Goal: Task Accomplishment & Management: Use online tool/utility

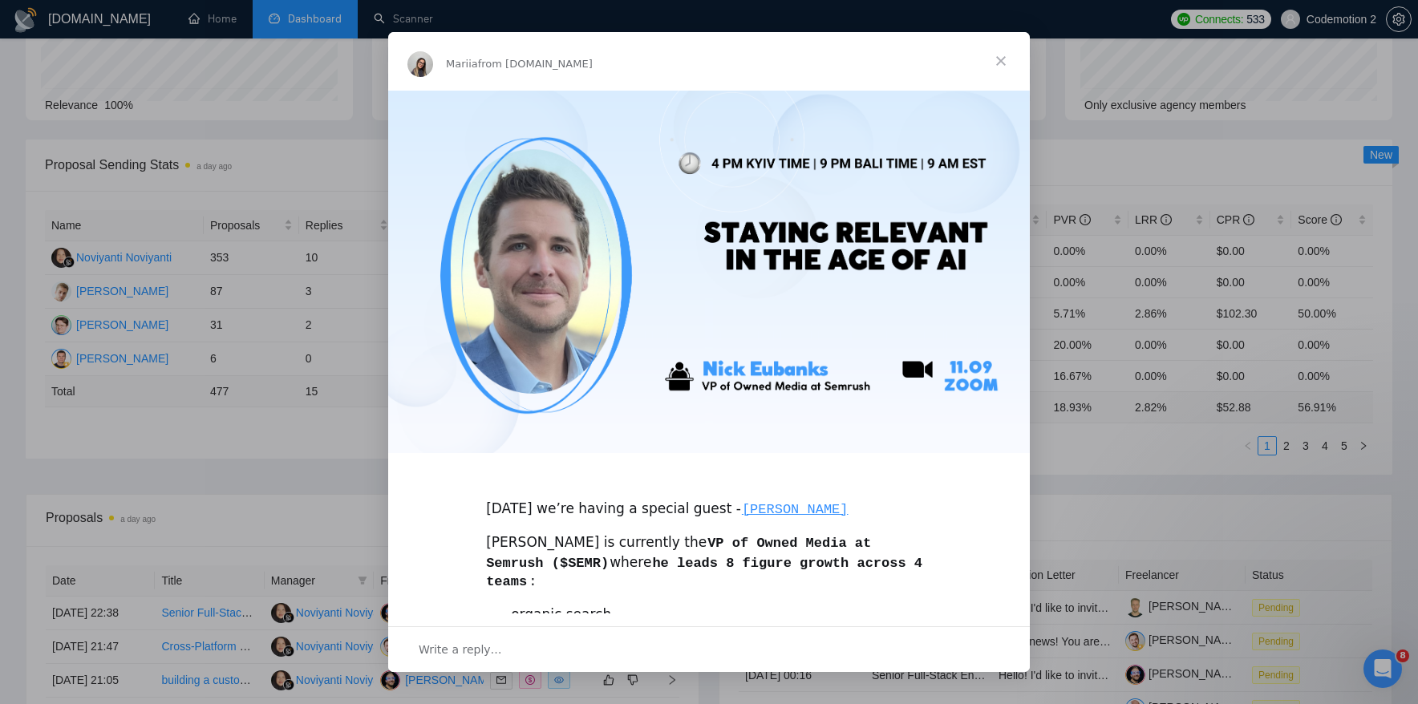
click at [1002, 63] on span "Close" at bounding box center [1001, 61] width 58 height 58
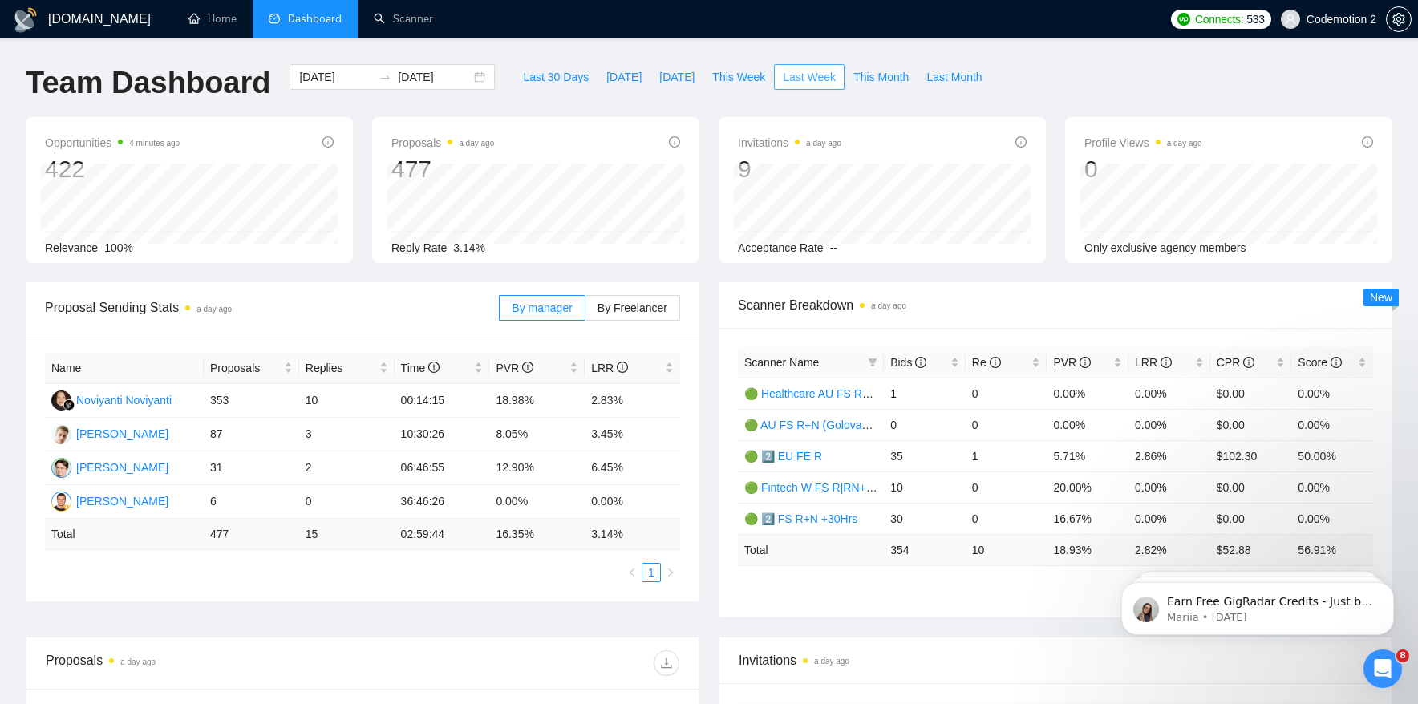
click at [809, 68] on span "Last Week" at bounding box center [809, 77] width 53 height 18
drag, startPoint x: 581, startPoint y: 400, endPoint x: 633, endPoint y: 400, distance: 52.1
click at [633, 400] on tr "Noviyanti Noviyanti 353 10 00:14:15 18.98% 2.83%" at bounding box center [362, 401] width 635 height 34
drag, startPoint x: 208, startPoint y: 465, endPoint x: 639, endPoint y: 480, distance: 431.8
click at [640, 480] on tr "[PERSON_NAME] 31 2 06:46:55 12.90% 6.45%" at bounding box center [362, 469] width 635 height 34
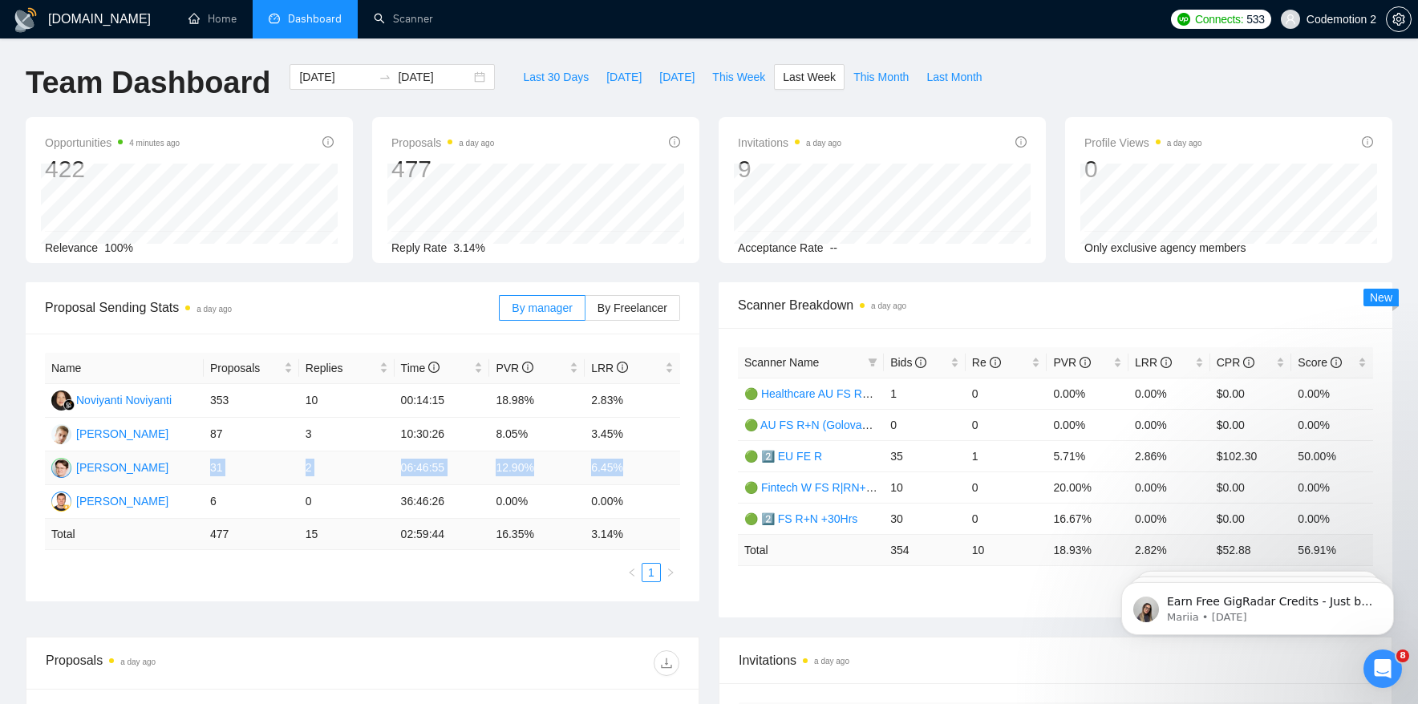
click at [639, 469] on td "6.45%" at bounding box center [632, 469] width 95 height 34
drag, startPoint x: 635, startPoint y: 404, endPoint x: 203, endPoint y: 400, distance: 432.4
click at [202, 400] on tr "Noviyanti Noviyanti 353 10 00:14:15 18.98% 2.83%" at bounding box center [362, 401] width 635 height 34
click at [253, 403] on td "353" at bounding box center [251, 401] width 95 height 34
drag, startPoint x: 230, startPoint y: 468, endPoint x: 205, endPoint y: 468, distance: 25.7
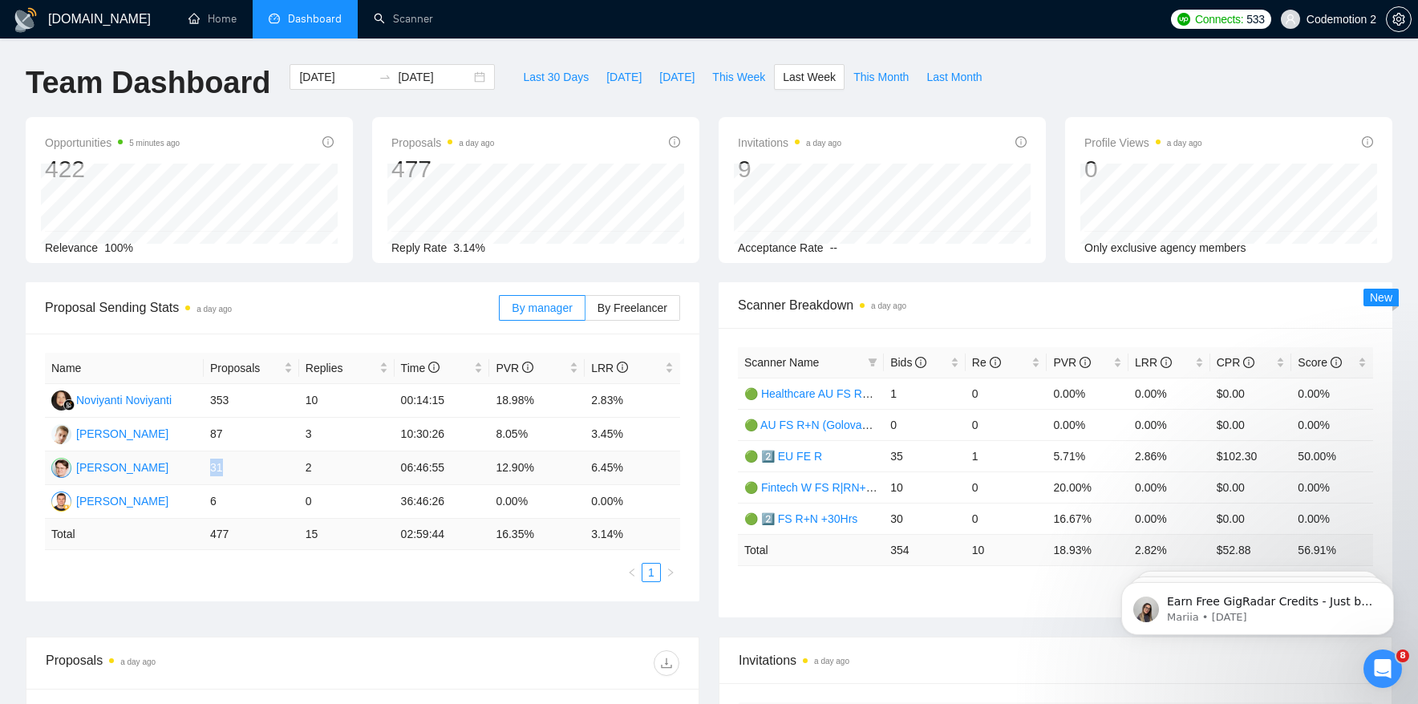
click at [205, 468] on td "31" at bounding box center [251, 469] width 95 height 34
drag, startPoint x: 636, startPoint y: 468, endPoint x: 492, endPoint y: 468, distance: 144.4
click at [492, 468] on tr "[PERSON_NAME] 31 2 06:46:55 12.90% 6.45%" at bounding box center [362, 469] width 635 height 34
click at [521, 468] on td "12.90%" at bounding box center [536, 469] width 95 height 34
drag, startPoint x: 658, startPoint y: 471, endPoint x: 372, endPoint y: 472, distance: 285.6
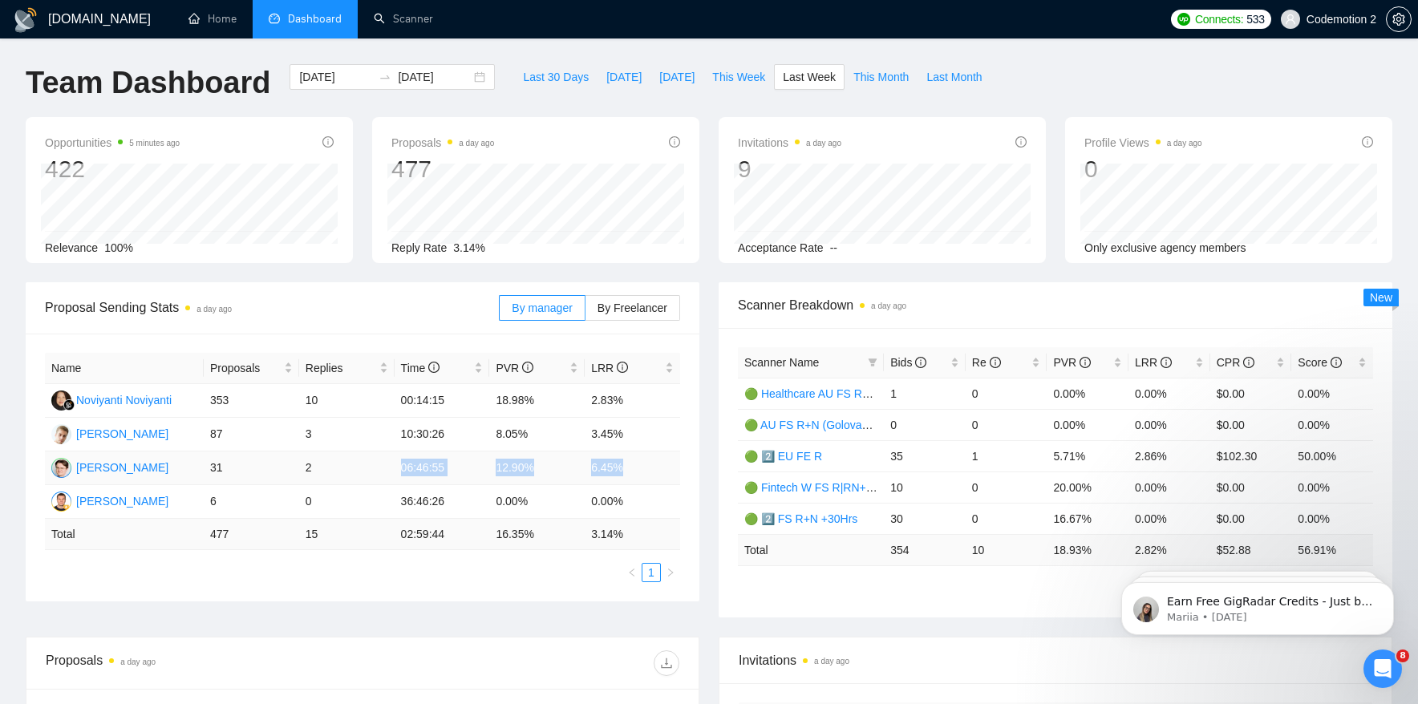
click at [372, 472] on tr "[PERSON_NAME] 31 2 06:46:55 12.90% 6.45%" at bounding box center [362, 469] width 635 height 34
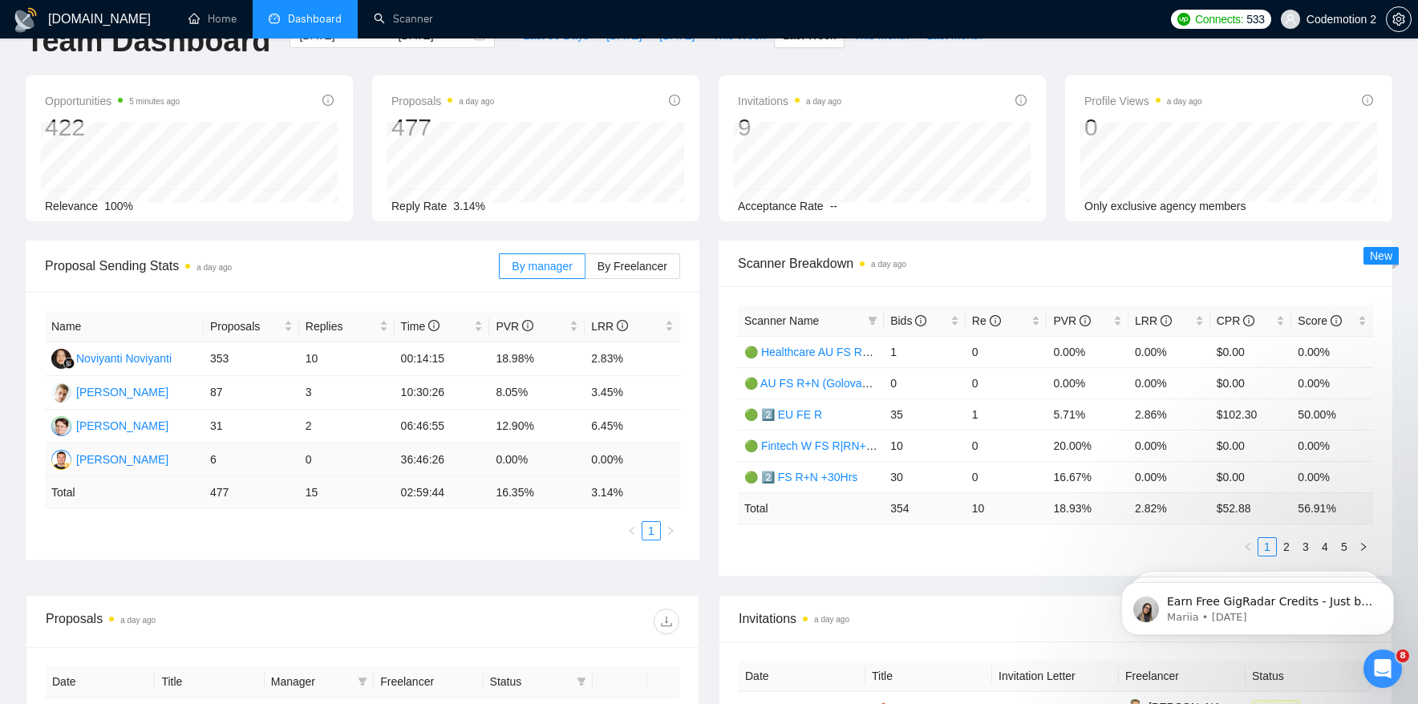
click at [217, 459] on td "6" at bounding box center [251, 461] width 95 height 34
drag, startPoint x: 211, startPoint y: 459, endPoint x: 313, endPoint y: 459, distance: 101.9
click at [313, 459] on tr "[PERSON_NAME] 6 0 36:46:26 0.00% 0.00%" at bounding box center [362, 461] width 635 height 34
click at [280, 464] on td "6" at bounding box center [251, 461] width 95 height 34
click at [210, 460] on td "6" at bounding box center [251, 461] width 95 height 34
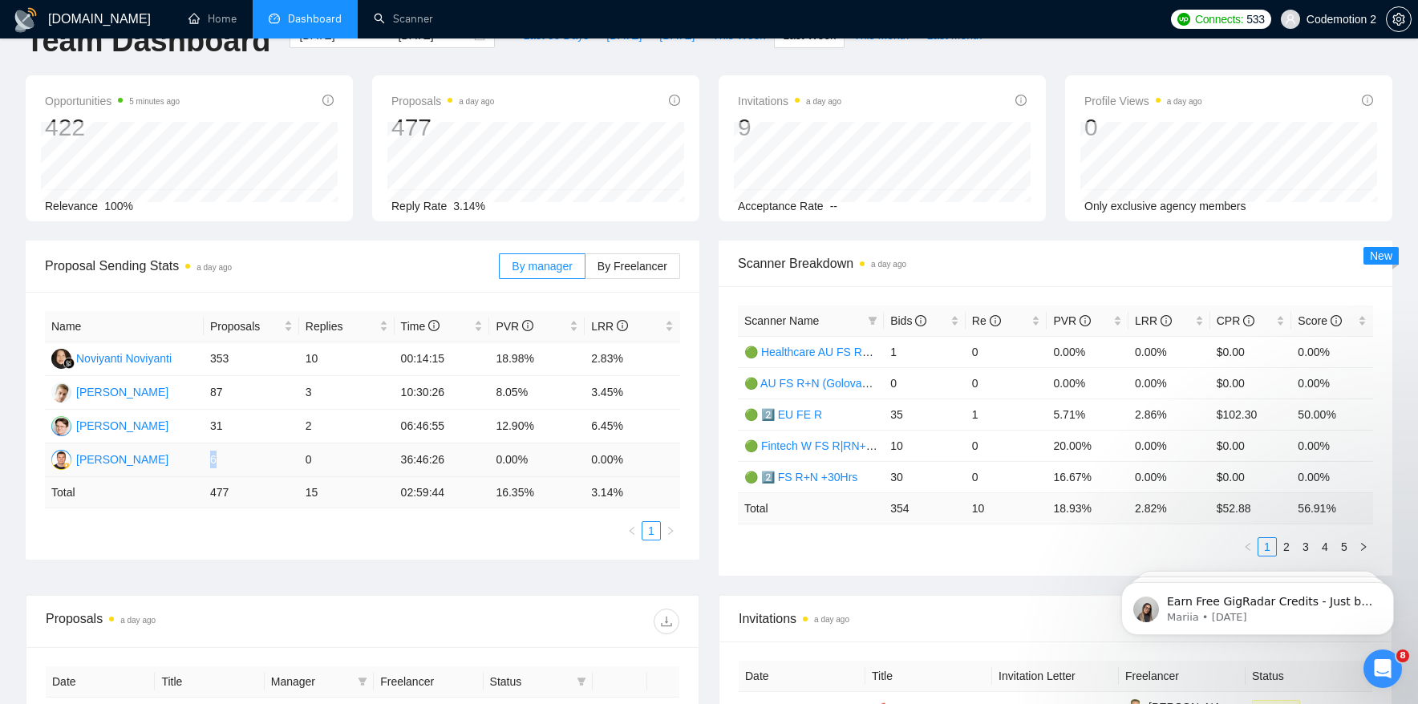
click at [210, 460] on td "6" at bounding box center [251, 461] width 95 height 34
click at [224, 461] on td "6" at bounding box center [251, 461] width 95 height 34
click at [616, 272] on span "By Freelancer" at bounding box center [633, 266] width 70 height 13
click at [586, 270] on input "By Freelancer" at bounding box center [586, 270] width 0 height 0
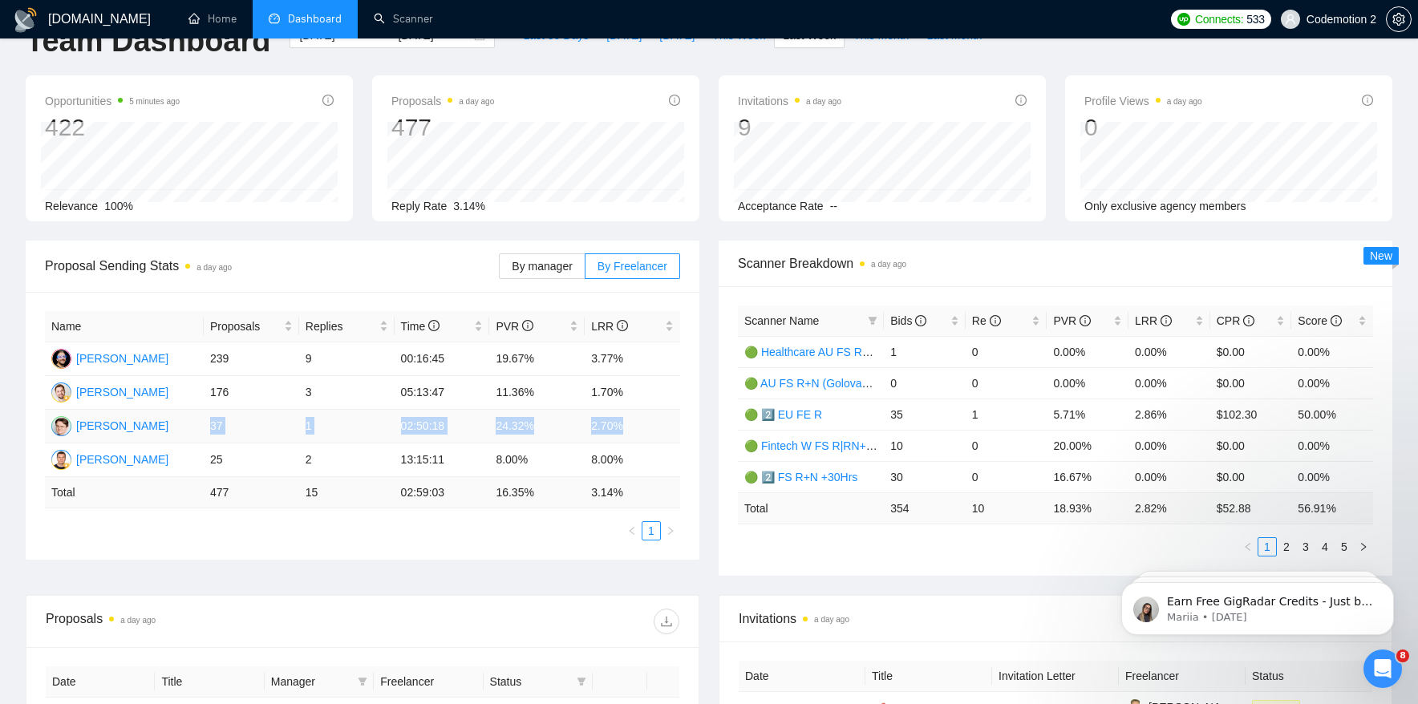
drag, startPoint x: 646, startPoint y: 429, endPoint x: 206, endPoint y: 426, distance: 439.6
click at [206, 426] on tr "[PERSON_NAME] 37 1 02:50:18 24.32% 2.70%" at bounding box center [362, 427] width 635 height 34
click at [609, 425] on td "2.70%" at bounding box center [632, 427] width 95 height 34
drag, startPoint x: 634, startPoint y: 428, endPoint x: 197, endPoint y: 421, distance: 436.5
click at [197, 421] on tr "[PERSON_NAME] 37 1 02:50:18 24.32% 2.70%" at bounding box center [362, 427] width 635 height 34
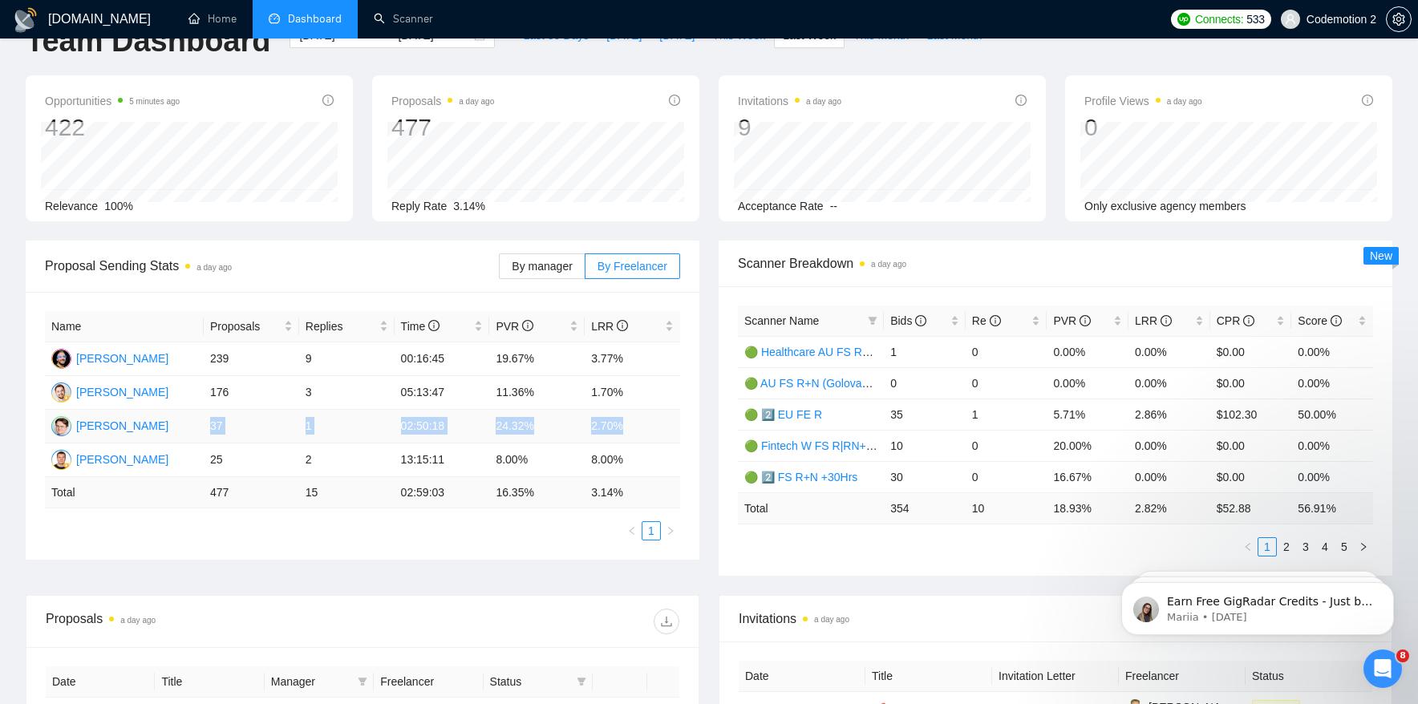
click at [603, 427] on td "2.70%" at bounding box center [632, 427] width 95 height 34
click at [522, 266] on span "By manager" at bounding box center [542, 266] width 60 height 13
click at [500, 270] on input "By manager" at bounding box center [500, 270] width 0 height 0
drag, startPoint x: 305, startPoint y: 427, endPoint x: 325, endPoint y: 427, distance: 20.1
click at [325, 427] on td "2" at bounding box center [346, 427] width 95 height 34
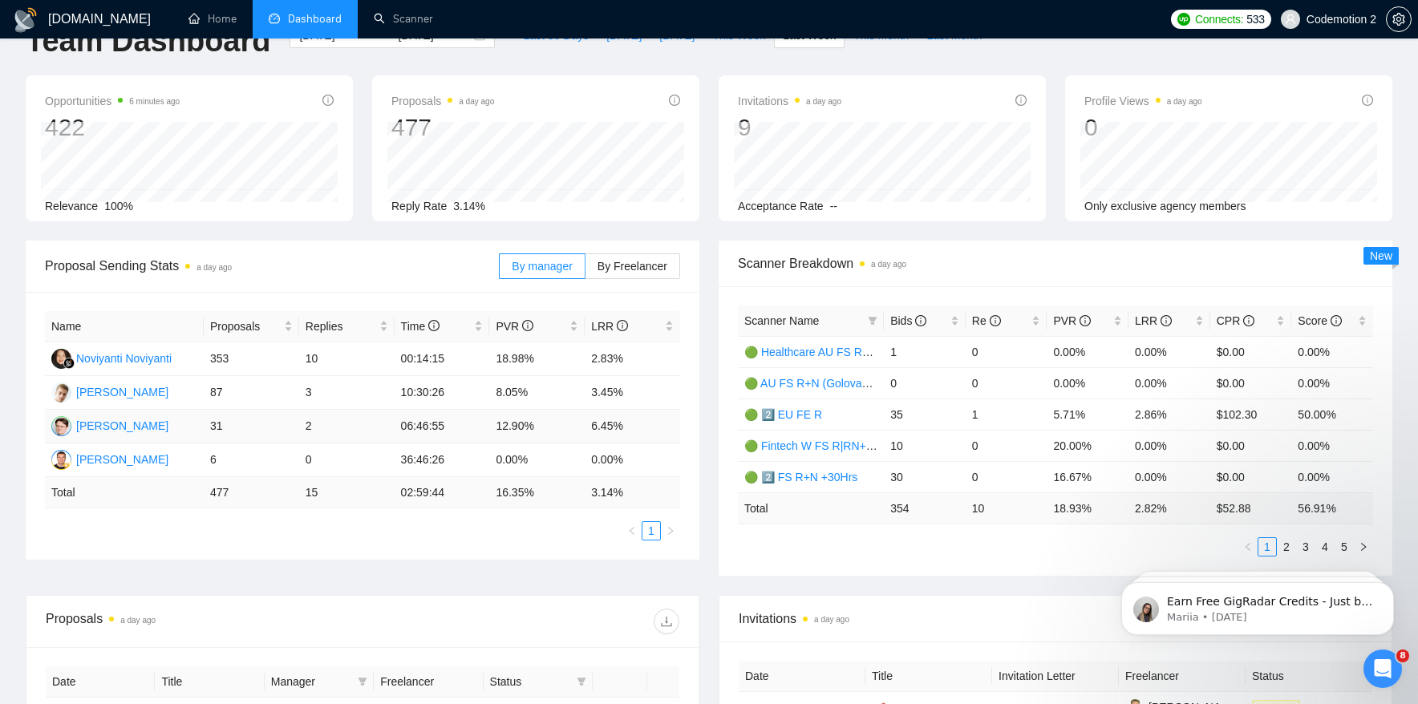
click at [326, 427] on td "2" at bounding box center [346, 427] width 95 height 34
click at [624, 270] on span "By Freelancer" at bounding box center [633, 266] width 70 height 13
click at [586, 270] on input "By Freelancer" at bounding box center [586, 270] width 0 height 0
drag, startPoint x: 310, startPoint y: 460, endPoint x: 297, endPoint y: 460, distance: 13.6
click at [299, 460] on td "2" at bounding box center [346, 461] width 95 height 34
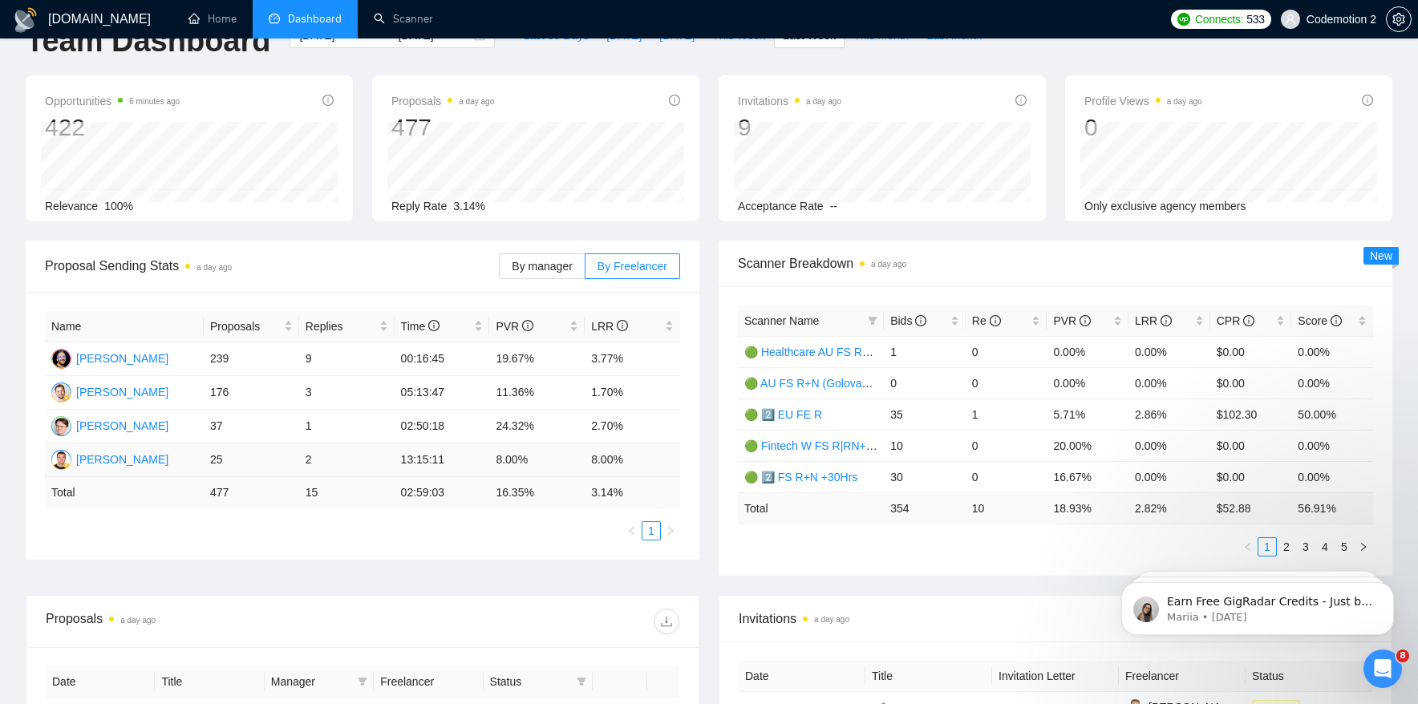
drag, startPoint x: 297, startPoint y: 460, endPoint x: 231, endPoint y: 457, distance: 65.8
click at [232, 457] on td "25" at bounding box center [251, 461] width 95 height 34
click at [198, 457] on td "[PERSON_NAME]" at bounding box center [124, 461] width 159 height 34
drag, startPoint x: 196, startPoint y: 459, endPoint x: 316, endPoint y: 459, distance: 120.3
click at [316, 459] on tr "[PERSON_NAME] 25 2 13:15:11 8.00% 8.00%" at bounding box center [362, 461] width 635 height 34
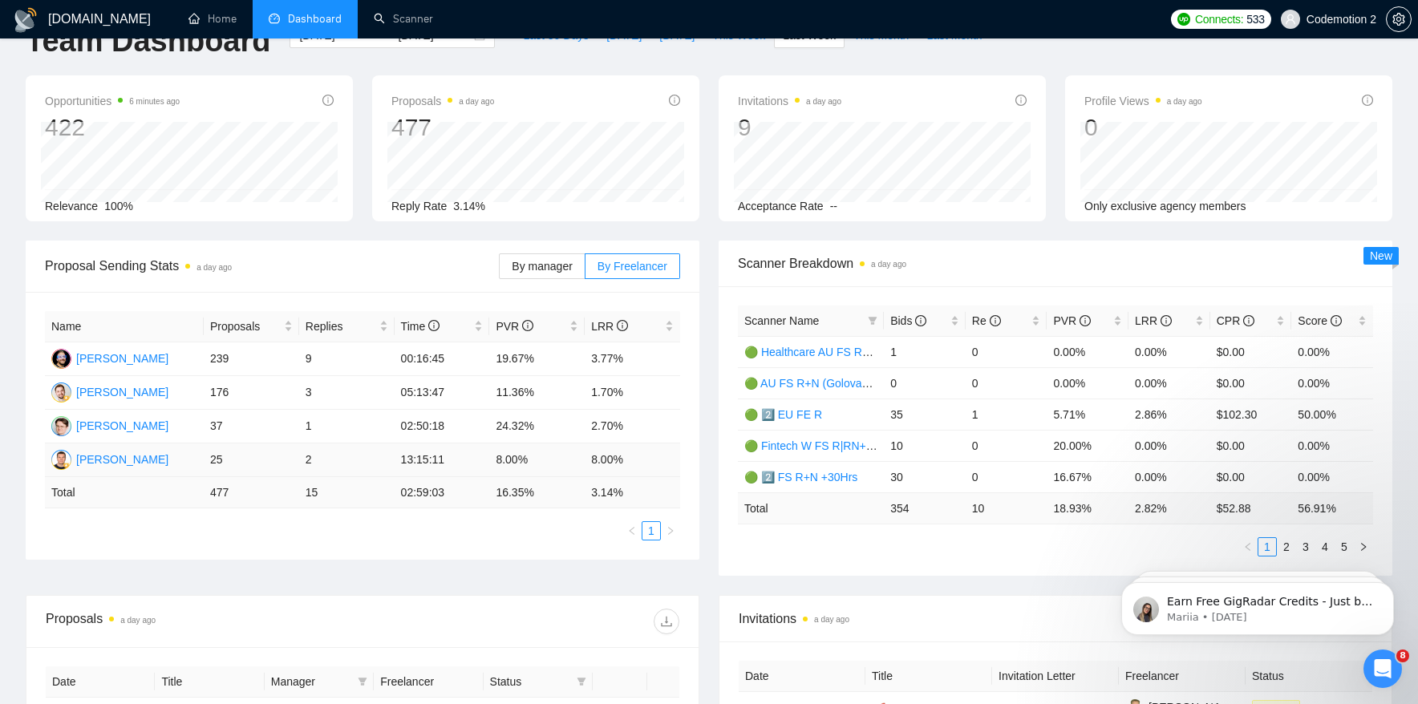
click at [322, 456] on td "2" at bounding box center [346, 461] width 95 height 34
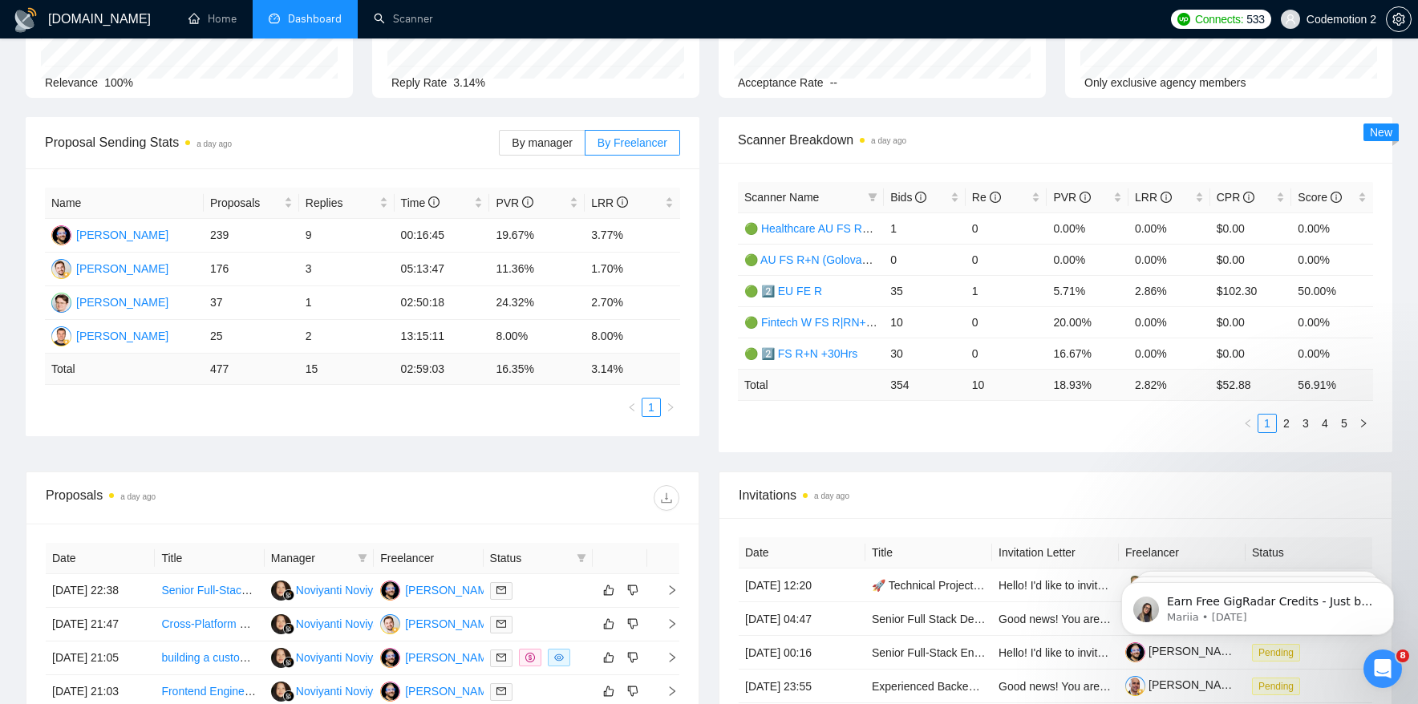
scroll to position [144, 0]
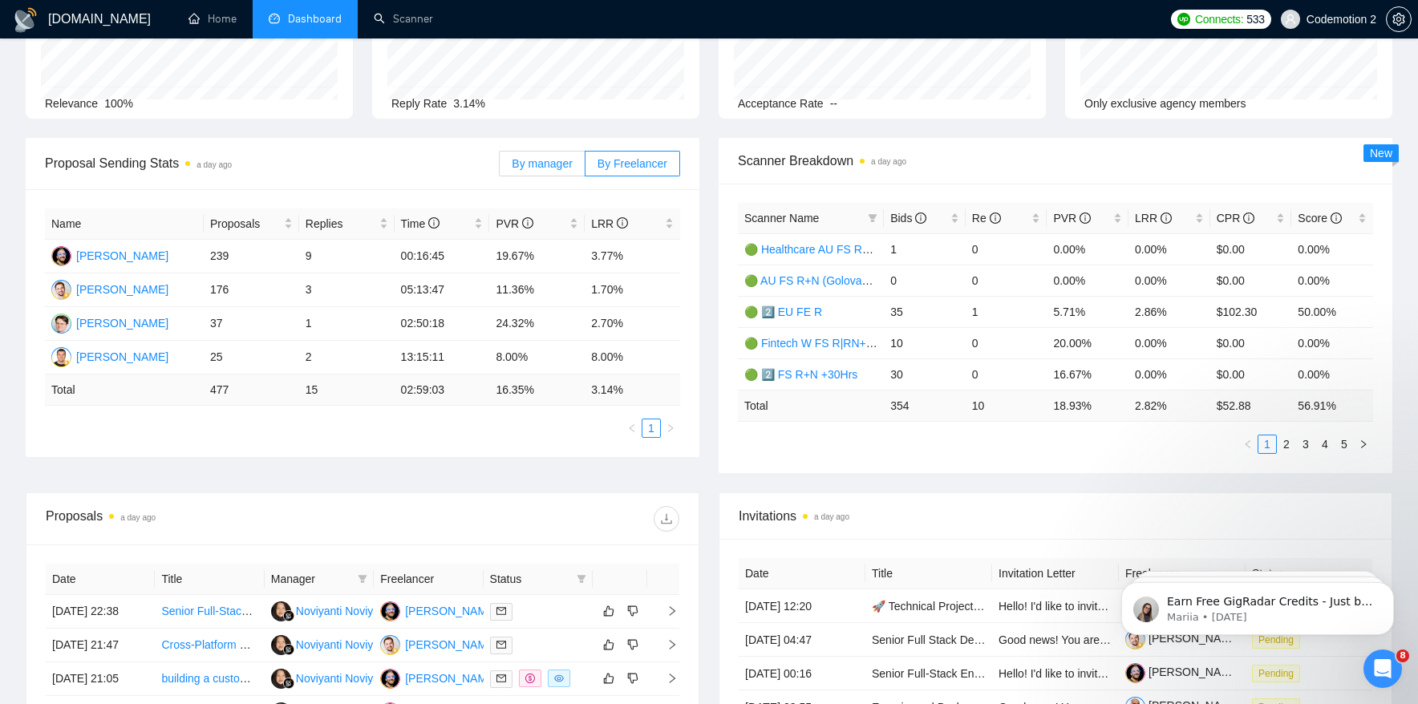
click at [525, 171] on label "By manager" at bounding box center [542, 164] width 86 height 26
click at [500, 168] on input "By manager" at bounding box center [500, 168] width 0 height 0
drag, startPoint x: 205, startPoint y: 351, endPoint x: 235, endPoint y: 351, distance: 30.5
click at [235, 351] on td "6" at bounding box center [251, 358] width 95 height 34
click at [231, 360] on td "6" at bounding box center [251, 358] width 95 height 34
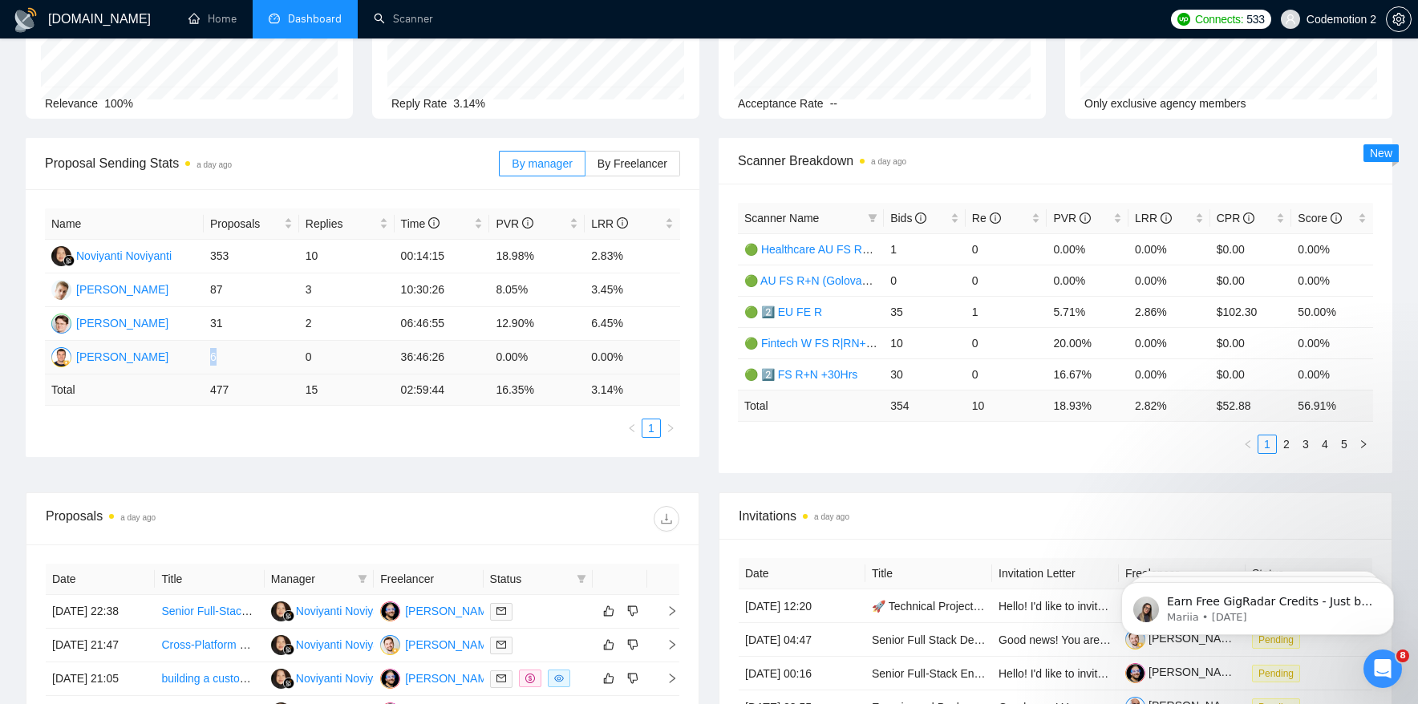
drag, startPoint x: 229, startPoint y: 360, endPoint x: 210, endPoint y: 360, distance: 19.3
click at [210, 360] on td "6" at bounding box center [251, 358] width 95 height 34
click at [624, 159] on span "By Freelancer" at bounding box center [633, 163] width 70 height 13
click at [586, 168] on input "By Freelancer" at bounding box center [586, 168] width 0 height 0
drag, startPoint x: 209, startPoint y: 355, endPoint x: 314, endPoint y: 353, distance: 105.1
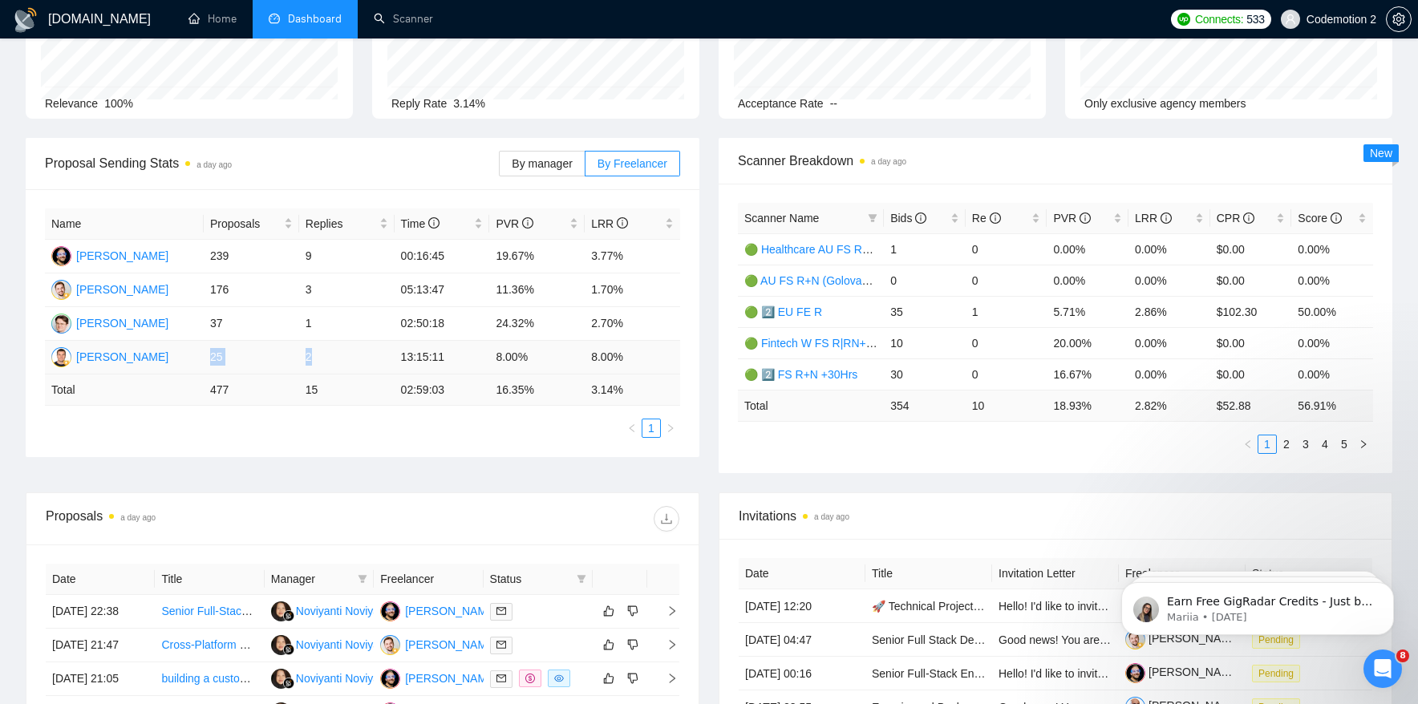
click at [314, 353] on tr "[PERSON_NAME] 25 2 13:15:11 8.00% 8.00%" at bounding box center [362, 358] width 635 height 34
click at [342, 361] on td "2" at bounding box center [346, 358] width 95 height 34
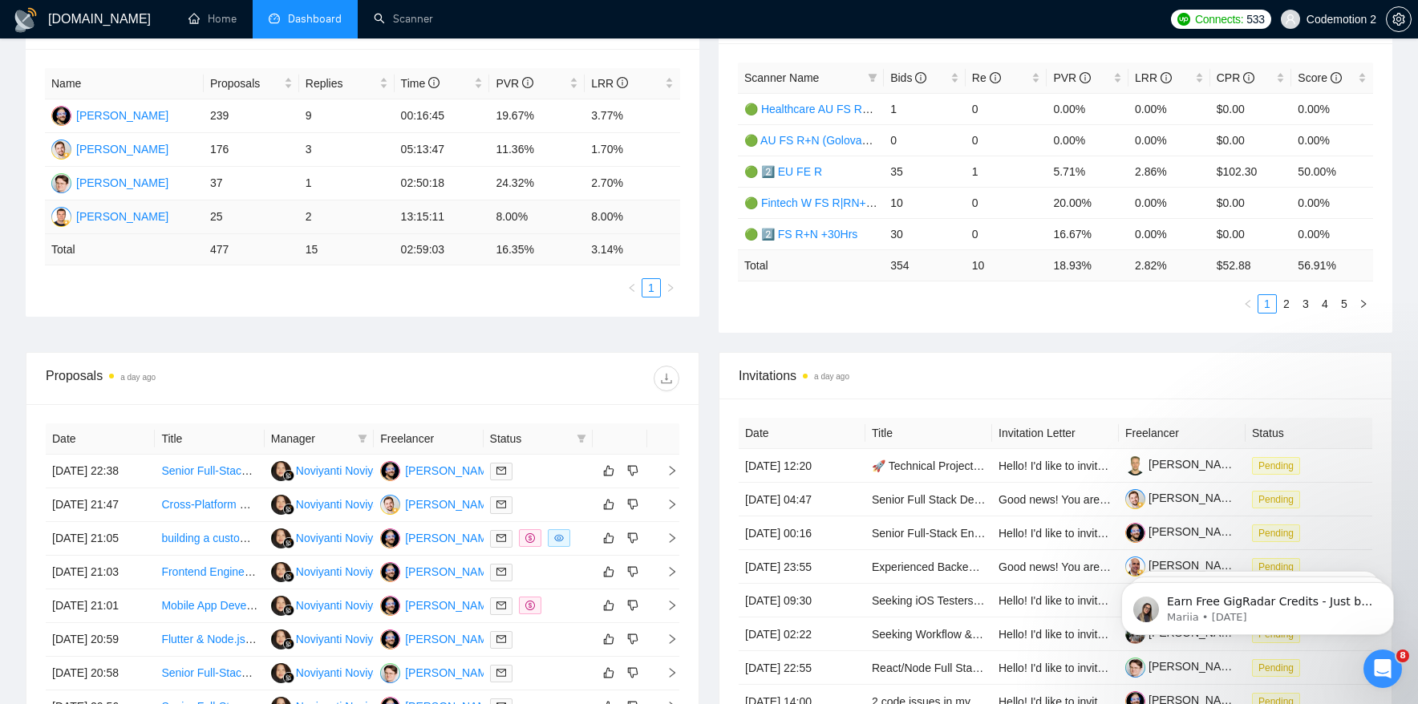
scroll to position [0, 0]
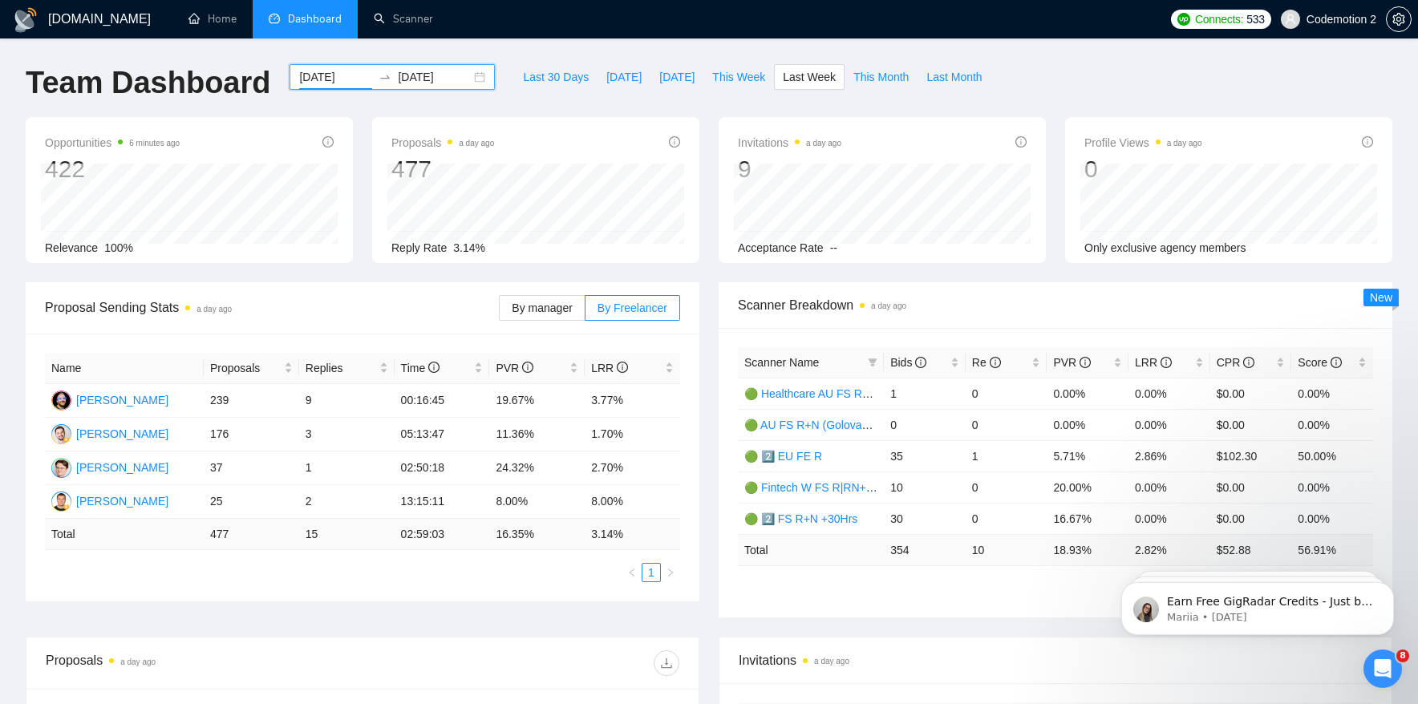
click at [341, 74] on input "[DATE]" at bounding box center [335, 77] width 73 height 18
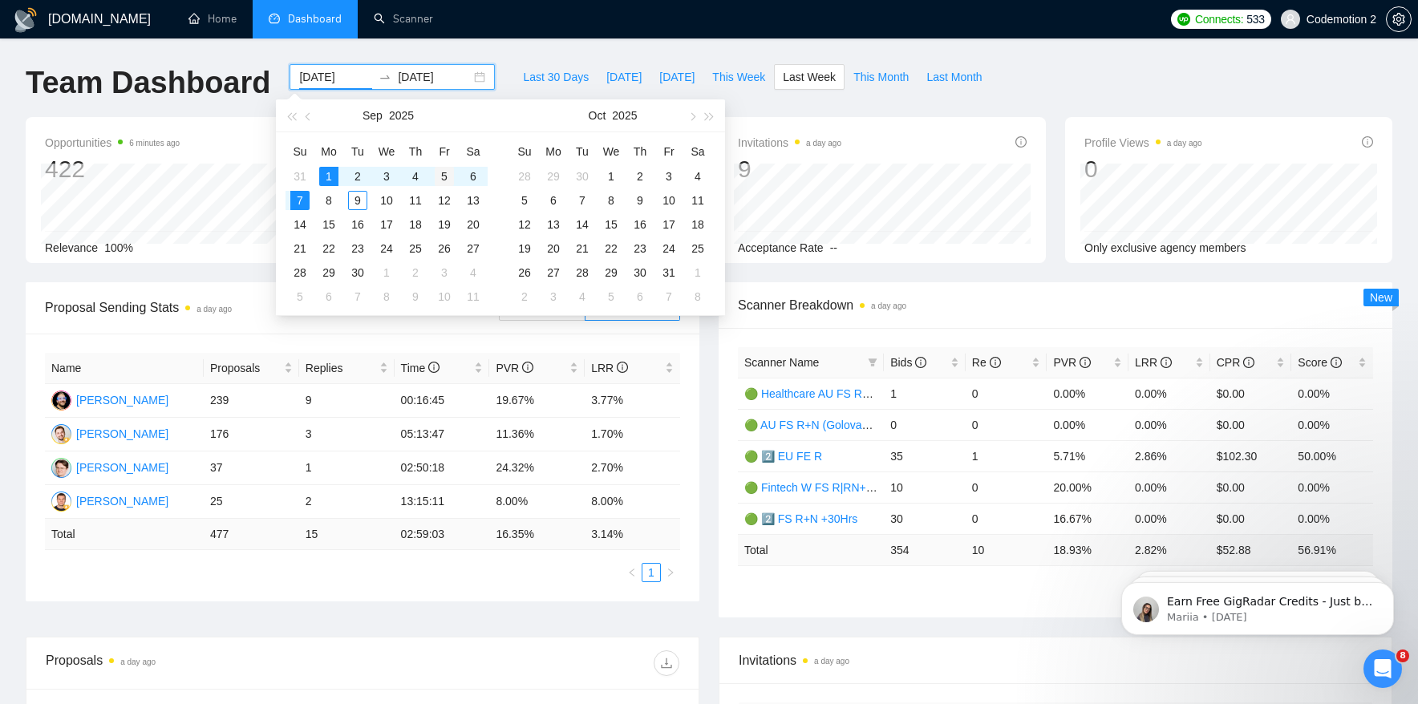
type input "[DATE]"
click at [445, 170] on div "5" at bounding box center [444, 176] width 19 height 19
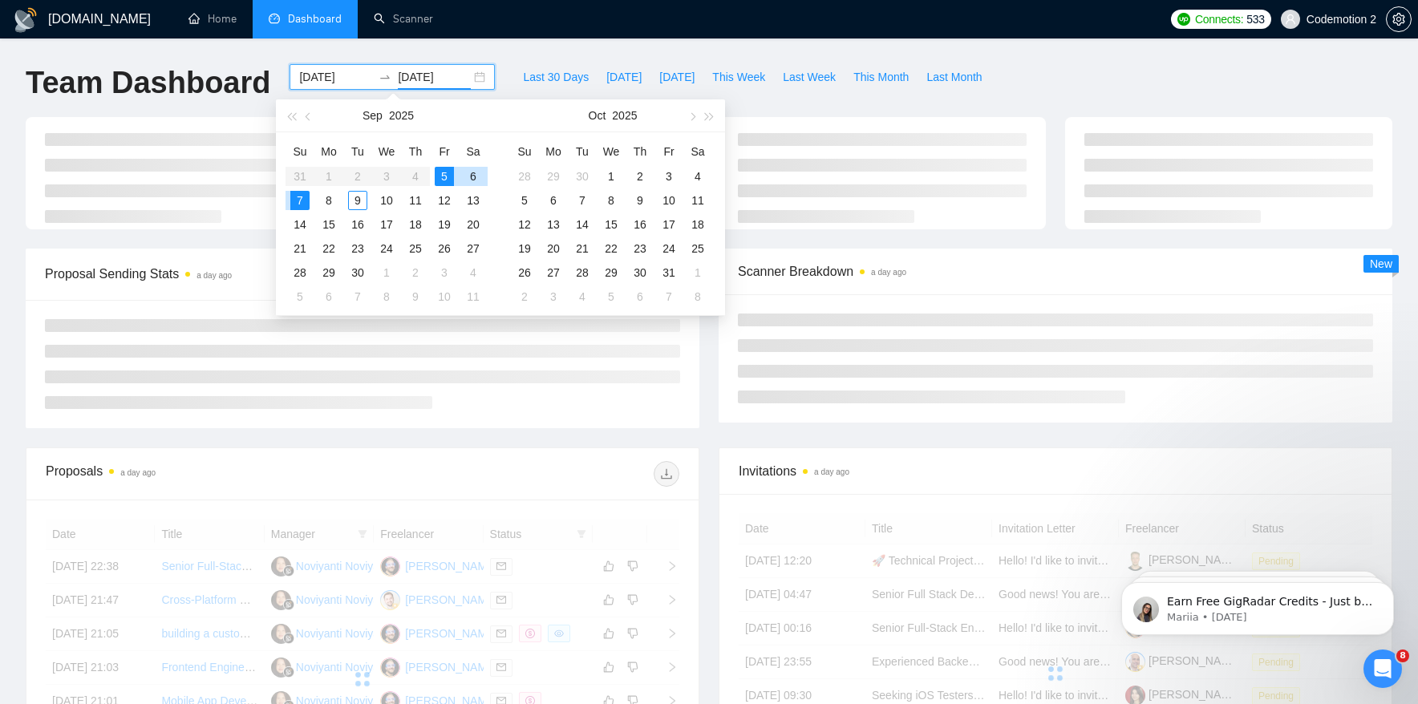
click at [445, 174] on div "5" at bounding box center [444, 176] width 19 height 19
type input "[DATE]"
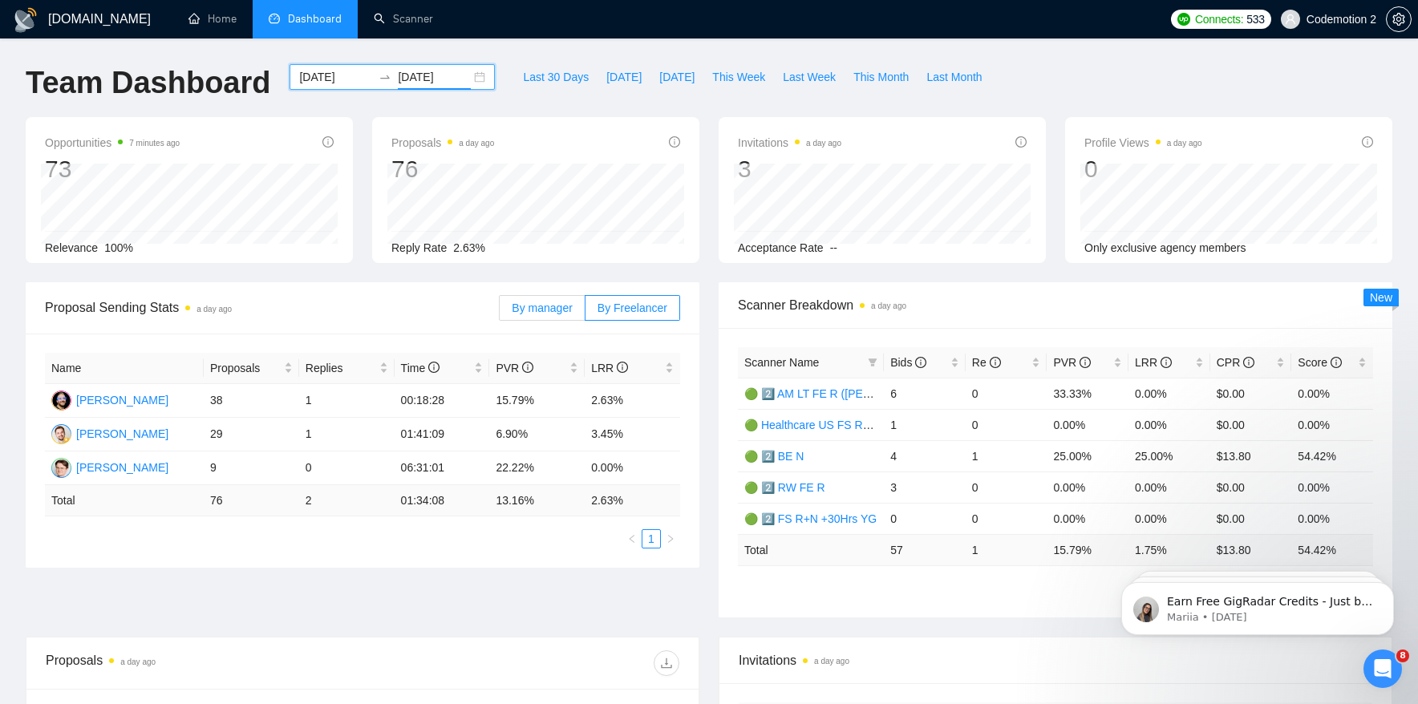
click at [554, 310] on span "By manager" at bounding box center [542, 308] width 60 height 13
click at [500, 312] on input "By manager" at bounding box center [500, 312] width 0 height 0
click at [627, 309] on span "By Freelancer" at bounding box center [633, 308] width 70 height 13
click at [586, 312] on input "By Freelancer" at bounding box center [586, 312] width 0 height 0
click at [325, 79] on input "[DATE]" at bounding box center [335, 77] width 73 height 18
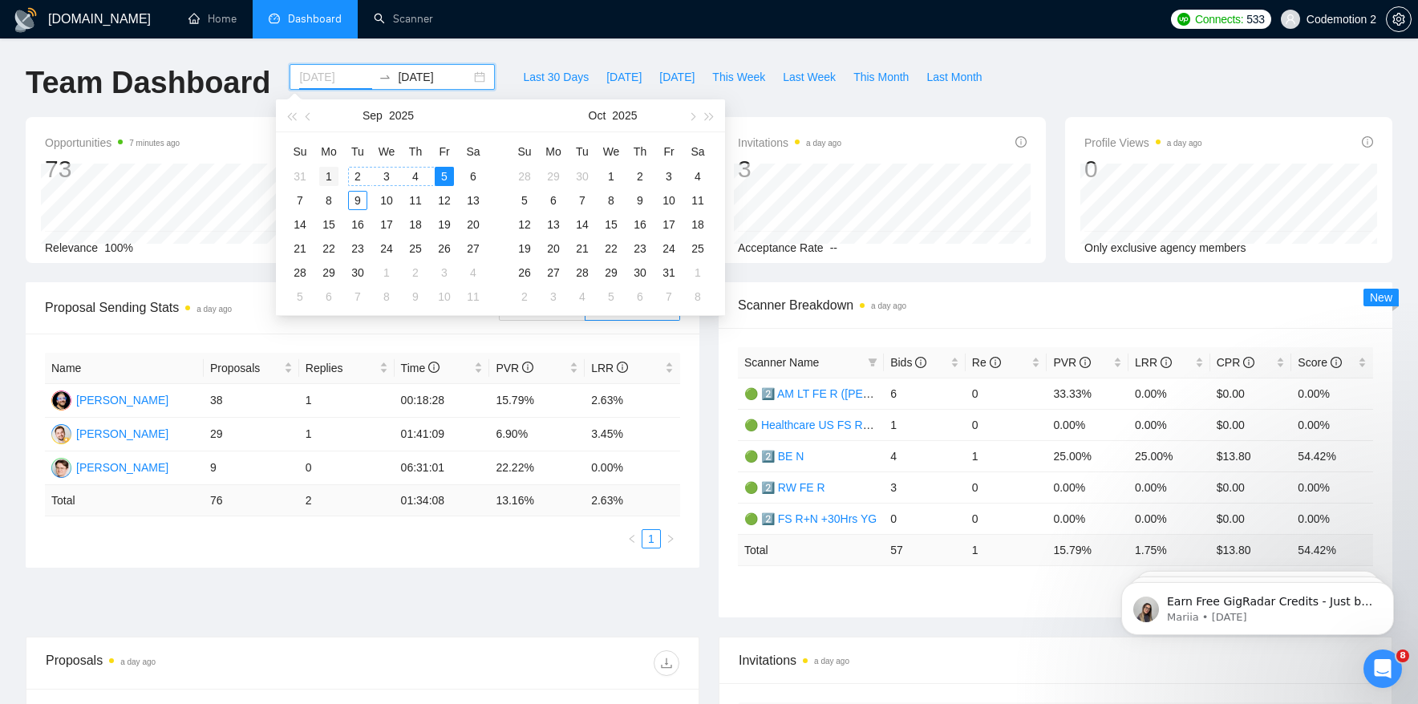
type input "[DATE]"
drag, startPoint x: 327, startPoint y: 173, endPoint x: 358, endPoint y: 173, distance: 30.5
click at [327, 173] on div "1" at bounding box center [328, 176] width 19 height 19
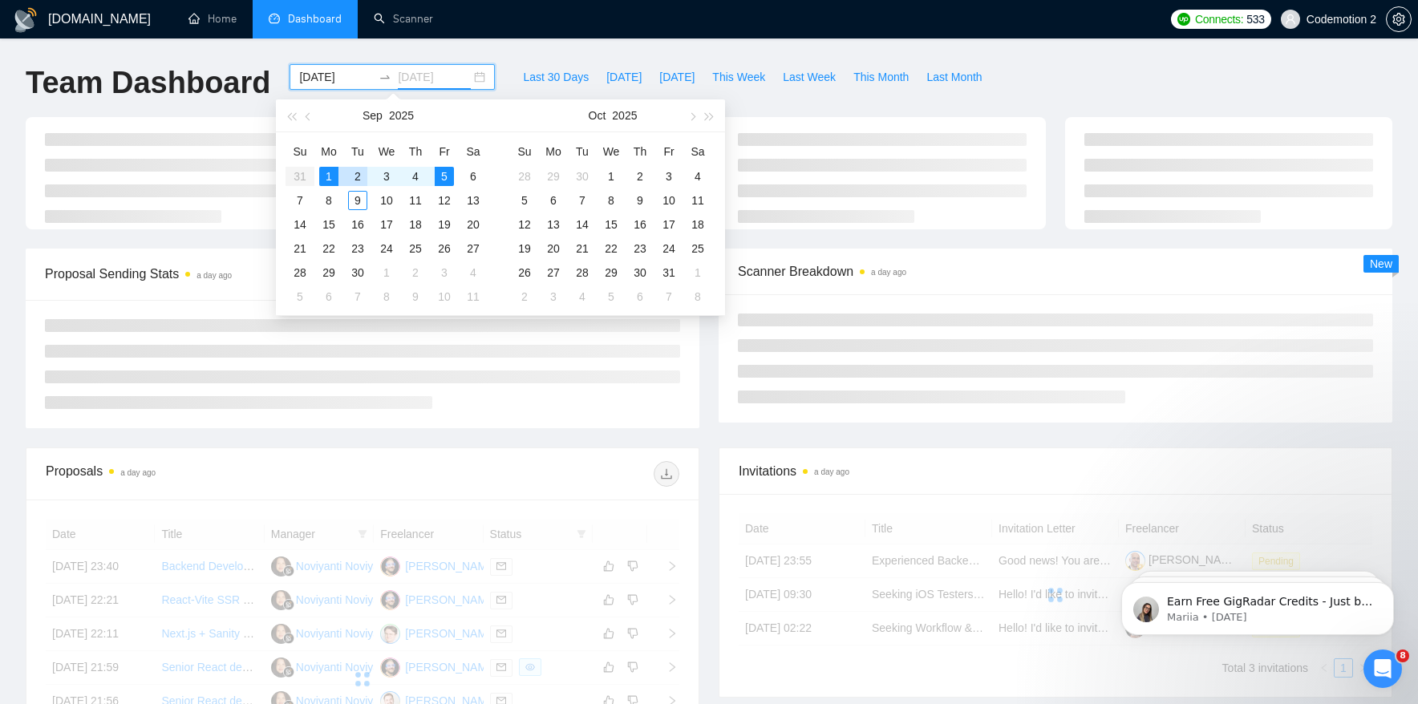
click at [363, 173] on div "2" at bounding box center [357, 176] width 19 height 19
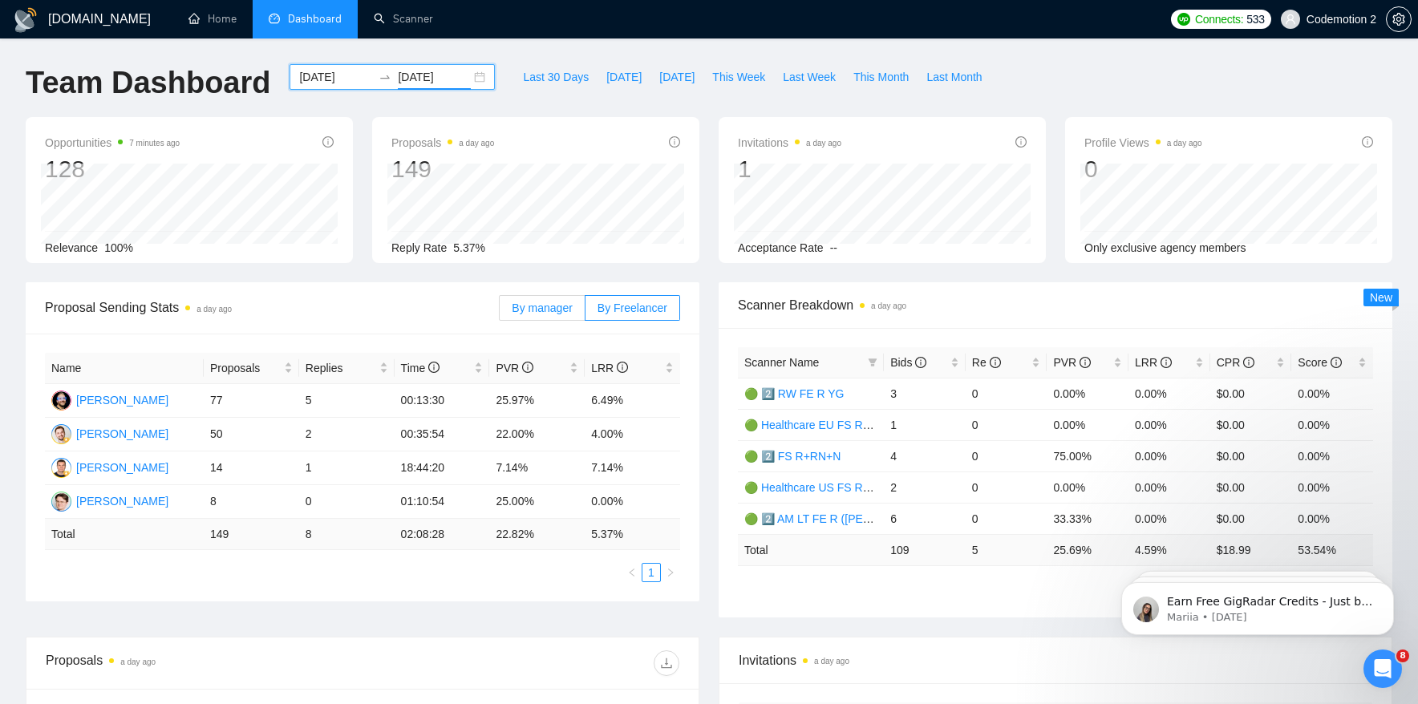
click at [554, 311] on span "By manager" at bounding box center [542, 308] width 60 height 13
click at [500, 312] on input "By manager" at bounding box center [500, 312] width 0 height 0
click at [630, 305] on span "By Freelancer" at bounding box center [633, 308] width 70 height 13
click at [586, 312] on input "By Freelancer" at bounding box center [586, 312] width 0 height 0
click at [413, 78] on input "[DATE]" at bounding box center [434, 77] width 73 height 18
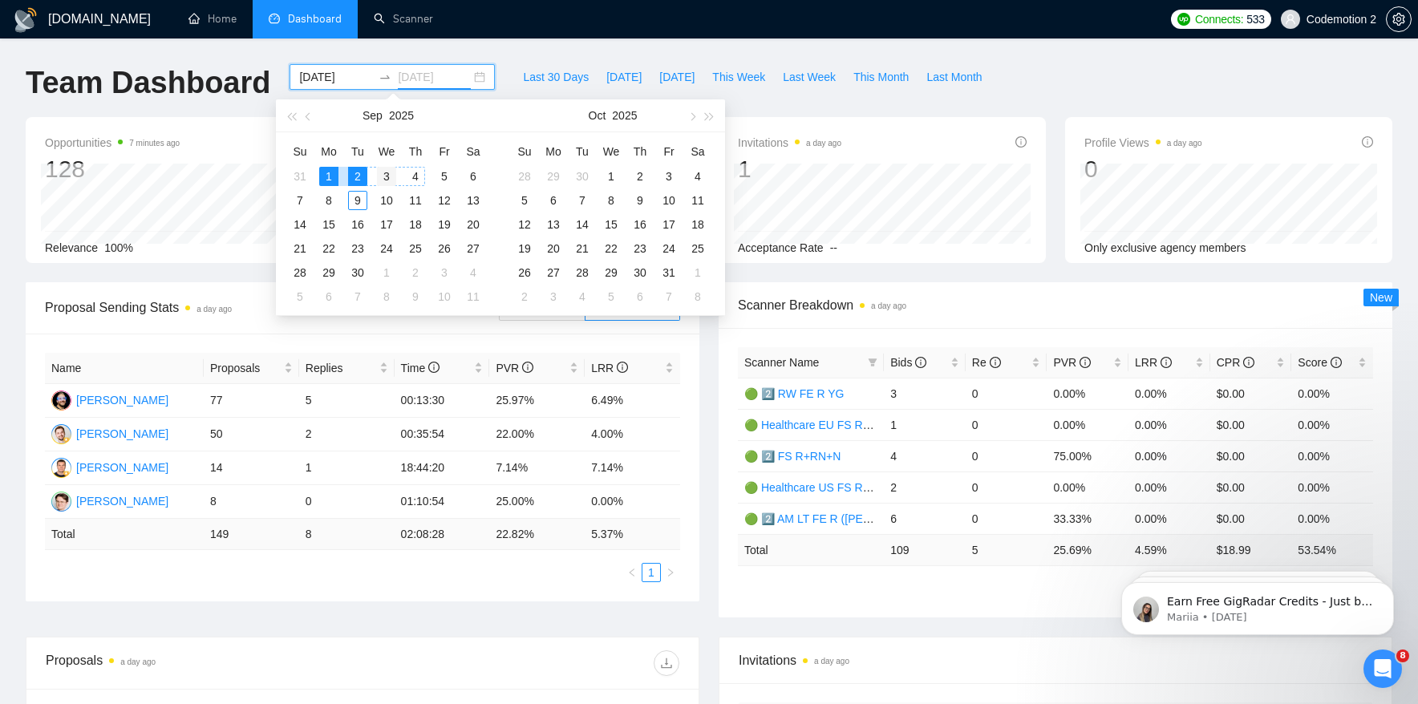
type input "[DATE]"
click at [388, 174] on div "3" at bounding box center [386, 176] width 19 height 19
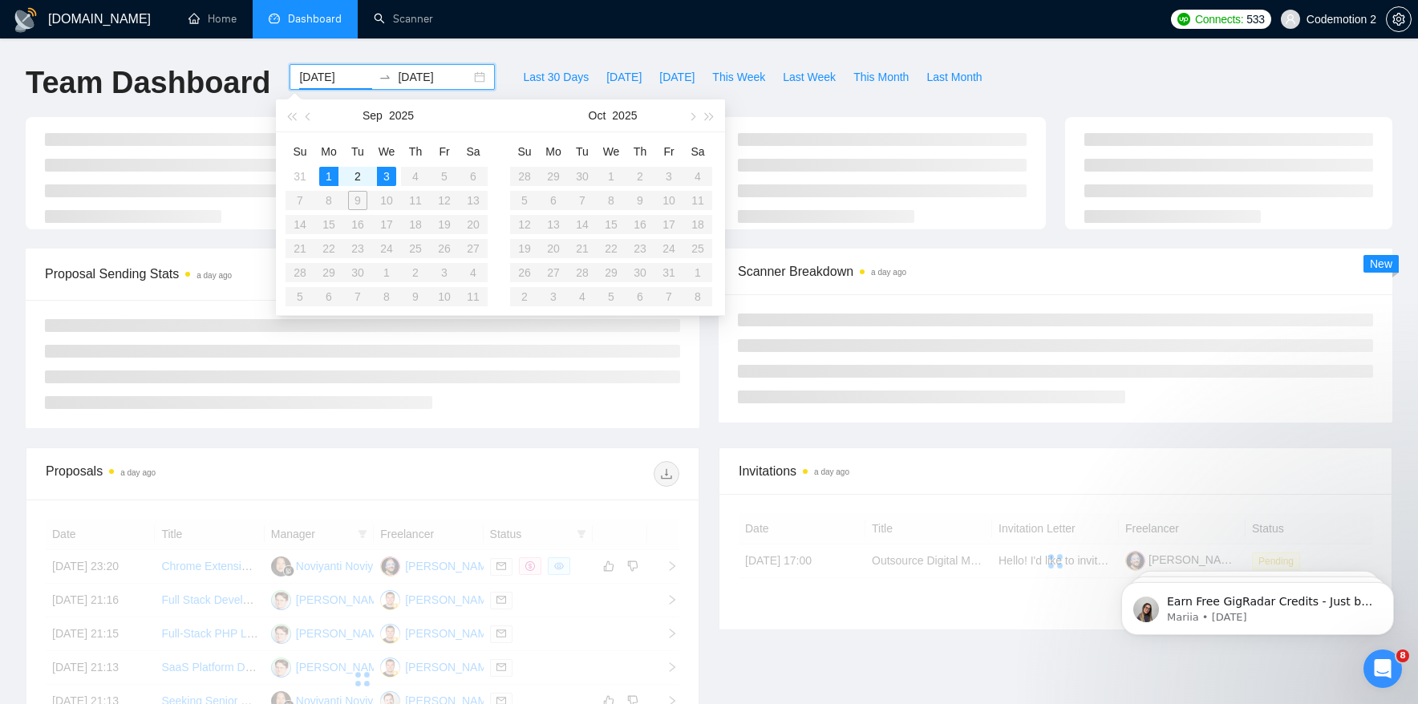
click at [408, 174] on table "Su Mo Tu We Th Fr Sa 31 1 2 3 4 5 6 7 8 9 10 11 12 13 14 15 16 17 18 19 20 21 2…" at bounding box center [387, 224] width 202 height 170
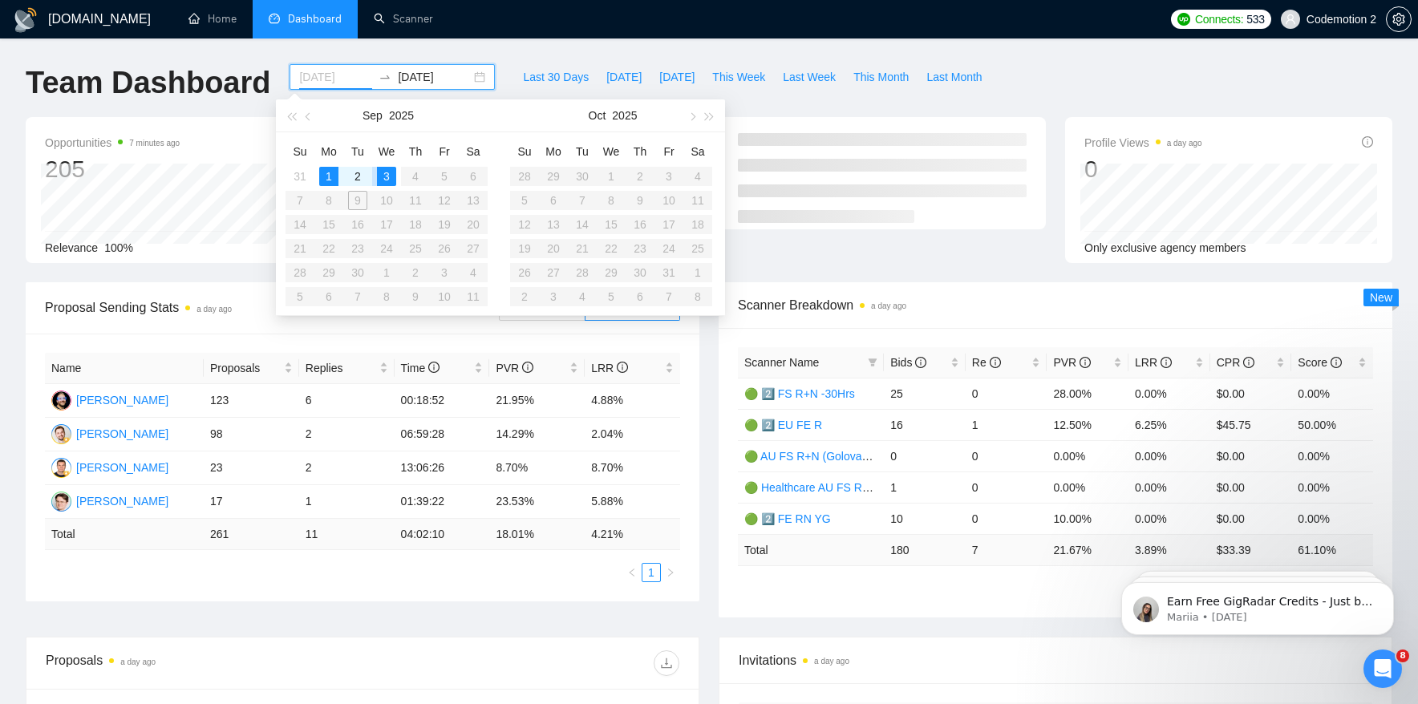
click at [388, 175] on div "3" at bounding box center [386, 176] width 19 height 19
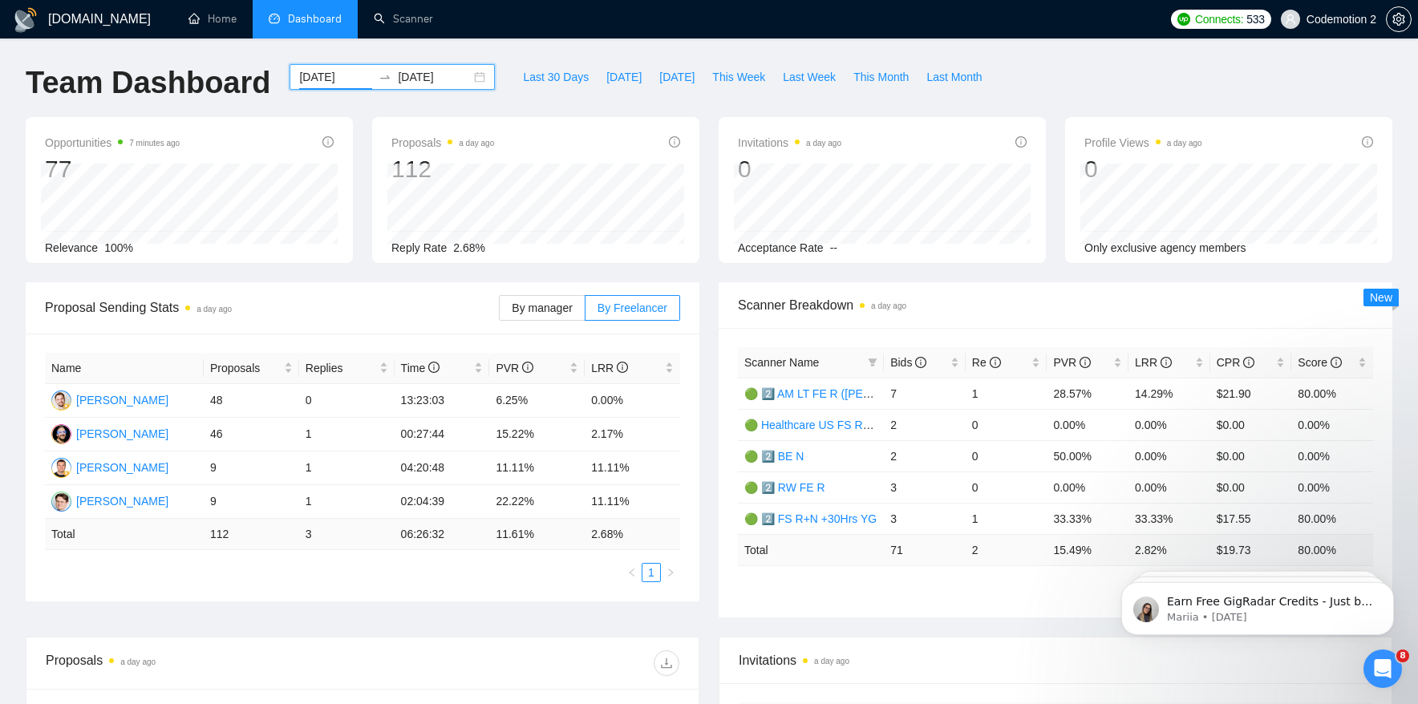
click at [332, 76] on input "[DATE]" at bounding box center [335, 77] width 73 height 18
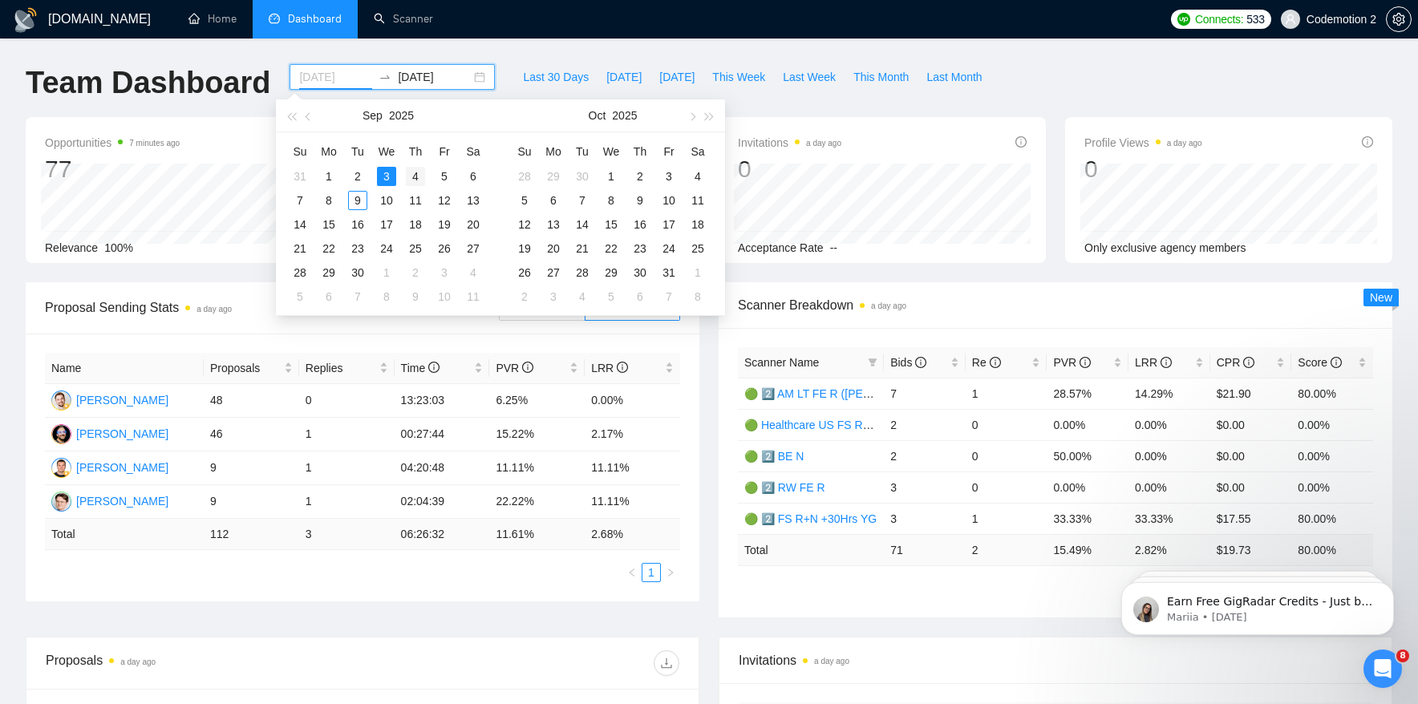
type input "[DATE]"
click at [416, 177] on div "4" at bounding box center [415, 176] width 19 height 19
click at [416, 173] on div "4" at bounding box center [415, 176] width 19 height 19
type input "[DATE]"
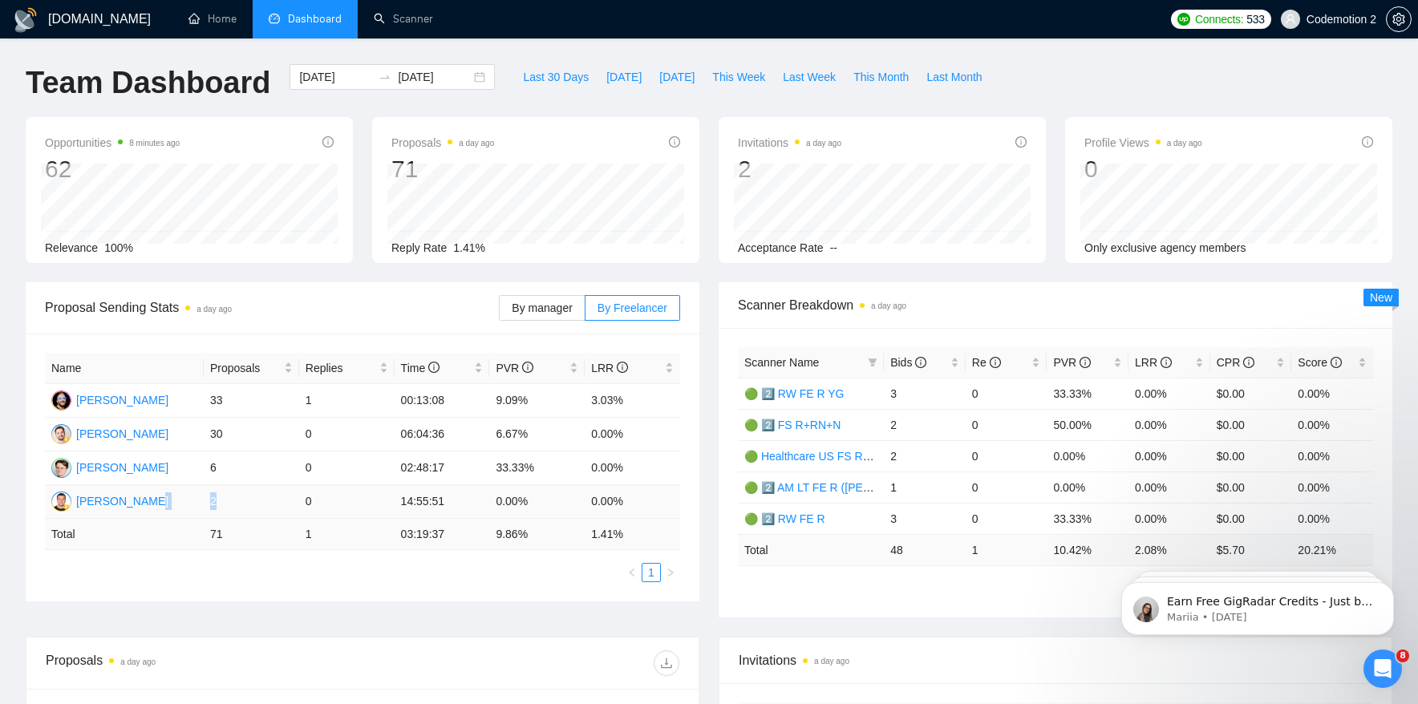
drag, startPoint x: 197, startPoint y: 503, endPoint x: 258, endPoint y: 503, distance: 61.0
click at [259, 503] on tr "[PERSON_NAME] 2 0 14:55:51 0.00% 0.00%" at bounding box center [362, 502] width 635 height 34
click at [424, 317] on span "Proposal Sending Stats a day ago" at bounding box center [272, 308] width 454 height 20
drag, startPoint x: 206, startPoint y: 503, endPoint x: 315, endPoint y: 503, distance: 109.1
click at [315, 503] on tr "[PERSON_NAME] 2 0 14:55:51 0.00% 0.00%" at bounding box center [362, 502] width 635 height 34
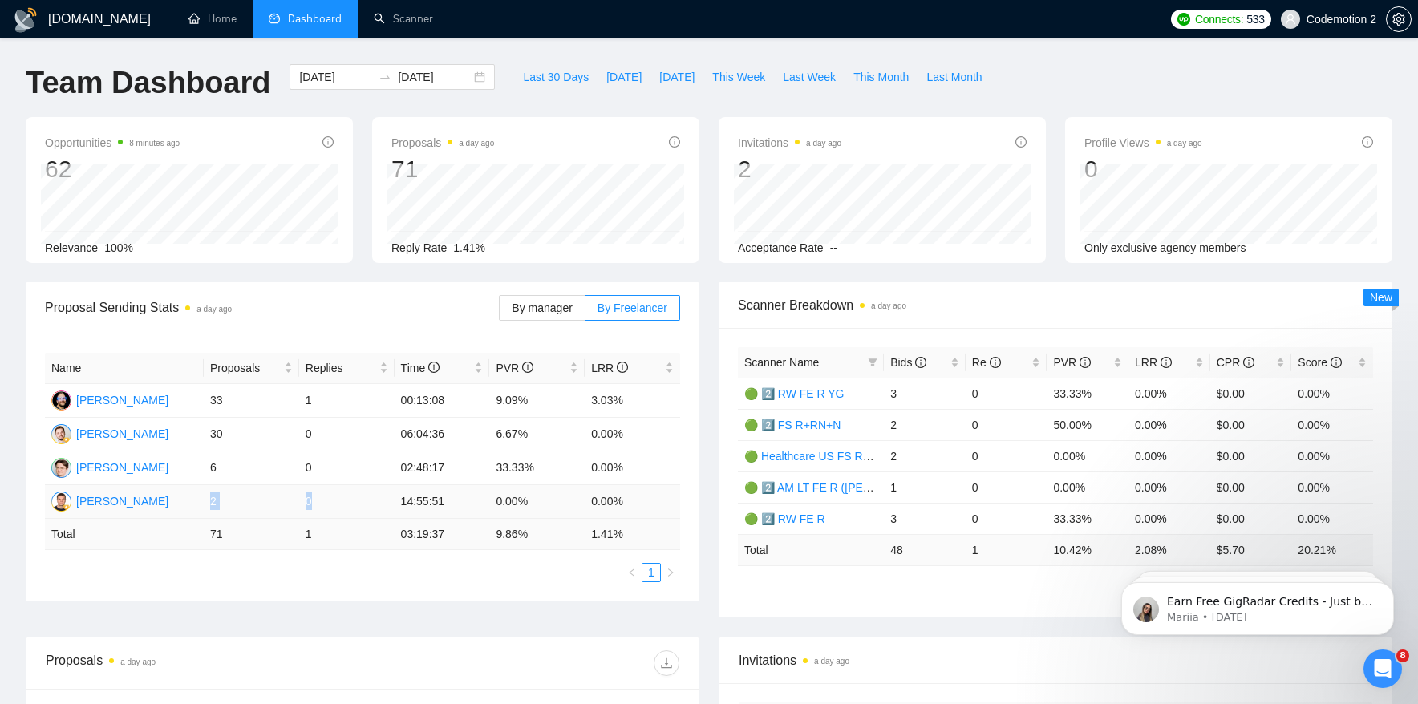
click at [307, 501] on td "0" at bounding box center [346, 502] width 95 height 34
click at [537, 310] on span "By manager" at bounding box center [542, 308] width 60 height 13
click at [500, 312] on input "By manager" at bounding box center [500, 312] width 0 height 0
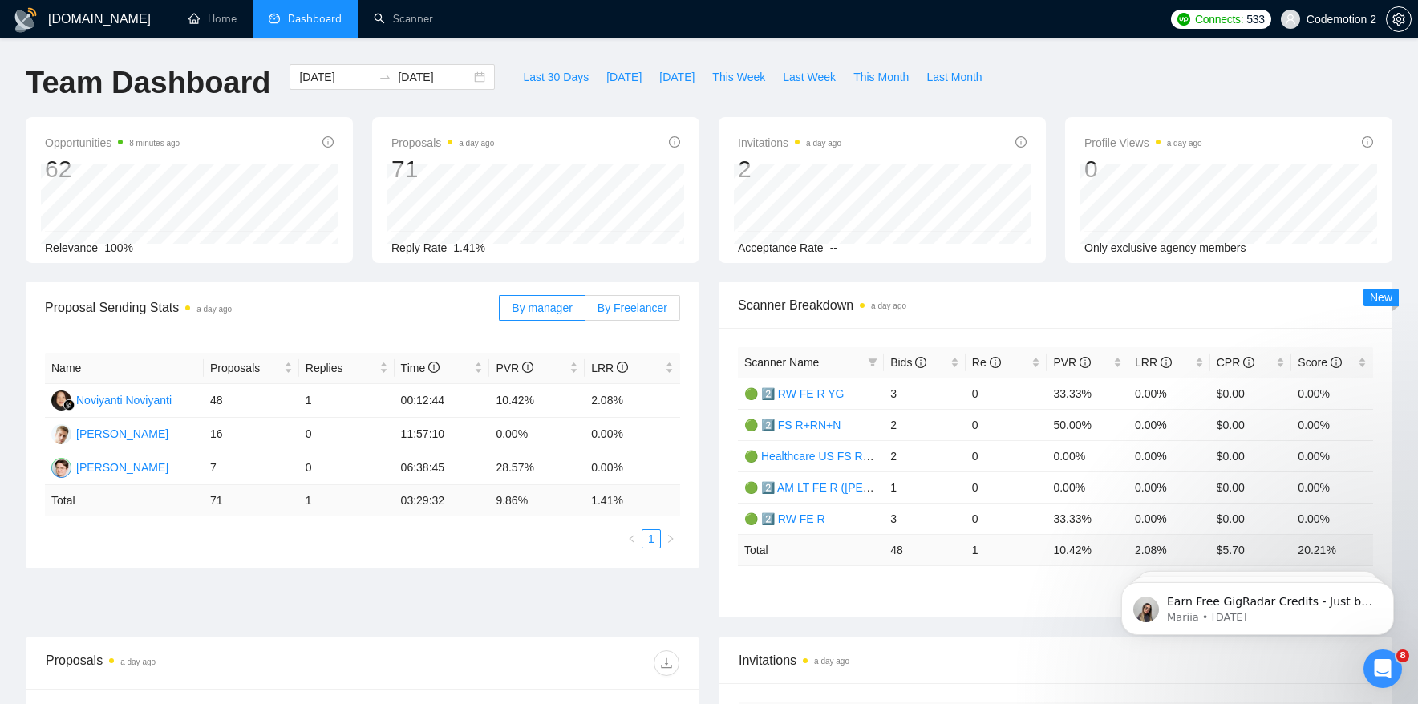
click at [622, 307] on span "By Freelancer" at bounding box center [633, 308] width 70 height 13
click at [586, 312] on input "By Freelancer" at bounding box center [586, 312] width 0 height 0
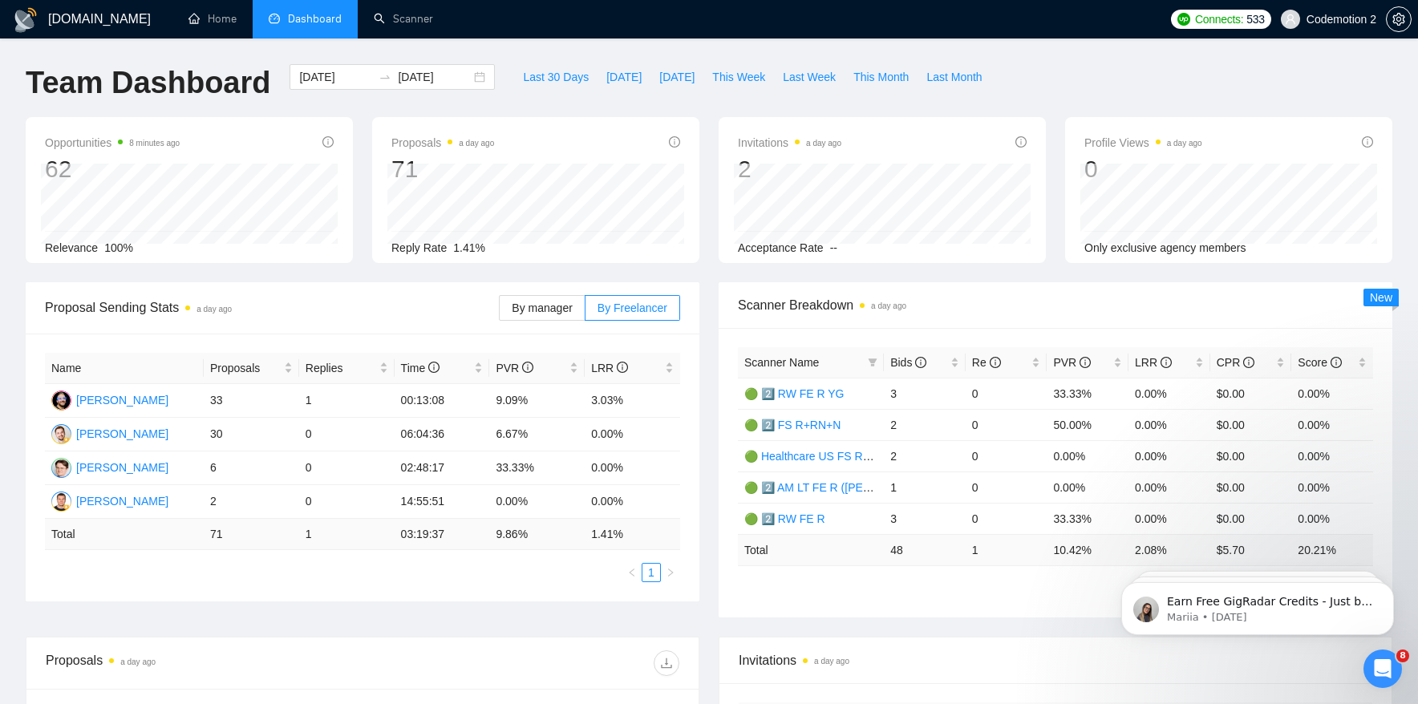
click at [413, 301] on span "Proposal Sending Stats a day ago" at bounding box center [272, 308] width 454 height 20
click at [813, 74] on span "Last Week" at bounding box center [809, 77] width 53 height 18
type input "[DATE]"
drag, startPoint x: 626, startPoint y: 466, endPoint x: 576, endPoint y: 467, distance: 49.7
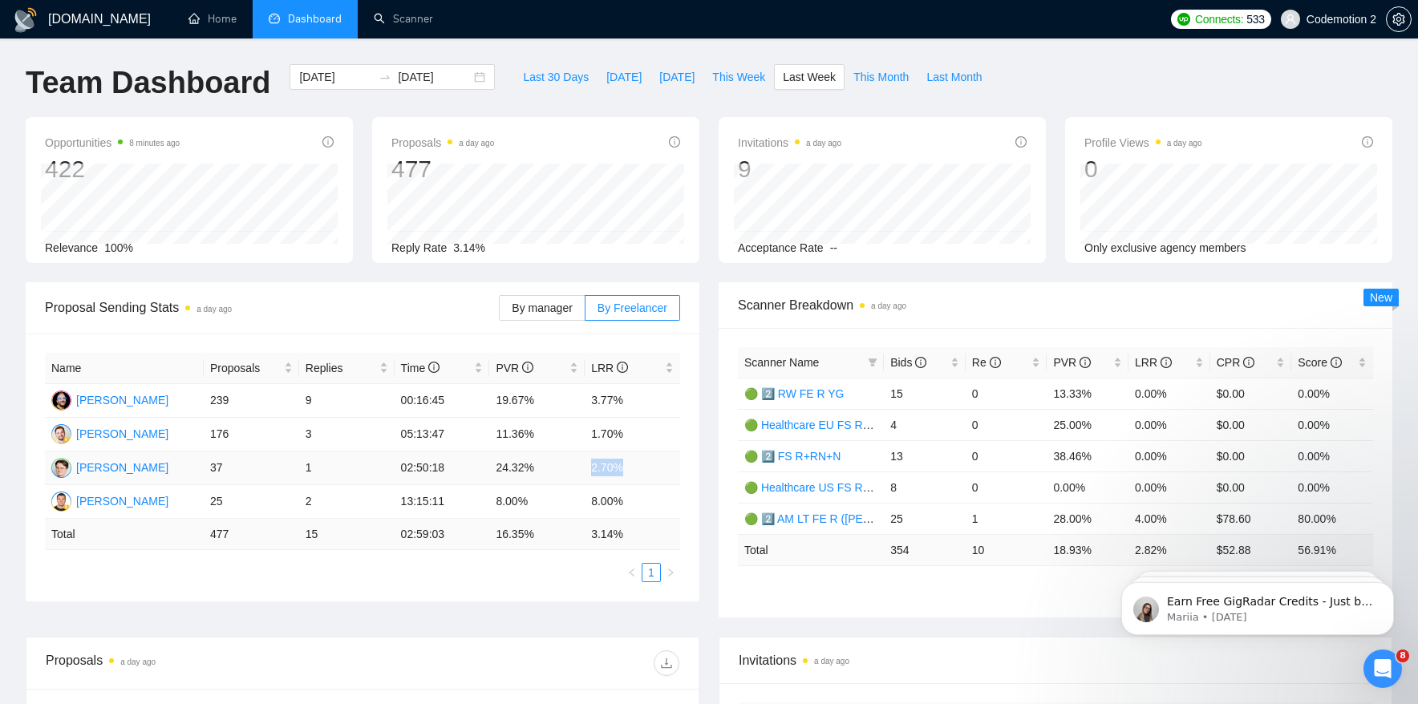
click at [577, 466] on tr "[PERSON_NAME] 37 1 02:50:18 24.32% 2.70%" at bounding box center [362, 469] width 635 height 34
drag, startPoint x: 630, startPoint y: 436, endPoint x: 584, endPoint y: 436, distance: 45.7
click at [585, 436] on td "1.70%" at bounding box center [632, 435] width 95 height 34
click at [603, 432] on td "1.70%" at bounding box center [632, 435] width 95 height 34
drag, startPoint x: 202, startPoint y: 433, endPoint x: 632, endPoint y: 468, distance: 431.4
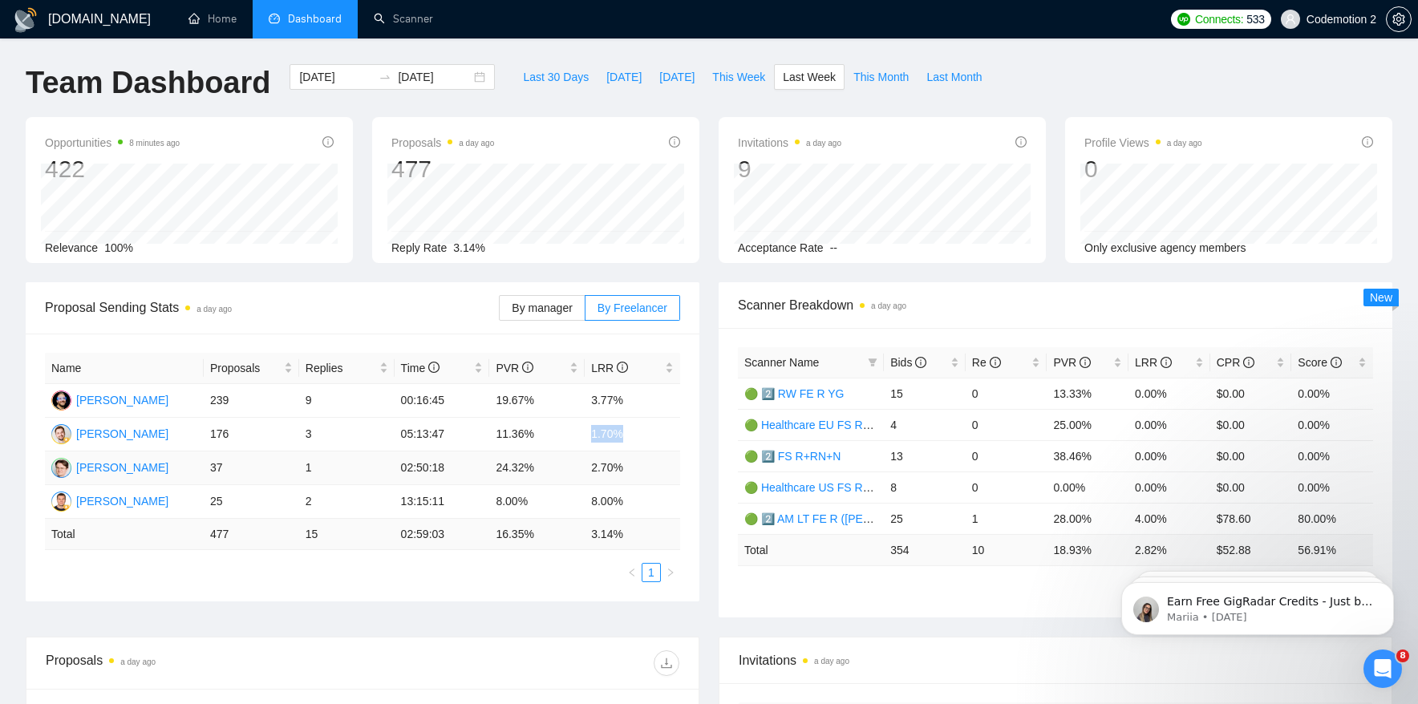
click at [632, 468] on tbody "[PERSON_NAME] 239 9 00:16:45 19.67% 3.77% [PERSON_NAME] 176 3 05:13:47 11.36% 1…" at bounding box center [362, 451] width 635 height 135
click at [605, 434] on td "1.70%" at bounding box center [632, 435] width 95 height 34
drag, startPoint x: 630, startPoint y: 468, endPoint x: 583, endPoint y: 435, distance: 57.0
click at [583, 435] on tbody "[PERSON_NAME] 239 9 00:16:45 19.67% 3.77% [PERSON_NAME] 176 3 05:13:47 11.36% 1…" at bounding box center [362, 451] width 635 height 135
click at [324, 71] on input "[DATE]" at bounding box center [335, 77] width 73 height 18
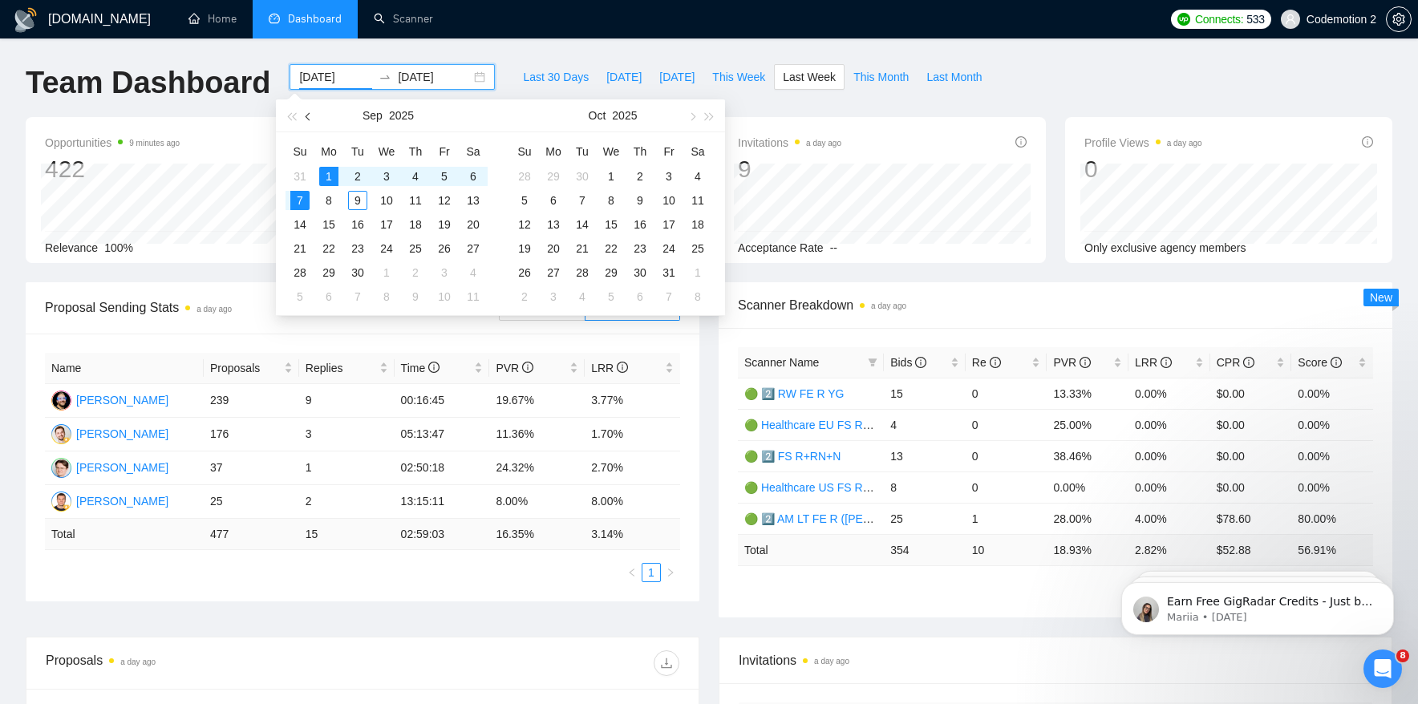
click at [307, 118] on span "button" at bounding box center [310, 116] width 8 height 8
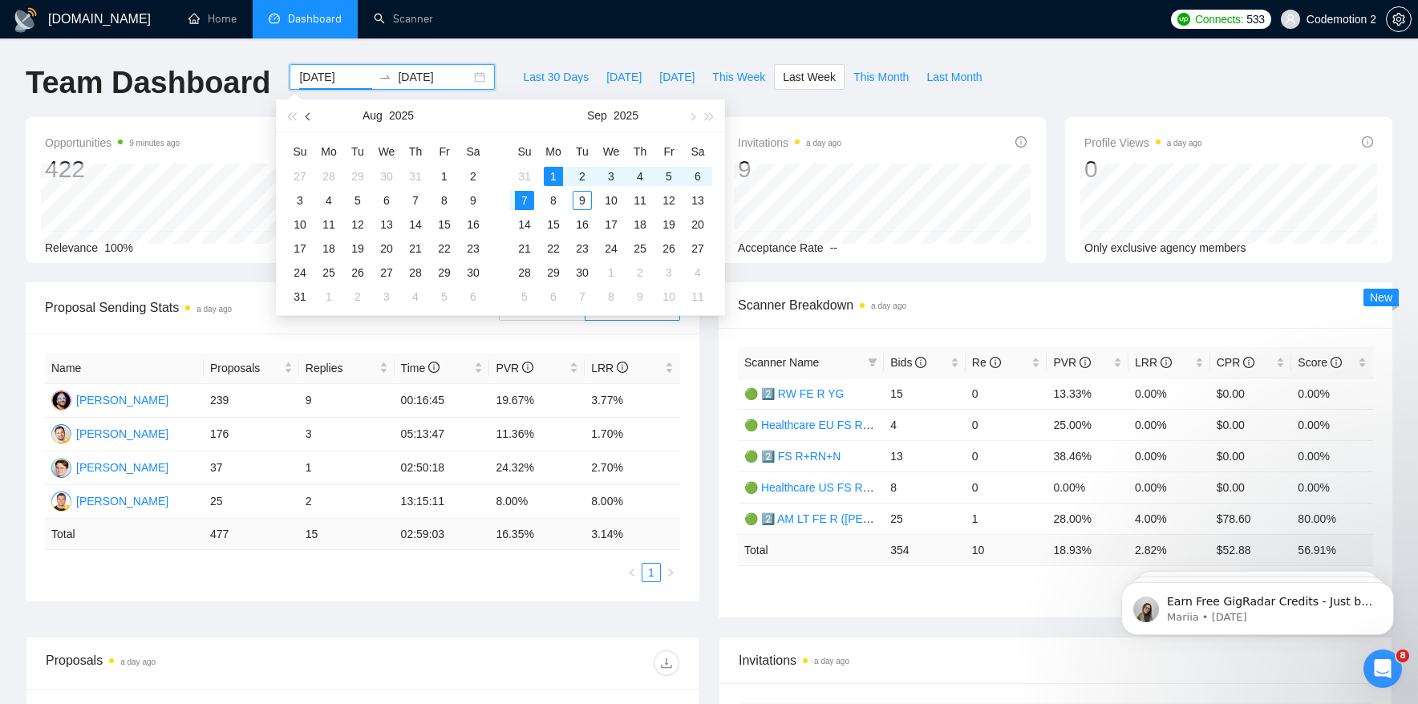
click at [308, 121] on button "button" at bounding box center [309, 115] width 18 height 32
type input "[DATE]"
click at [327, 250] on div "21" at bounding box center [328, 248] width 19 height 19
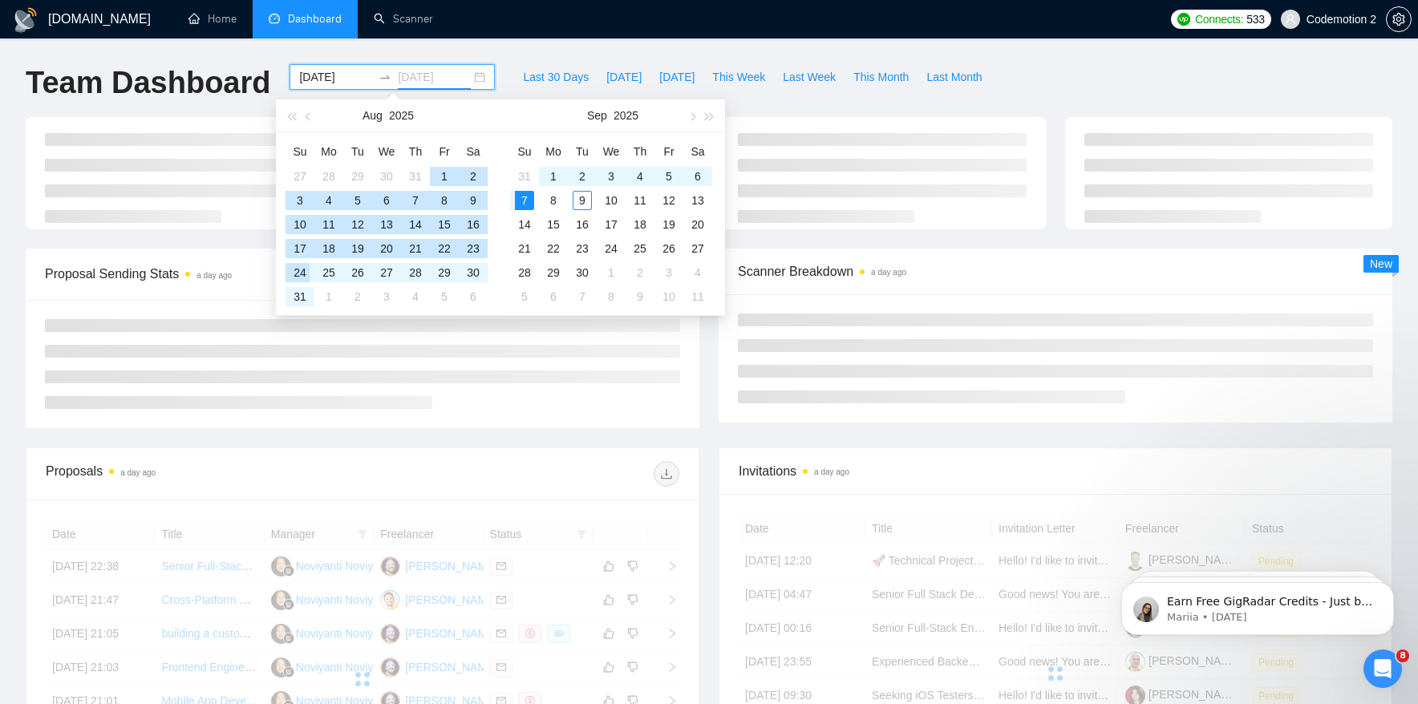
click at [306, 270] on div "24" at bounding box center [299, 272] width 19 height 19
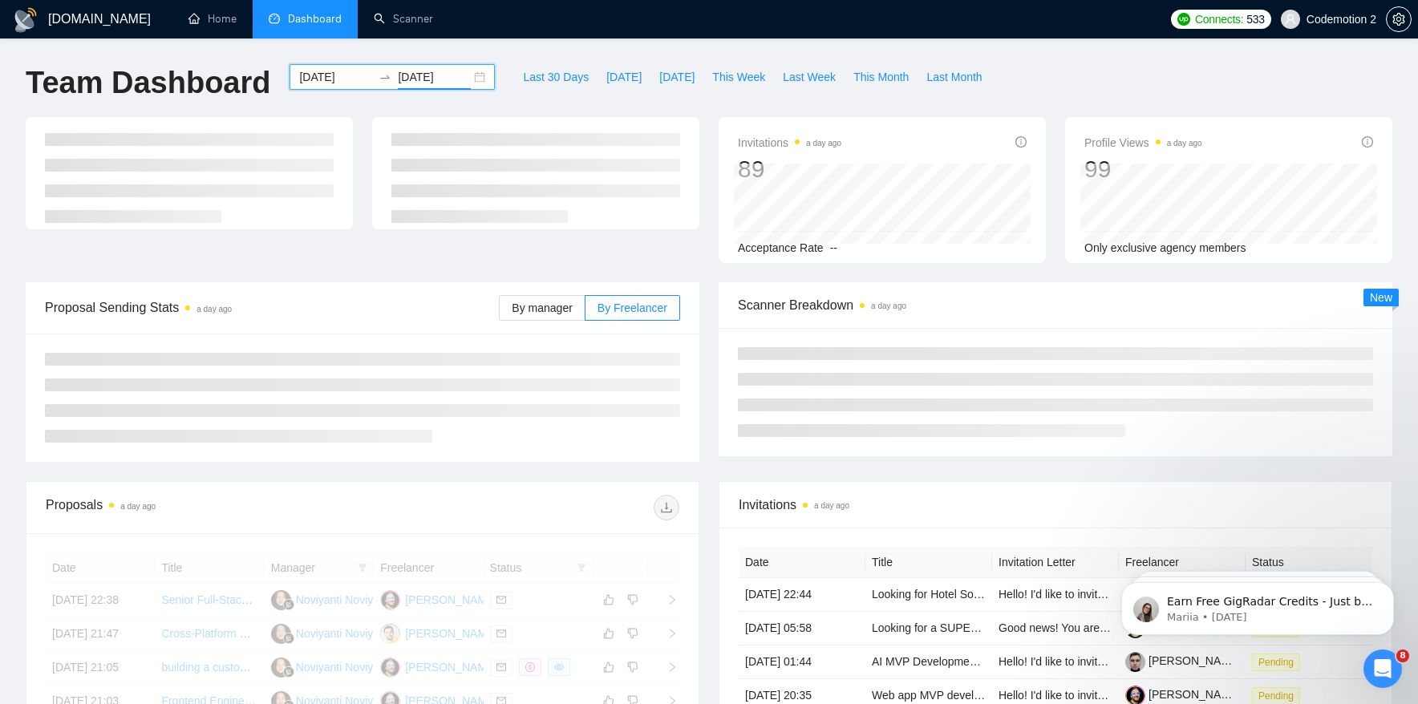
click at [426, 75] on input "[DATE]" at bounding box center [434, 77] width 73 height 18
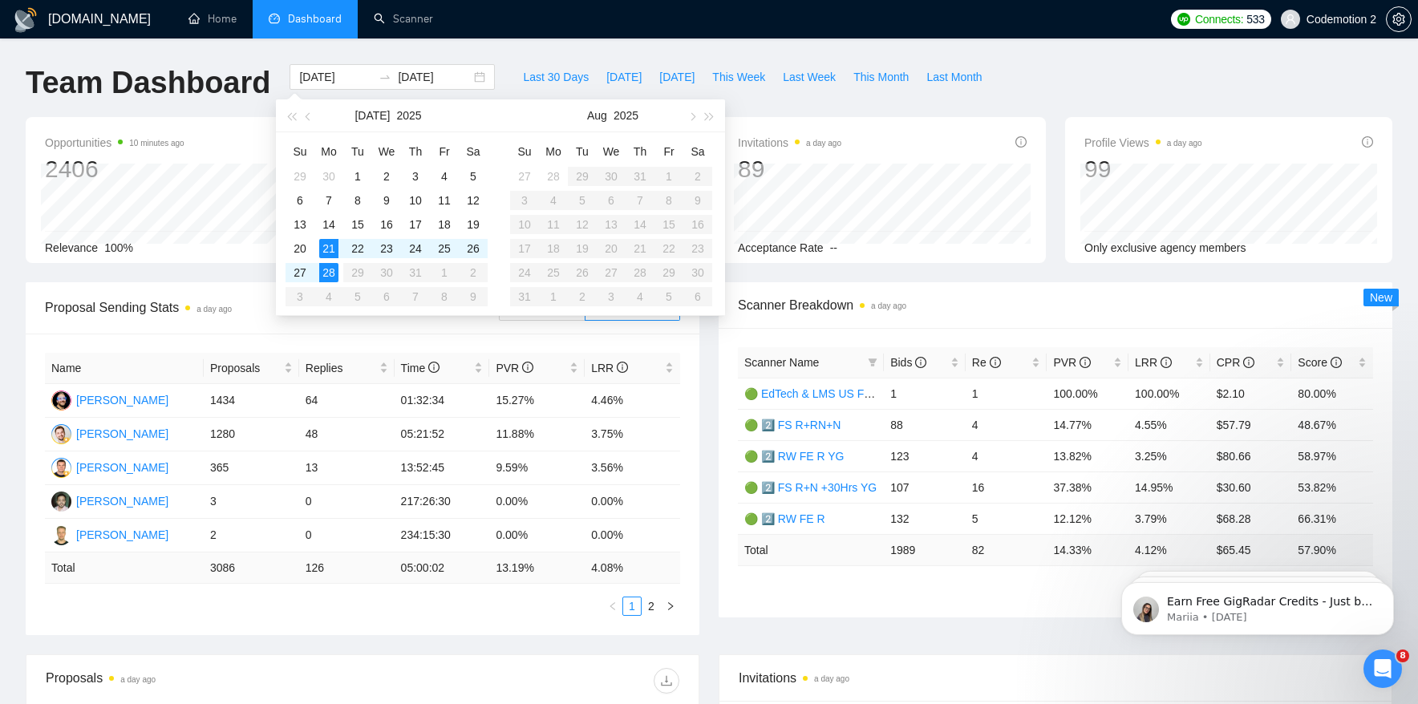
type input "[DATE]"
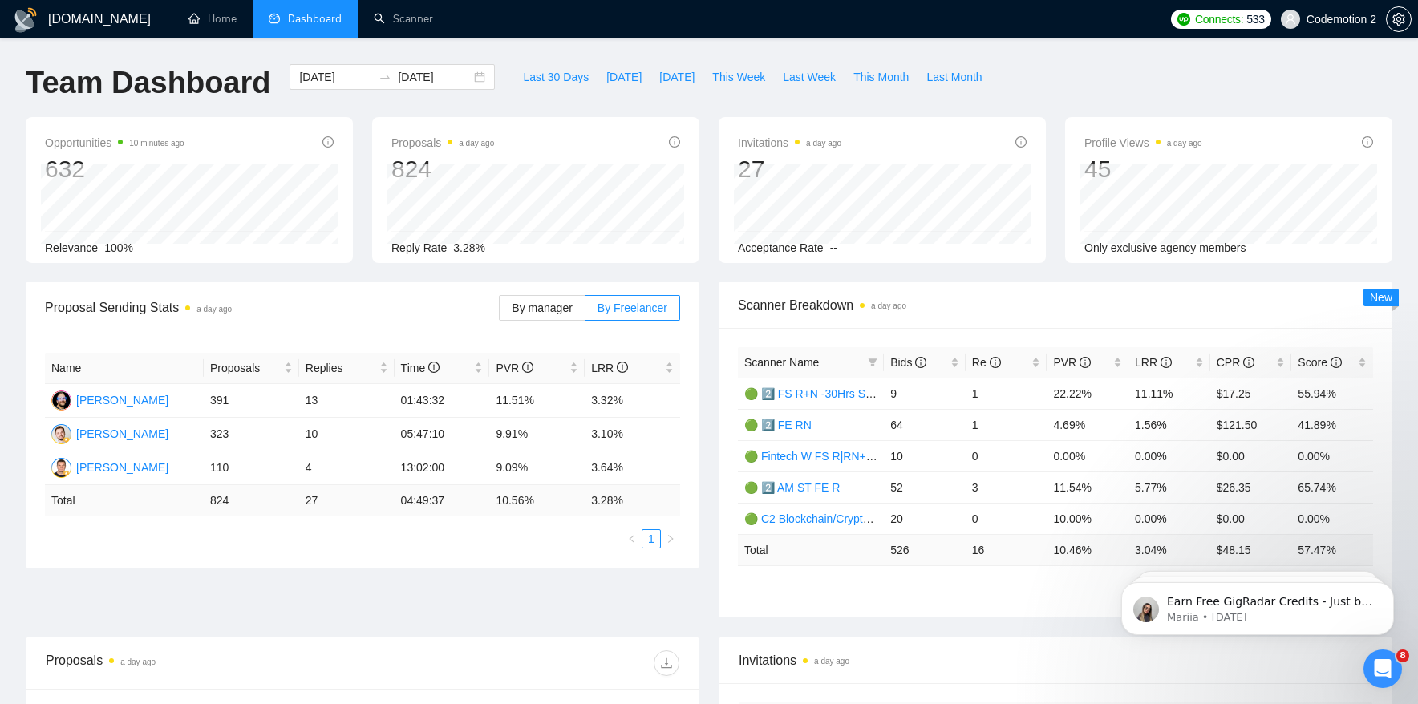
click at [537, 338] on div "Name Proposals Replies Time PVR LRR [PERSON_NAME] 391 13 01:43:32 11.51% 3.32% …" at bounding box center [363, 451] width 674 height 234
click at [552, 302] on span "By manager" at bounding box center [542, 308] width 60 height 13
click at [500, 312] on input "By manager" at bounding box center [500, 312] width 0 height 0
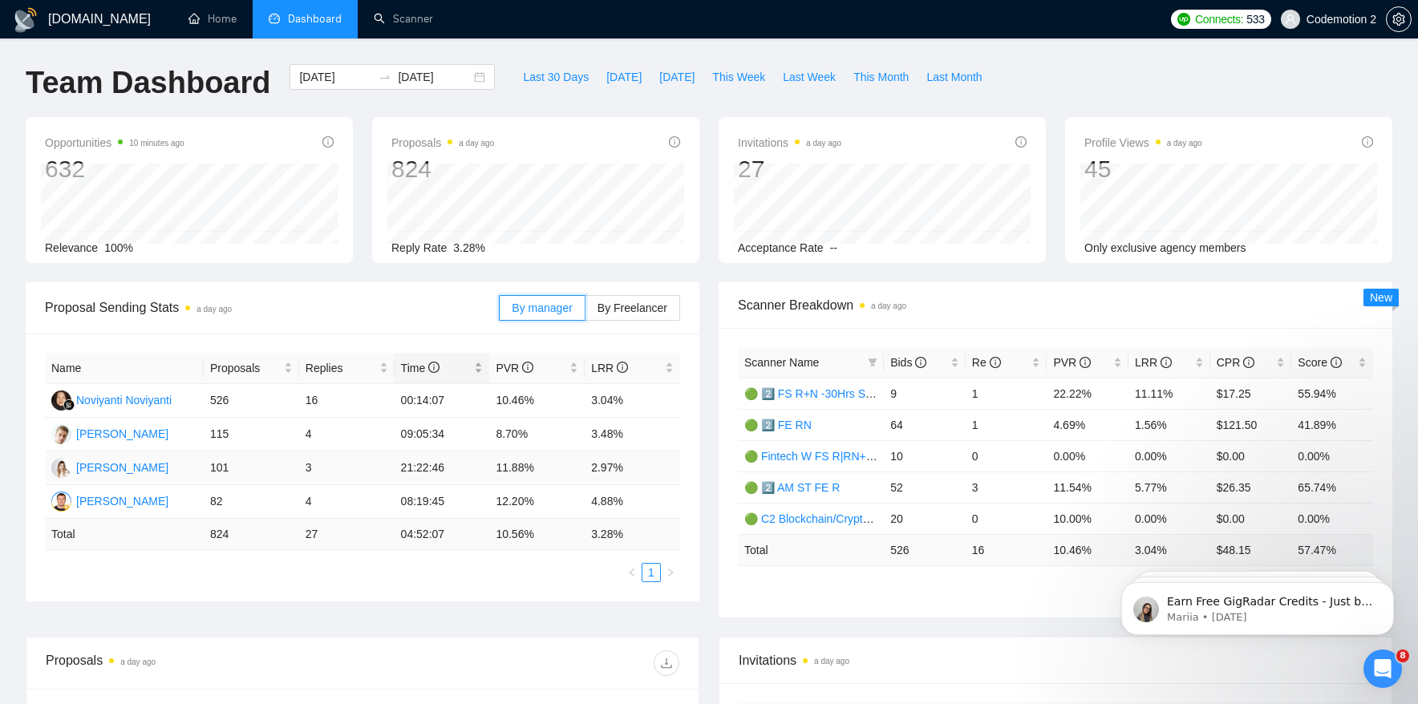
scroll to position [1, 0]
click at [327, 72] on input "[DATE]" at bounding box center [335, 76] width 73 height 18
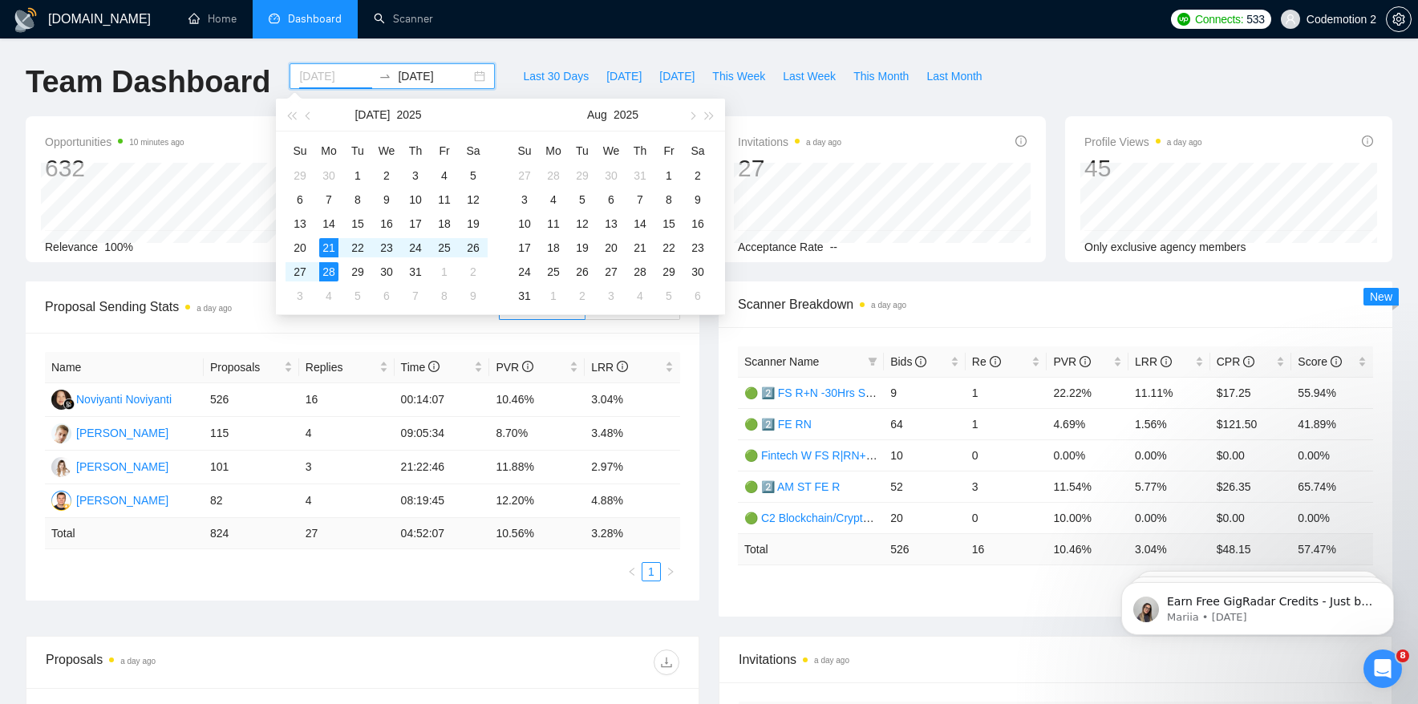
type input "[DATE]"
click at [330, 274] on div "28" at bounding box center [328, 271] width 19 height 19
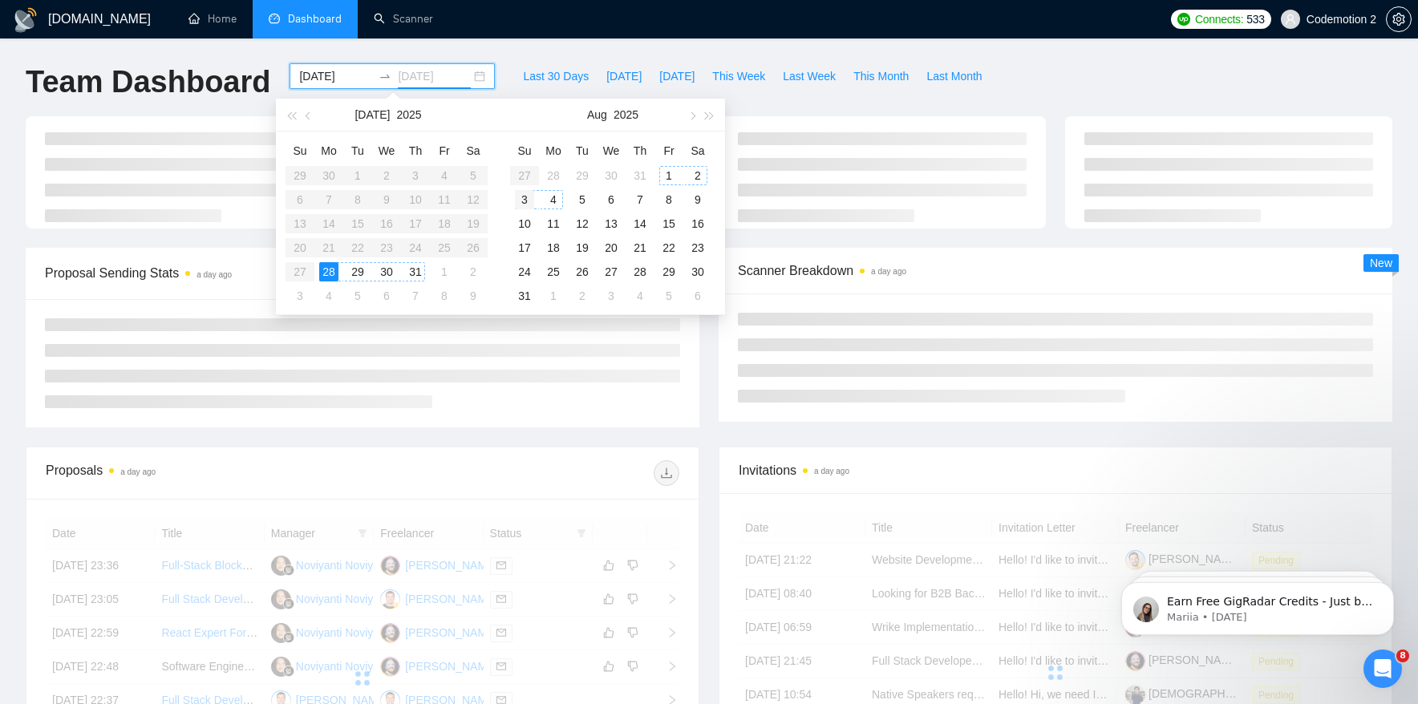
type input "[DATE]"
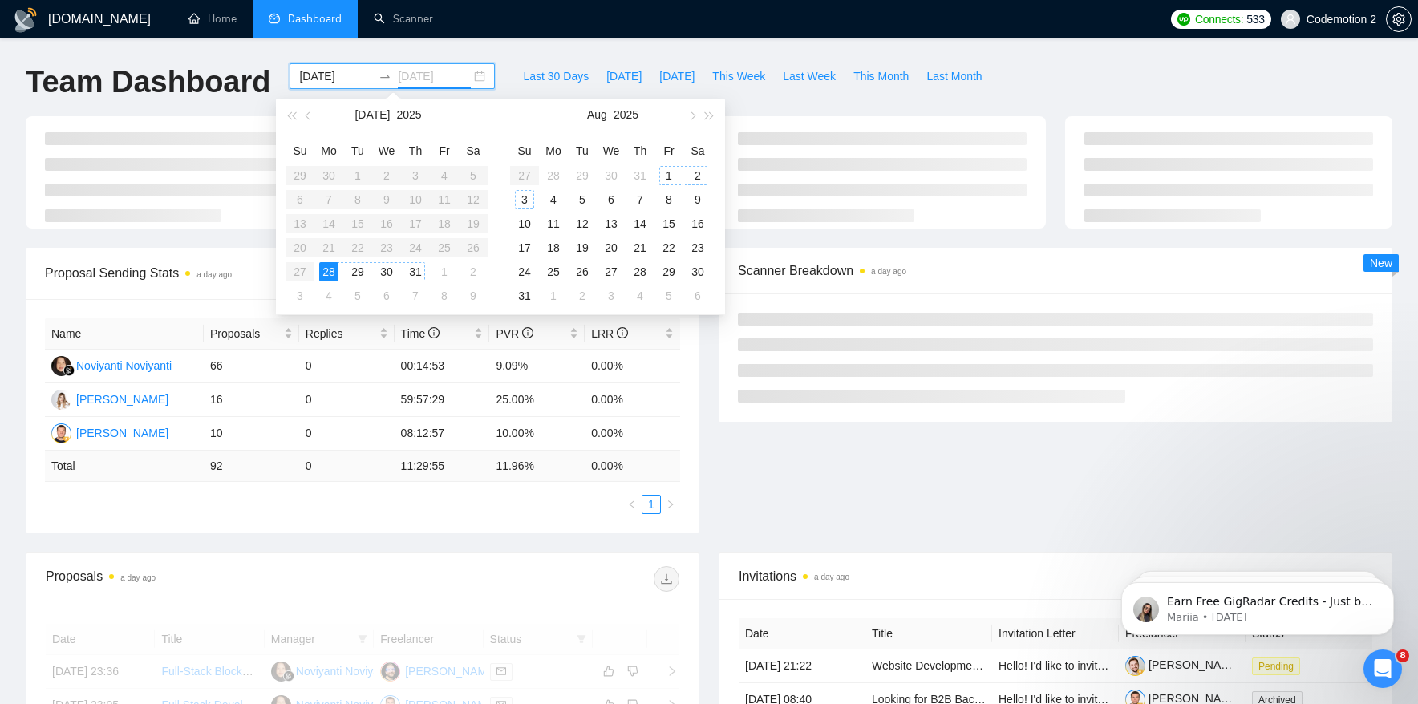
click at [527, 202] on div "3" at bounding box center [524, 199] width 19 height 19
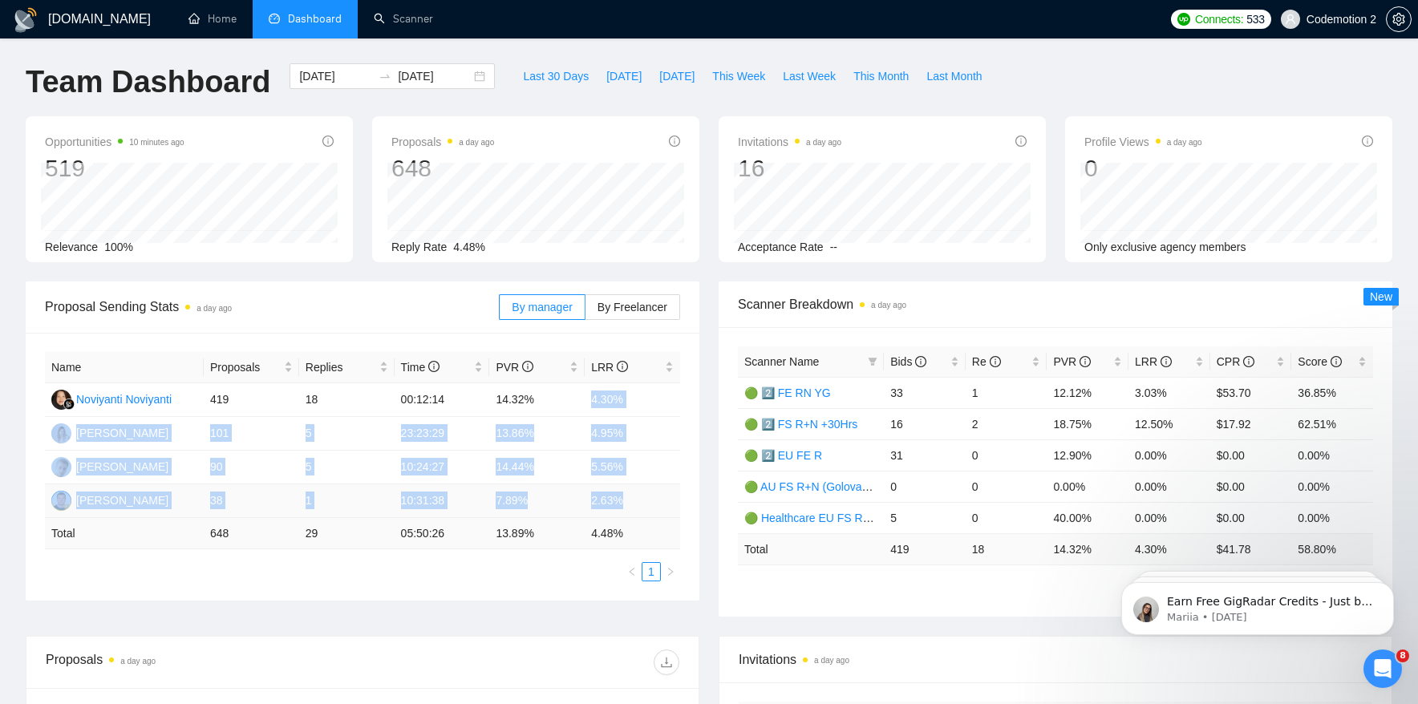
drag, startPoint x: 589, startPoint y: 400, endPoint x: 623, endPoint y: 513, distance: 119.0
click at [623, 513] on tbody "Noviyanti Noviyanti 419 18 00:12:14 14.32% 4.30% [PERSON_NAME] 101 5 23:23:29 1…" at bounding box center [362, 450] width 635 height 135
click at [324, 77] on input "[DATE]" at bounding box center [335, 76] width 73 height 18
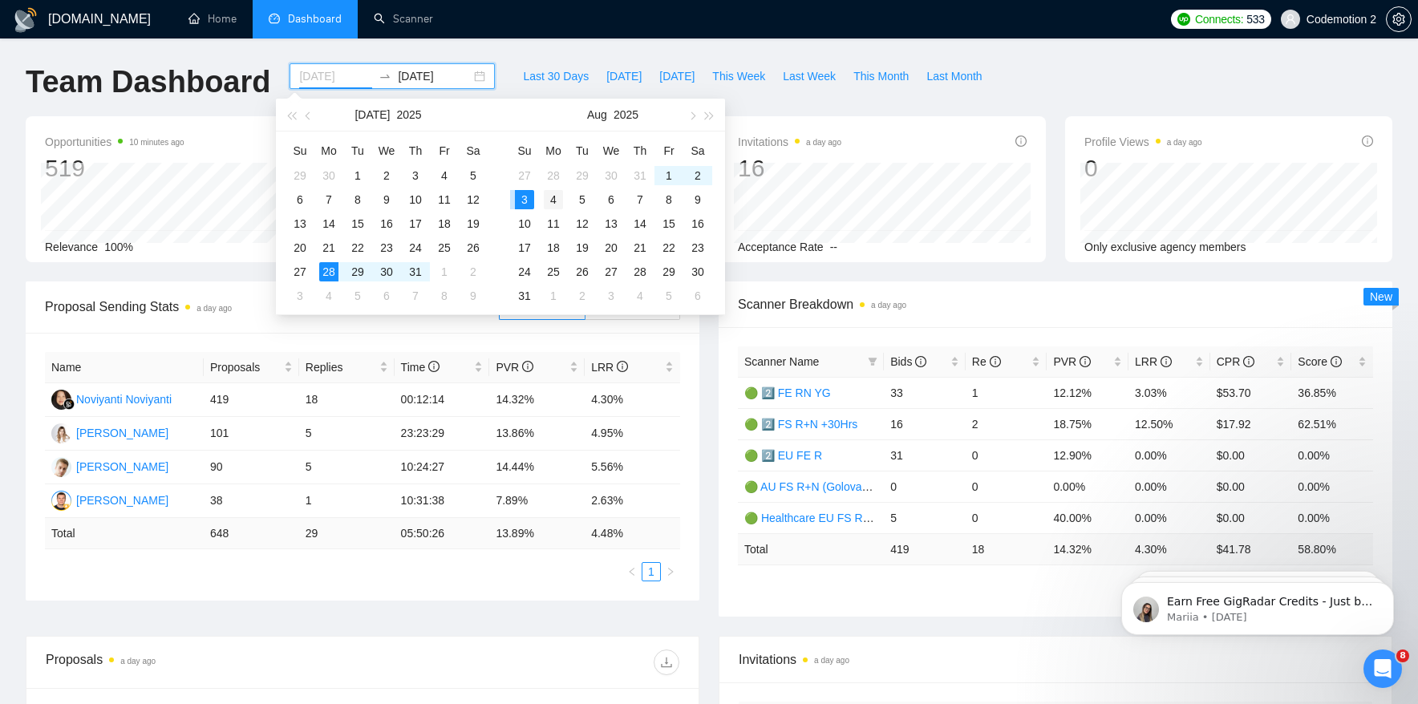
type input "[DATE]"
click at [554, 198] on div "4" at bounding box center [553, 199] width 19 height 19
type input "[DATE]"
click at [529, 222] on div "10" at bounding box center [524, 223] width 19 height 19
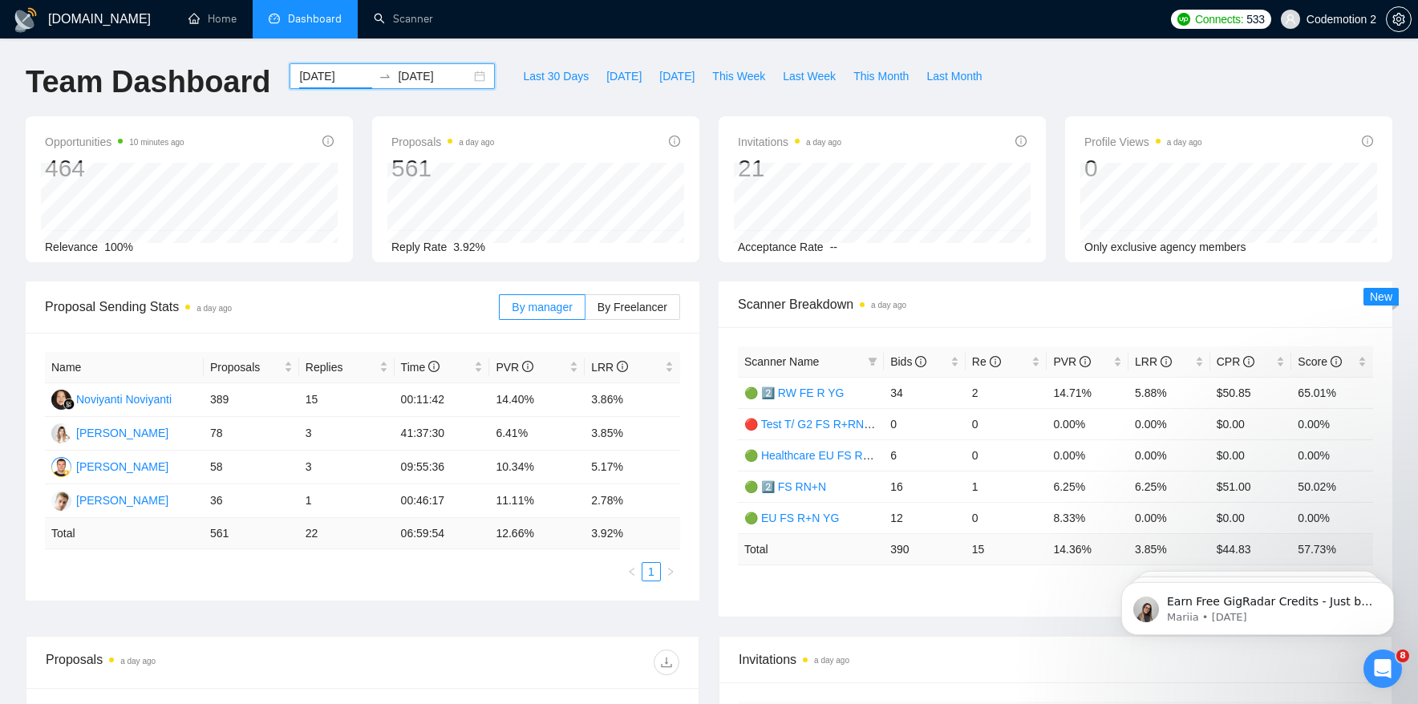
click at [332, 73] on input "[DATE]" at bounding box center [335, 76] width 73 height 18
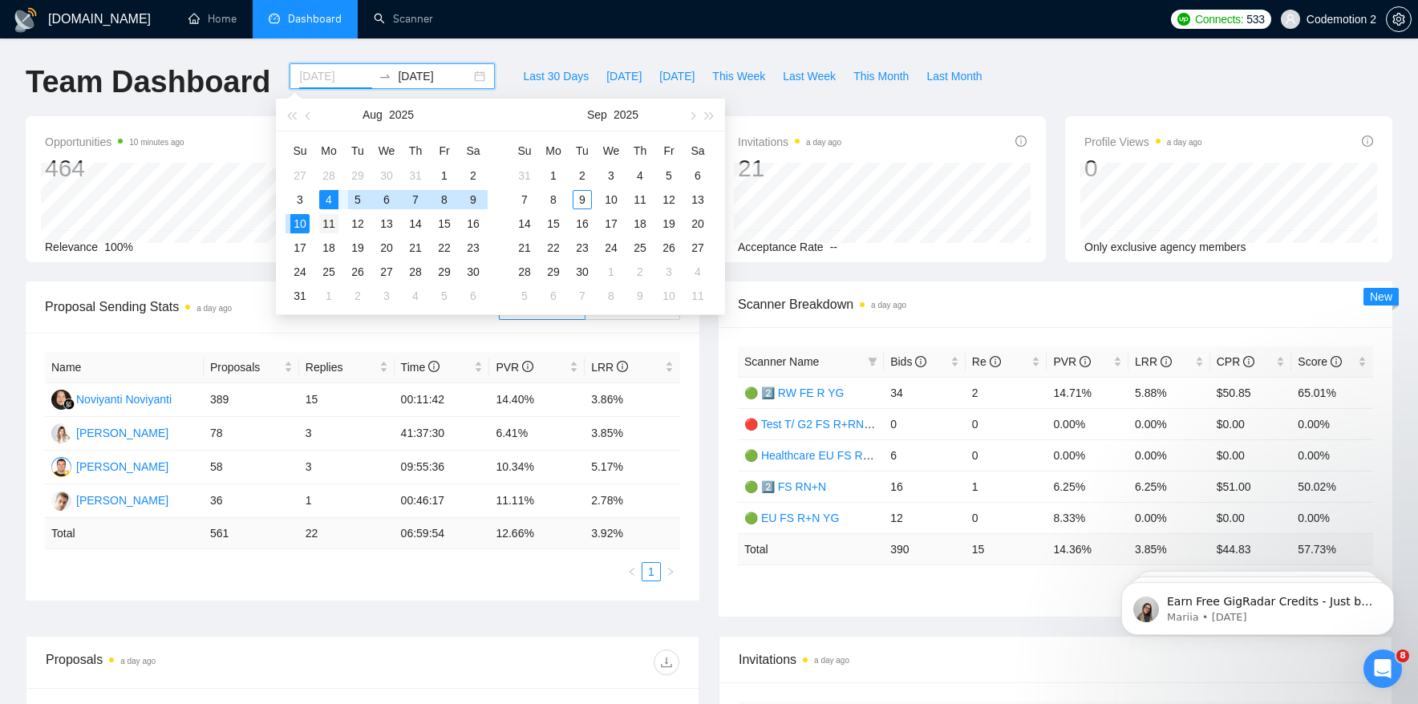
type input "[DATE]"
click at [331, 222] on div "11" at bounding box center [328, 223] width 19 height 19
type input "[DATE]"
click at [298, 250] on div "17" at bounding box center [299, 247] width 19 height 19
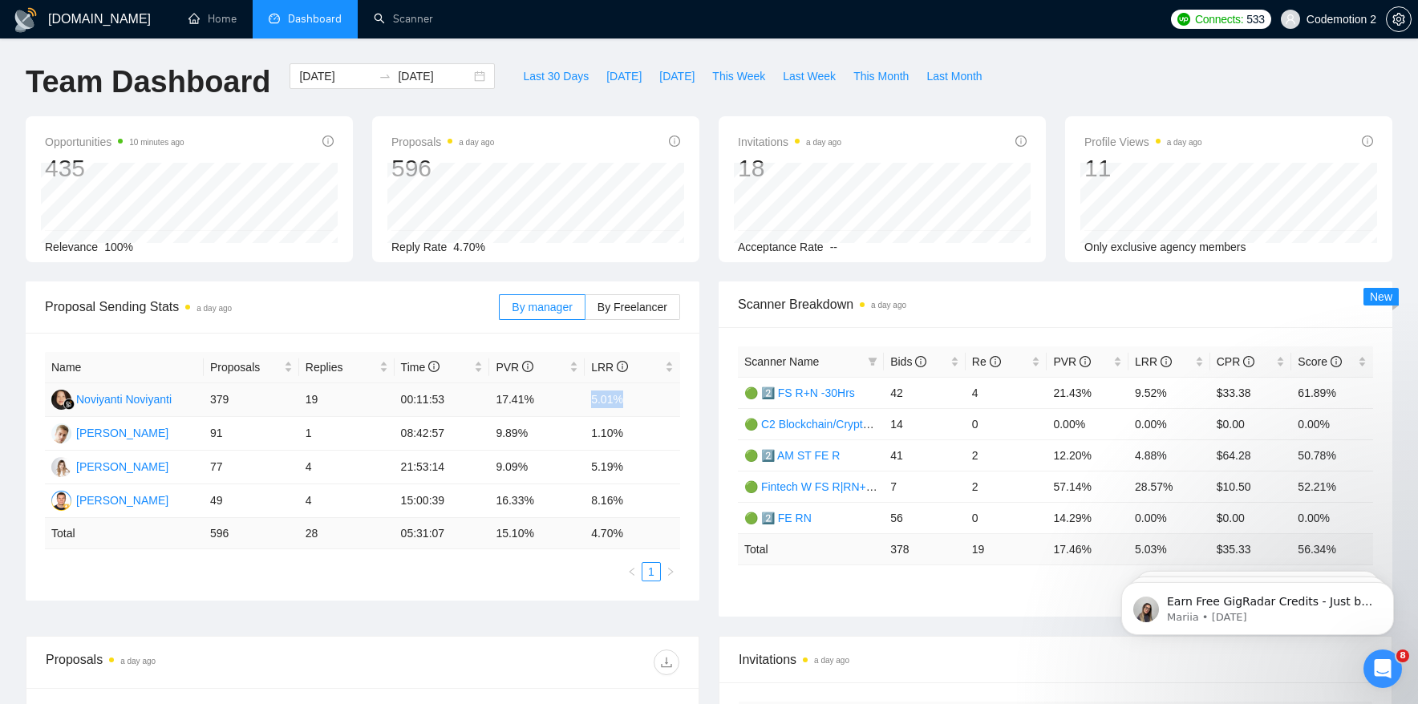
drag, startPoint x: 587, startPoint y: 400, endPoint x: 639, endPoint y: 400, distance: 51.3
click at [639, 400] on td "5.01%" at bounding box center [632, 400] width 95 height 34
click at [321, 78] on input "[DATE]" at bounding box center [335, 76] width 73 height 18
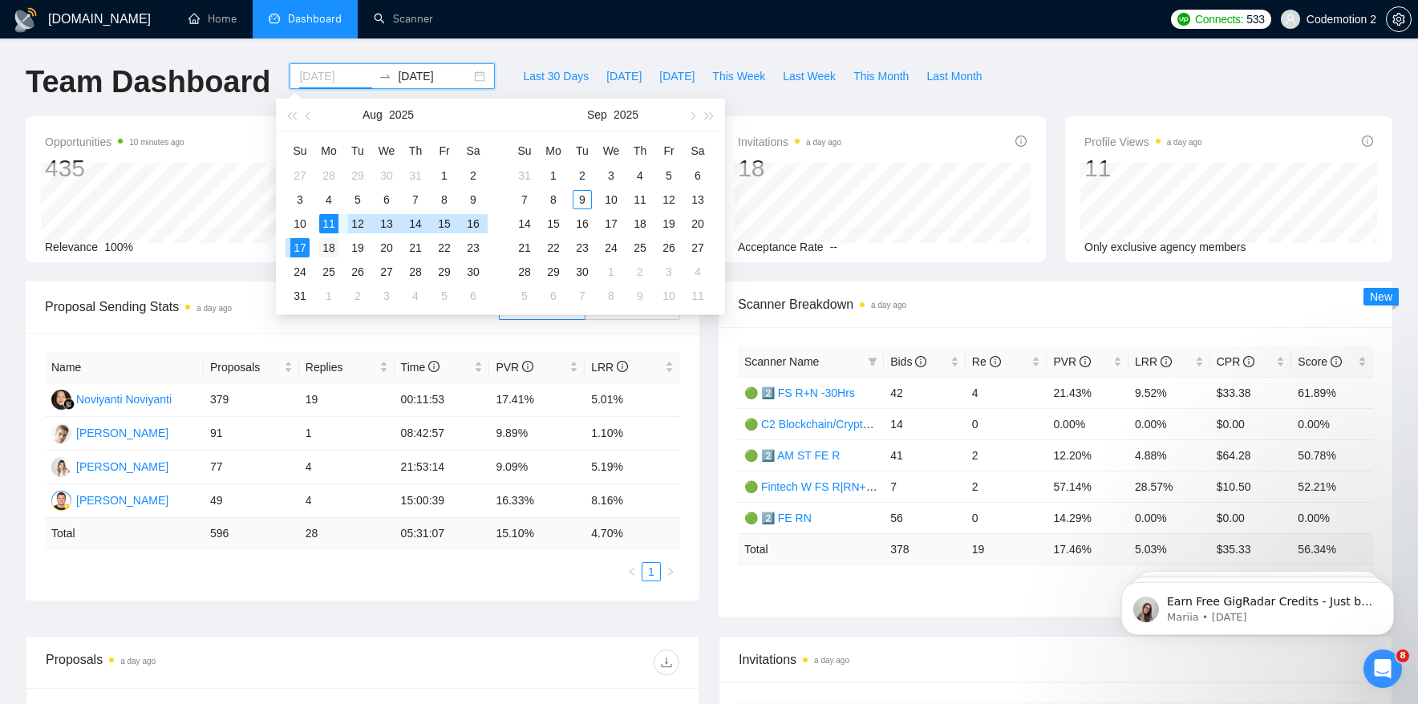
type input "[DATE]"
click at [325, 246] on div "18" at bounding box center [328, 247] width 19 height 19
type input "[DATE]"
click at [300, 274] on div "24" at bounding box center [299, 271] width 19 height 19
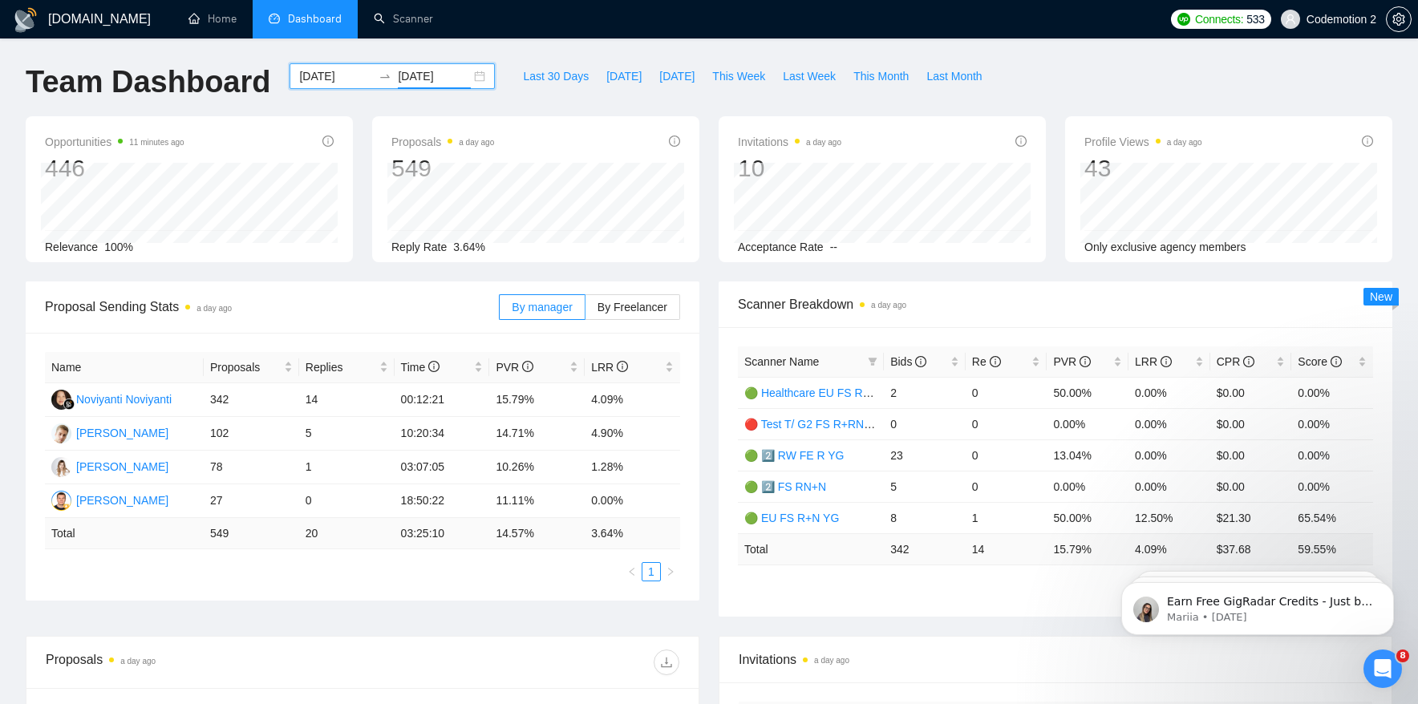
click at [599, 321] on div "By manager By Freelancer" at bounding box center [589, 307] width 181 height 51
click at [601, 309] on span "By Freelancer" at bounding box center [633, 307] width 70 height 13
click at [586, 311] on input "By Freelancer" at bounding box center [586, 311] width 0 height 0
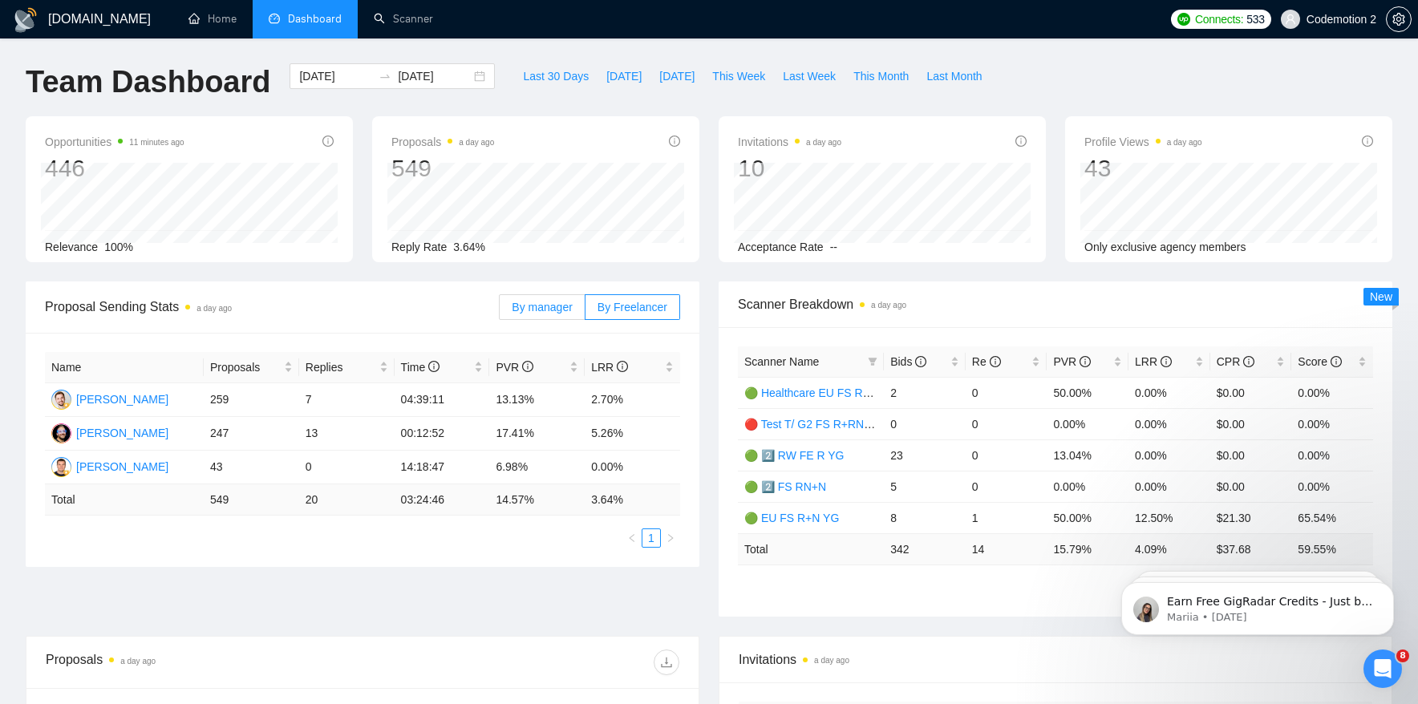
click at [554, 305] on span "By manager" at bounding box center [542, 307] width 60 height 13
click at [500, 311] on input "By manager" at bounding box center [500, 311] width 0 height 0
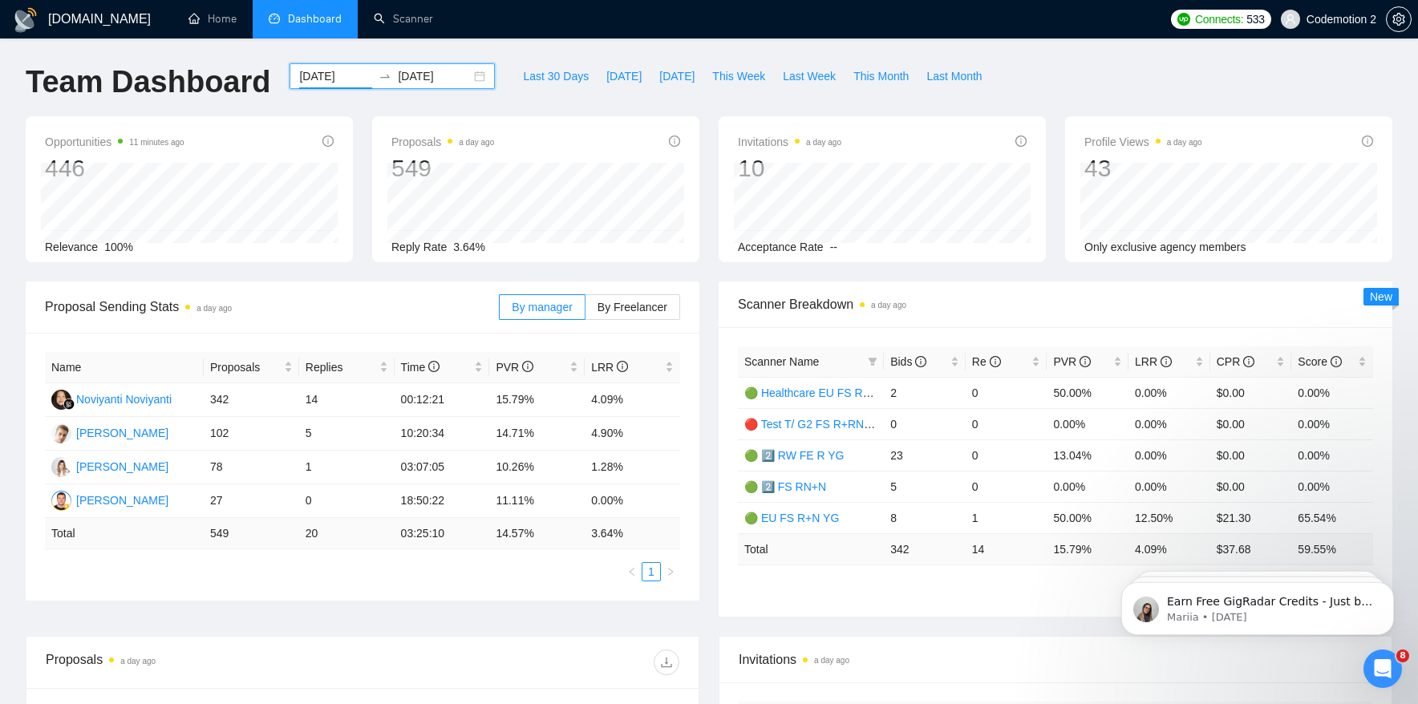
click at [326, 76] on input "[DATE]" at bounding box center [335, 76] width 73 height 18
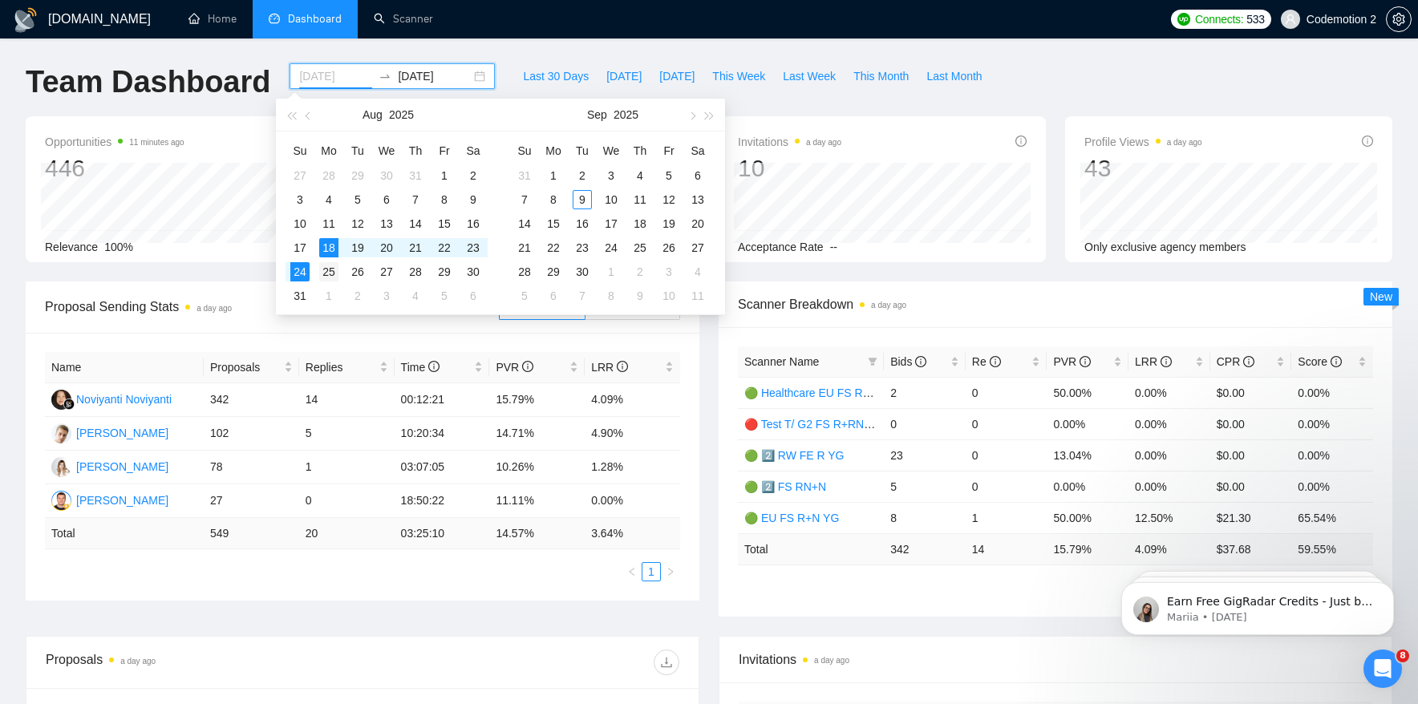
type input "[DATE]"
click at [331, 265] on div "25" at bounding box center [328, 271] width 19 height 19
type input "[DATE]"
click at [294, 295] on div "31" at bounding box center [299, 295] width 19 height 19
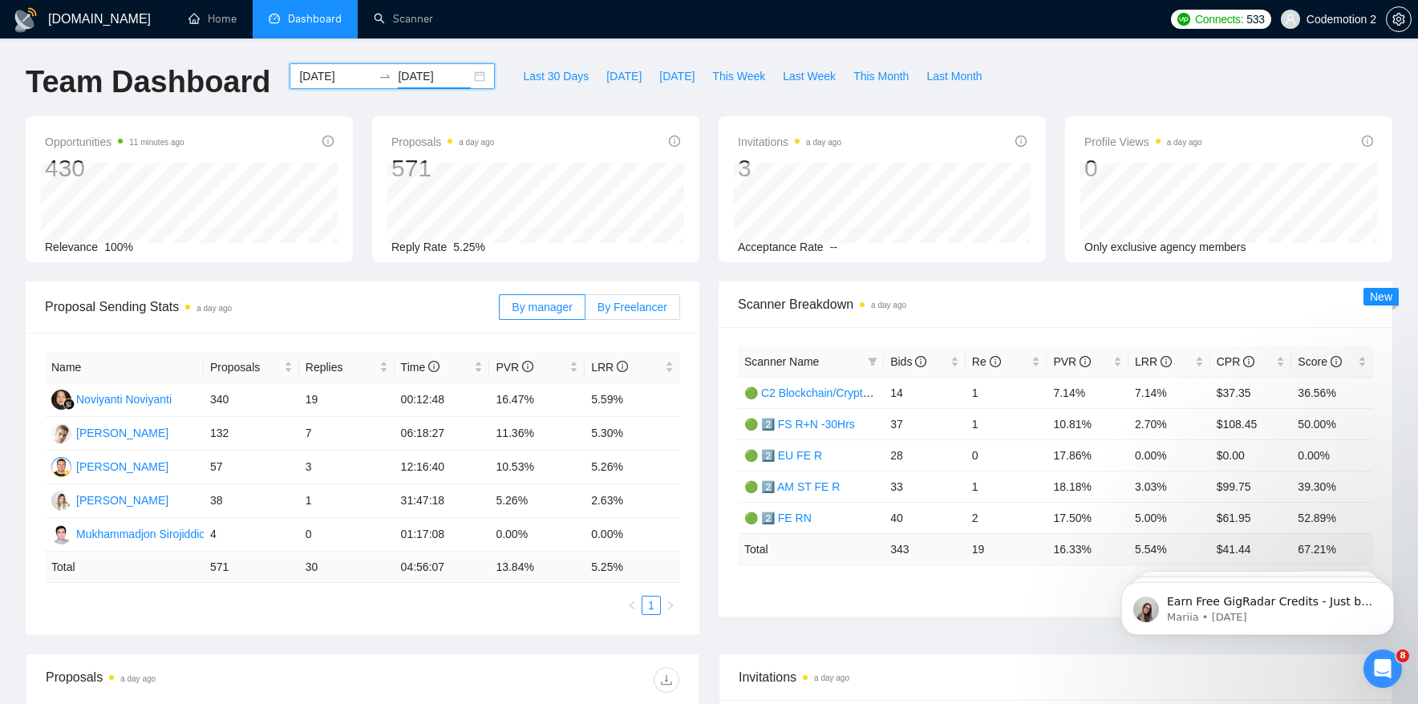
click at [651, 305] on span "By Freelancer" at bounding box center [633, 307] width 70 height 13
click at [586, 311] on input "By Freelancer" at bounding box center [586, 311] width 0 height 0
drag, startPoint x: 642, startPoint y: 505, endPoint x: 196, endPoint y: 500, distance: 446.1
click at [196, 500] on tr "[PERSON_NAME] 12 2 00:15:45 25.00% 16.67%" at bounding box center [362, 502] width 635 height 34
click at [649, 505] on td "16.67%" at bounding box center [632, 502] width 95 height 34
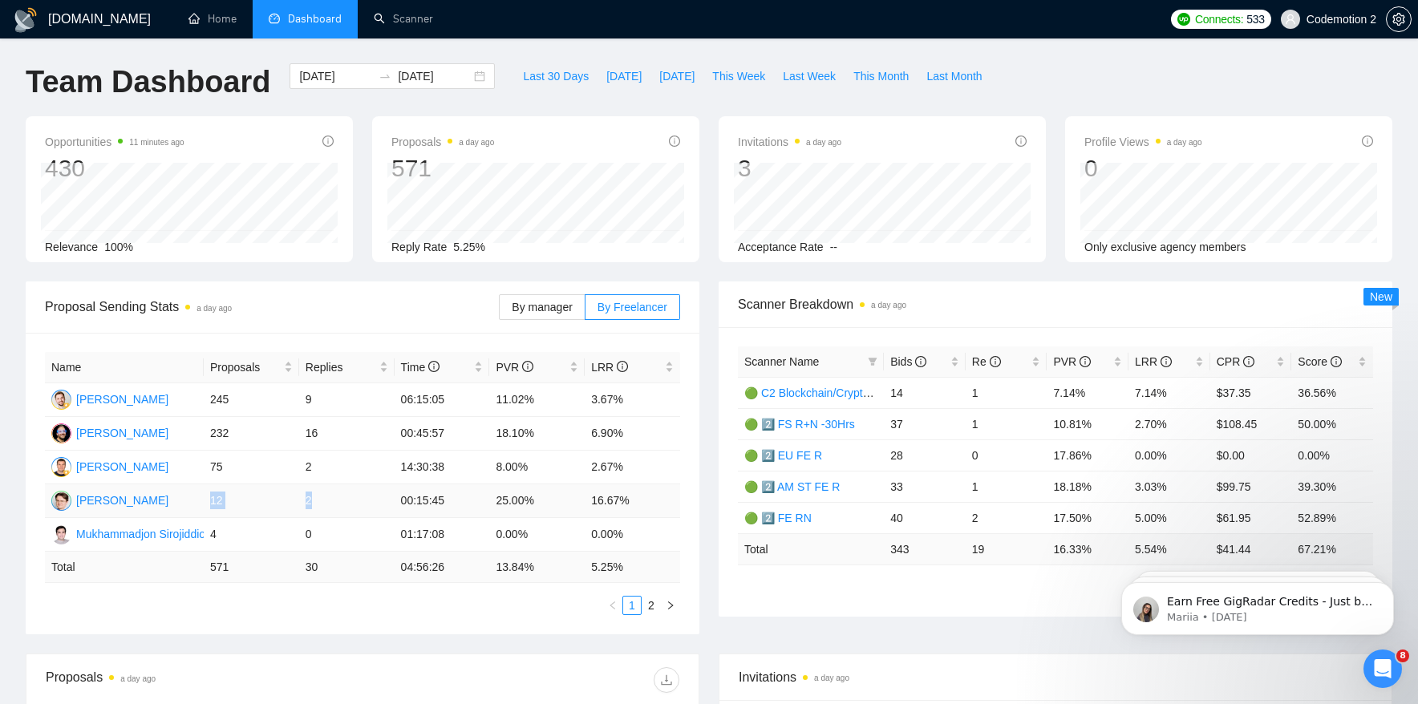
drag, startPoint x: 209, startPoint y: 504, endPoint x: 322, endPoint y: 501, distance: 113.1
click at [322, 501] on tr "[PERSON_NAME] 12 2 00:15:45 25.00% 16.67%" at bounding box center [362, 502] width 635 height 34
click at [635, 502] on td "16.67%" at bounding box center [632, 502] width 95 height 34
click at [322, 75] on input "[DATE]" at bounding box center [335, 76] width 73 height 18
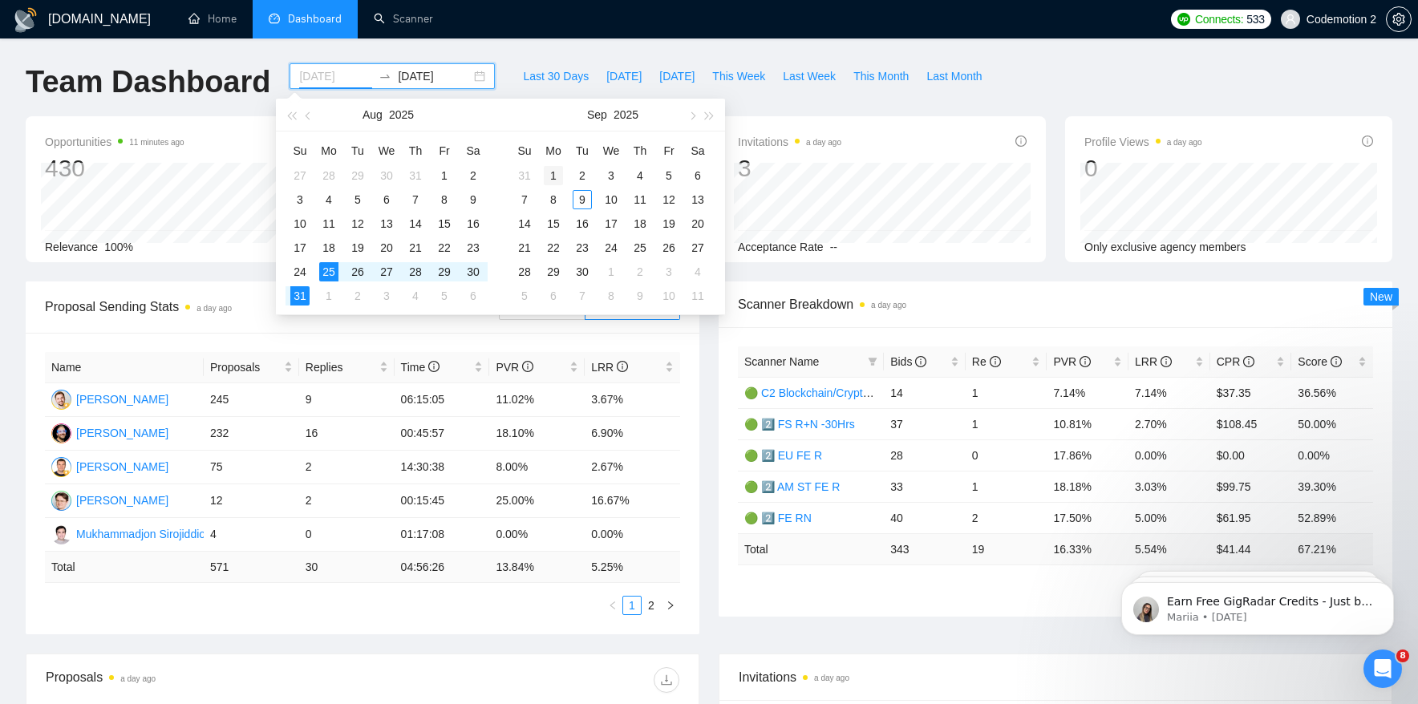
type input "[DATE]"
click at [554, 172] on div "1" at bounding box center [553, 175] width 19 height 19
type input "[DATE]"
click at [521, 200] on div "7" at bounding box center [524, 199] width 19 height 19
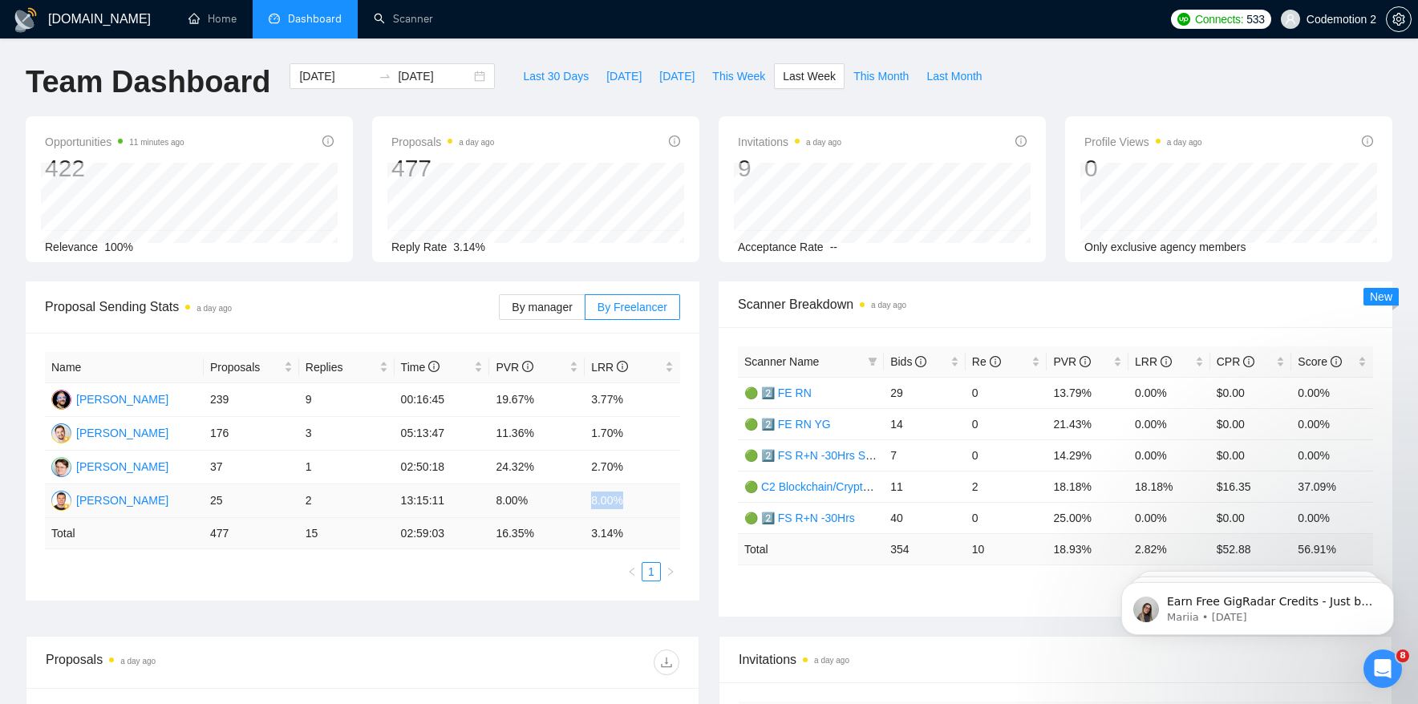
drag, startPoint x: 638, startPoint y: 499, endPoint x: 577, endPoint y: 499, distance: 61.0
click at [577, 499] on tr "[PERSON_NAME] 25 2 13:15:11 8.00% 8.00%" at bounding box center [362, 502] width 635 height 34
click at [602, 501] on td "8.00%" at bounding box center [632, 502] width 95 height 34
drag, startPoint x: 219, startPoint y: 495, endPoint x: 209, endPoint y: 497, distance: 9.9
click at [209, 497] on td "25" at bounding box center [251, 502] width 95 height 34
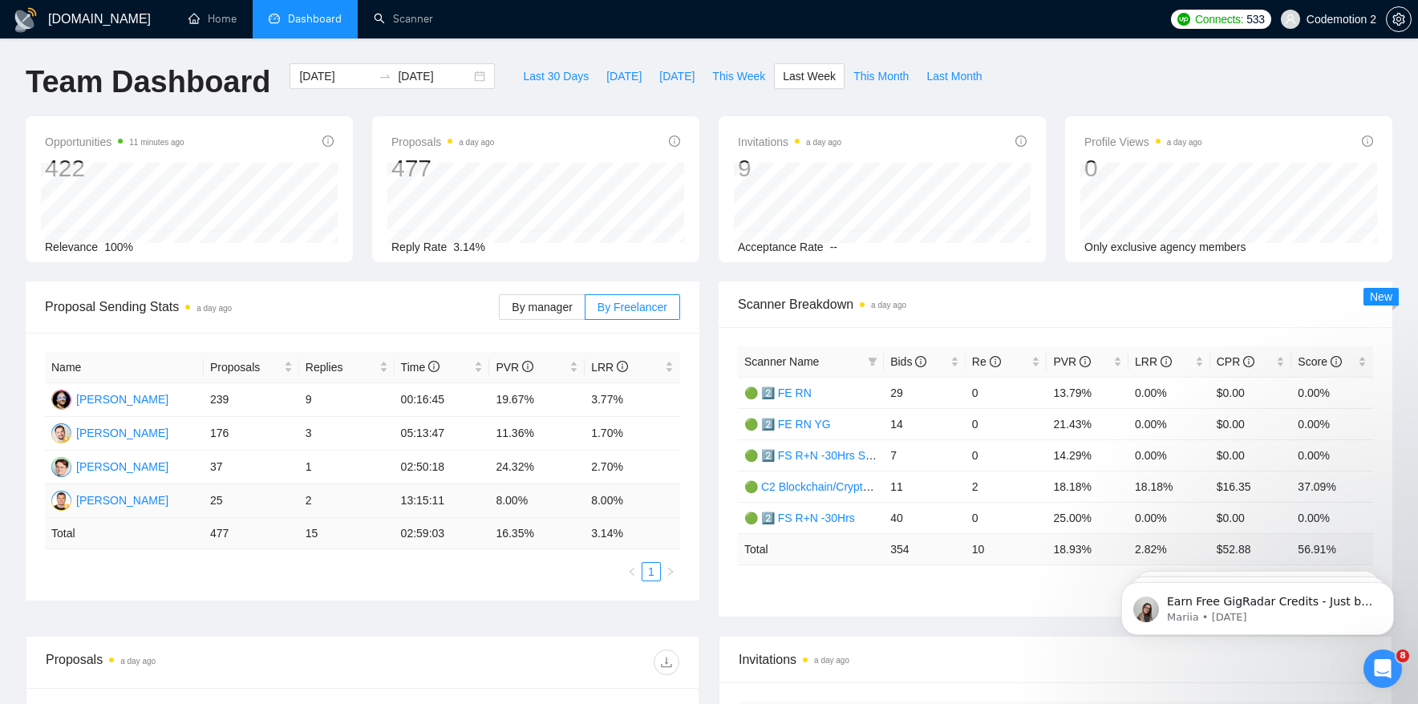
click at [275, 501] on td "25" at bounding box center [251, 502] width 95 height 34
click at [424, 18] on link "Scanner" at bounding box center [403, 19] width 59 height 14
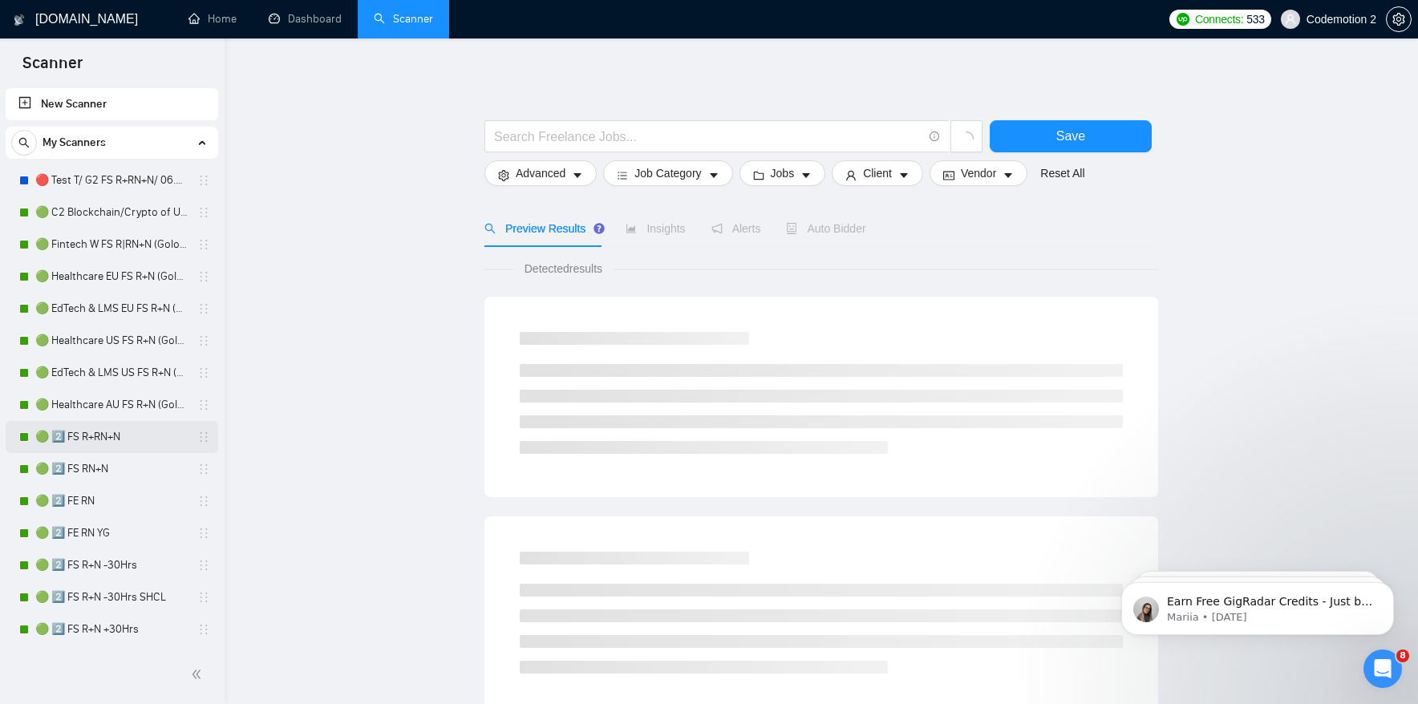
click at [97, 438] on link "🟢 2️⃣ FS R+RN+N" at bounding box center [111, 437] width 152 height 32
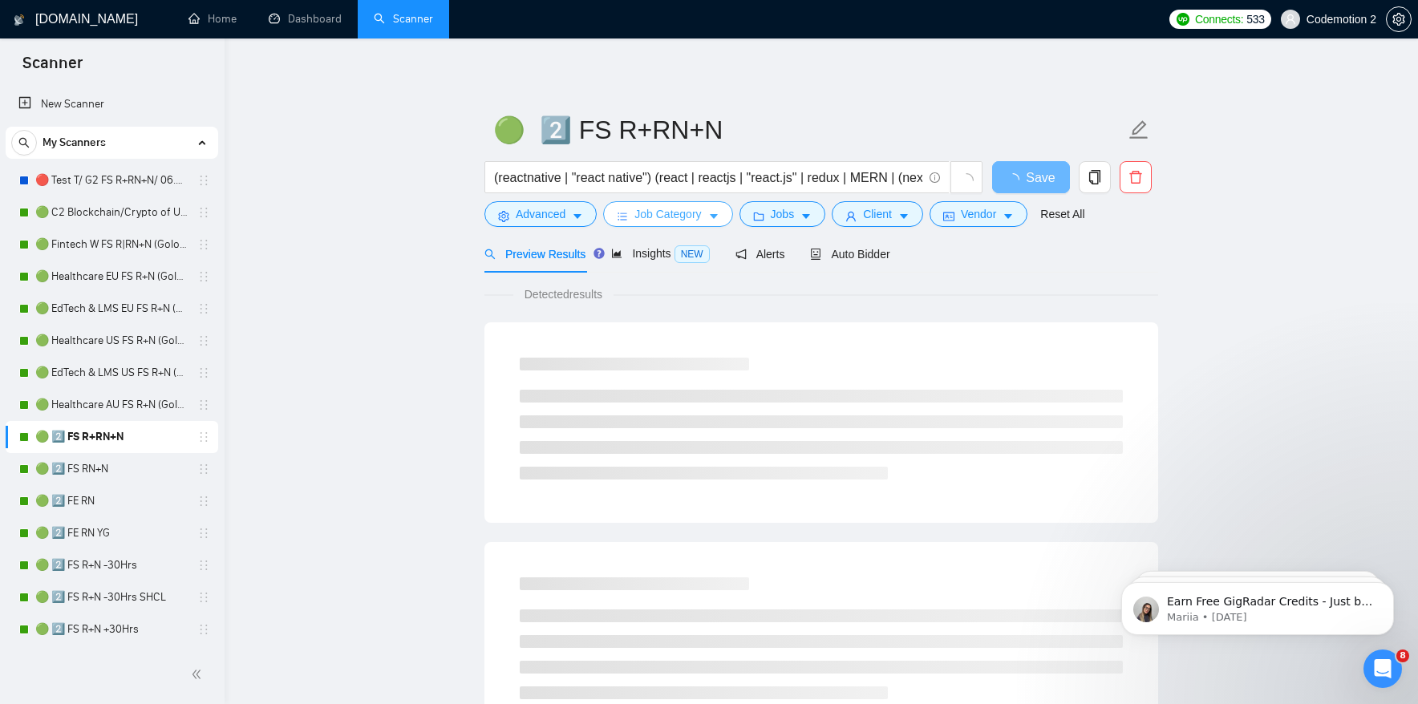
click at [701, 214] on span "Job Category" at bounding box center [668, 214] width 67 height 18
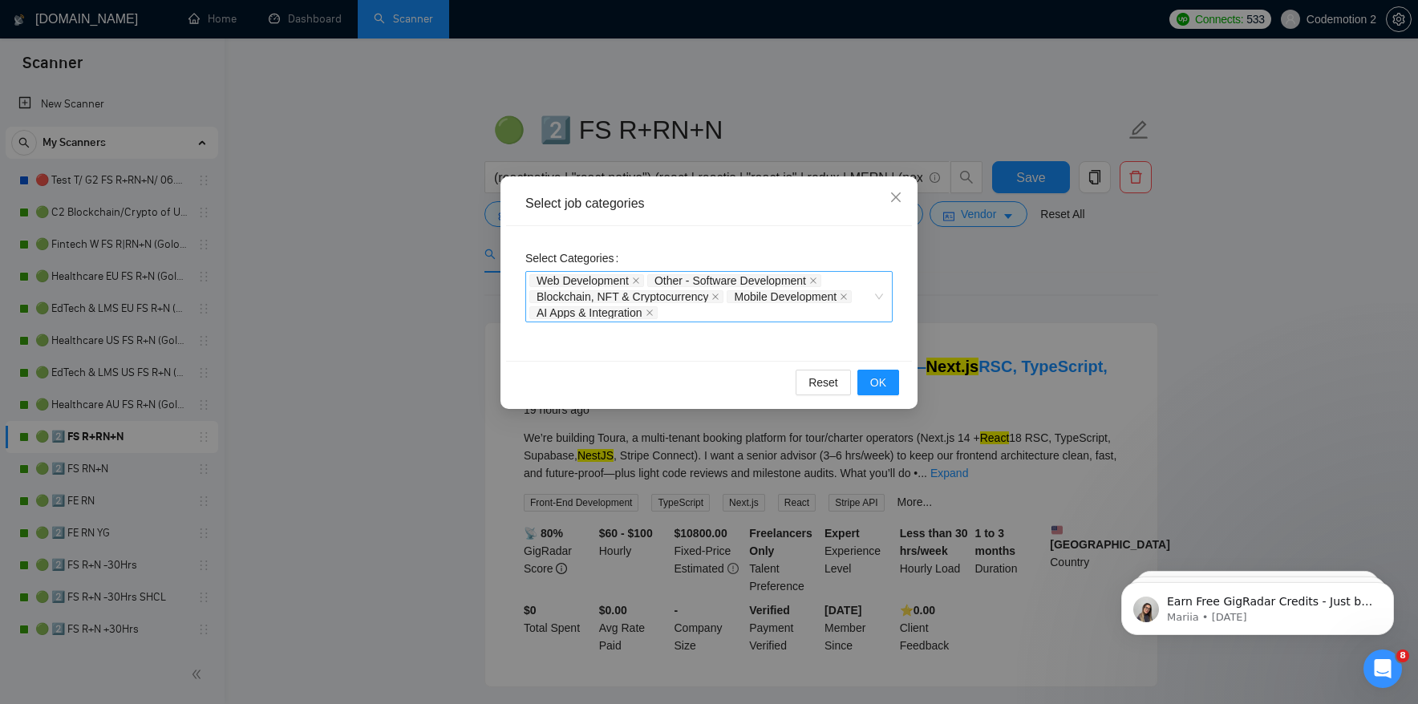
click at [702, 312] on div "Web Development Other - Software Development Blockchain, NFT & Cryptocurrency M…" at bounding box center [700, 297] width 343 height 48
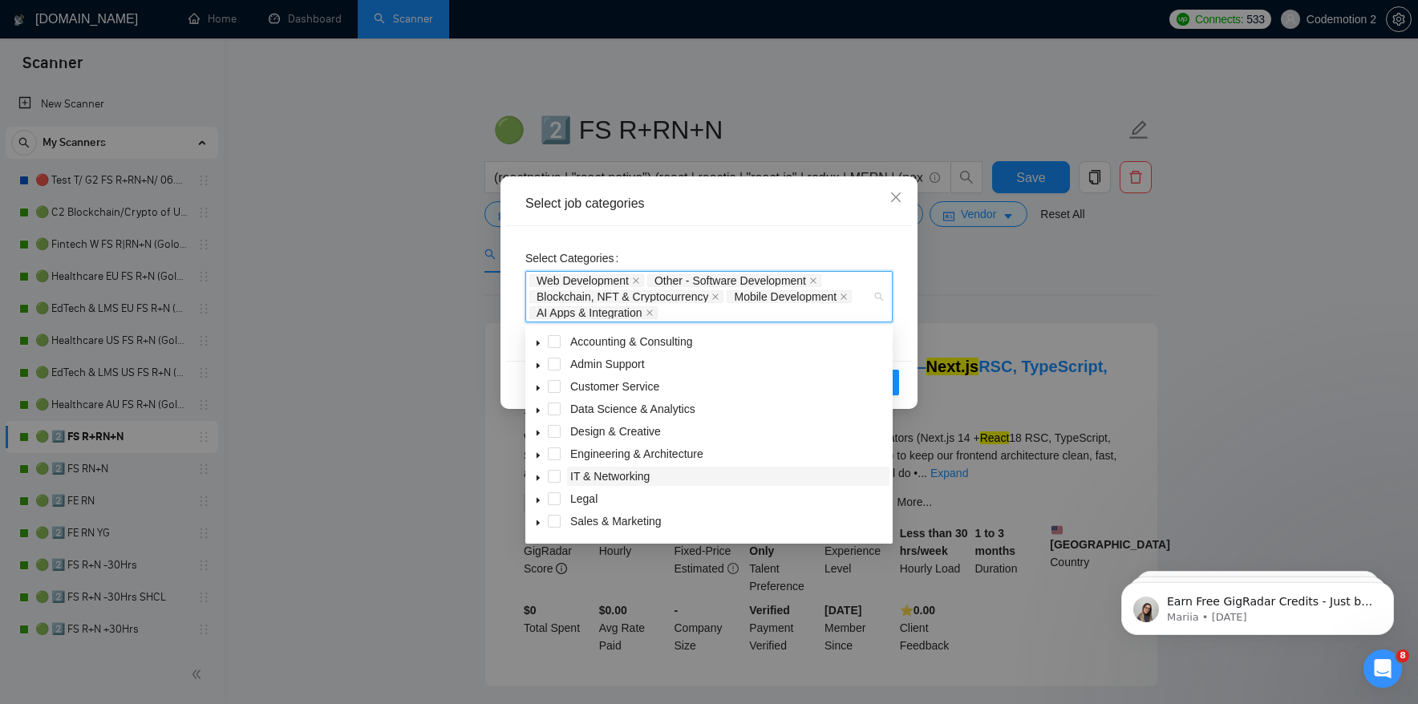
scroll to position [64, 0]
click at [993, 281] on div "Select job categories Select Categories Web Development, Other - Software Devel…" at bounding box center [709, 352] width 1418 height 704
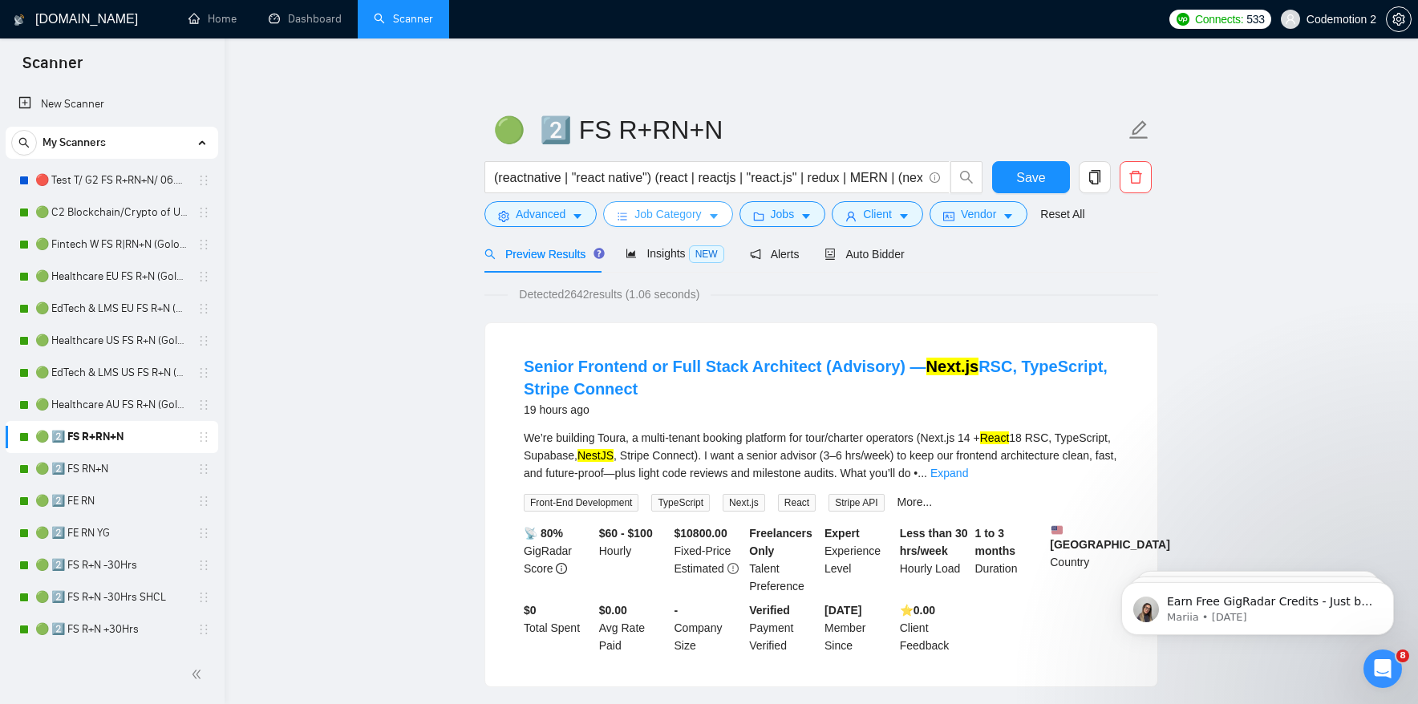
click at [719, 211] on icon "caret-down" at bounding box center [713, 216] width 11 height 11
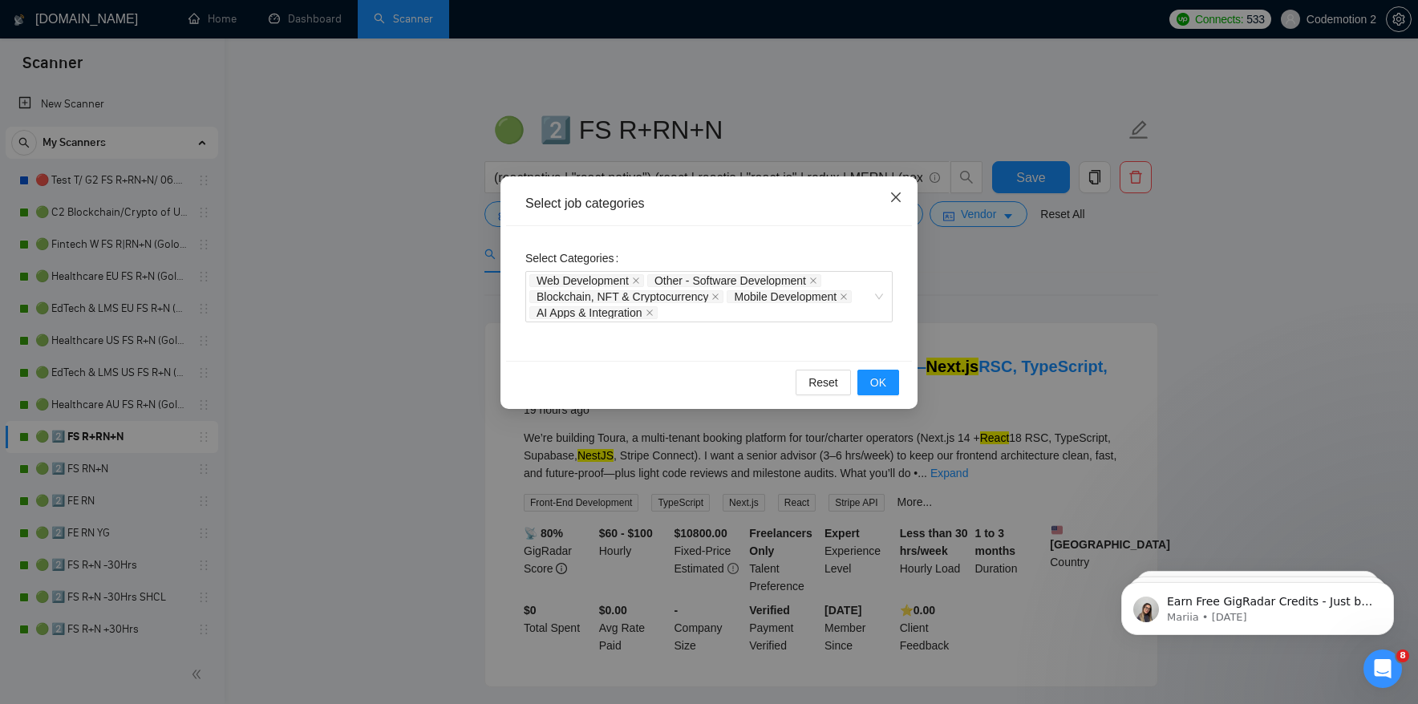
click at [903, 195] on span "Close" at bounding box center [895, 197] width 43 height 43
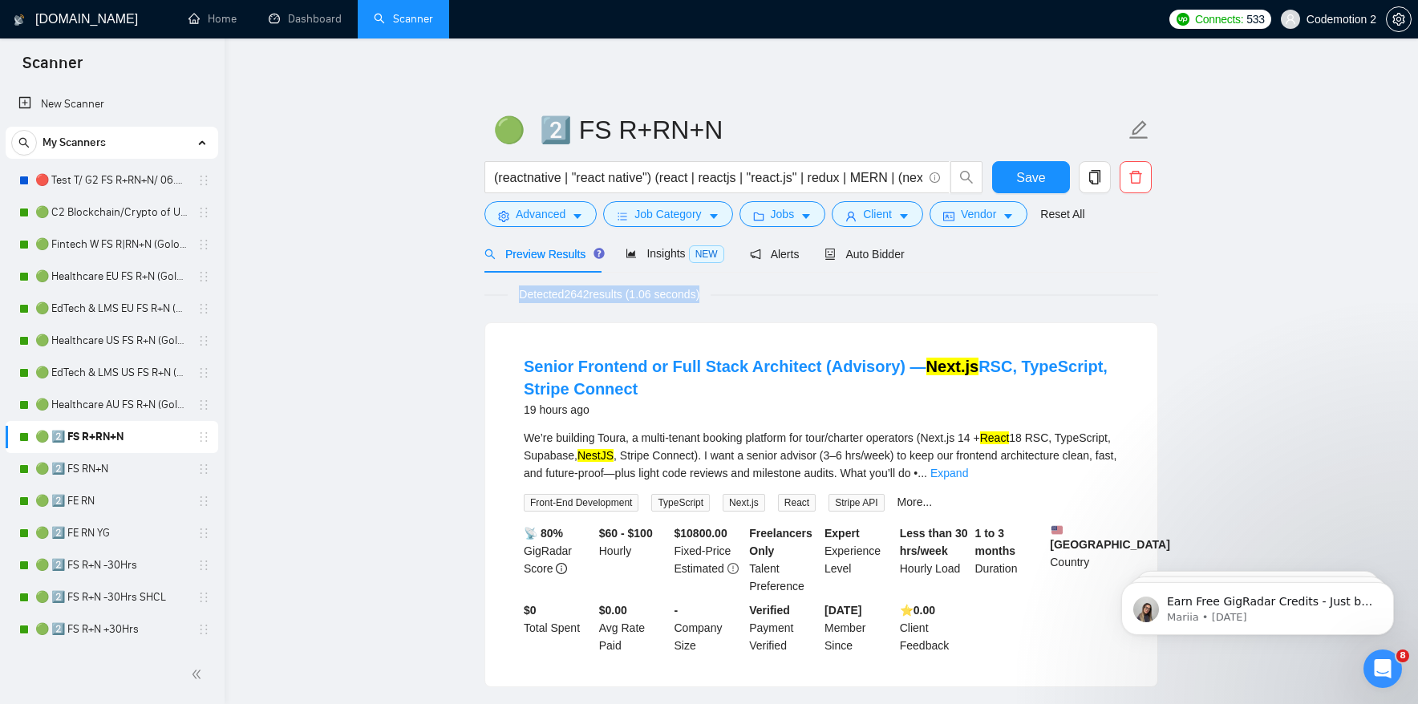
drag, startPoint x: 513, startPoint y: 294, endPoint x: 771, endPoint y: 296, distance: 258.3
click at [768, 296] on div "Detected 2642 results (1.06 seconds)" at bounding box center [822, 295] width 674 height 18
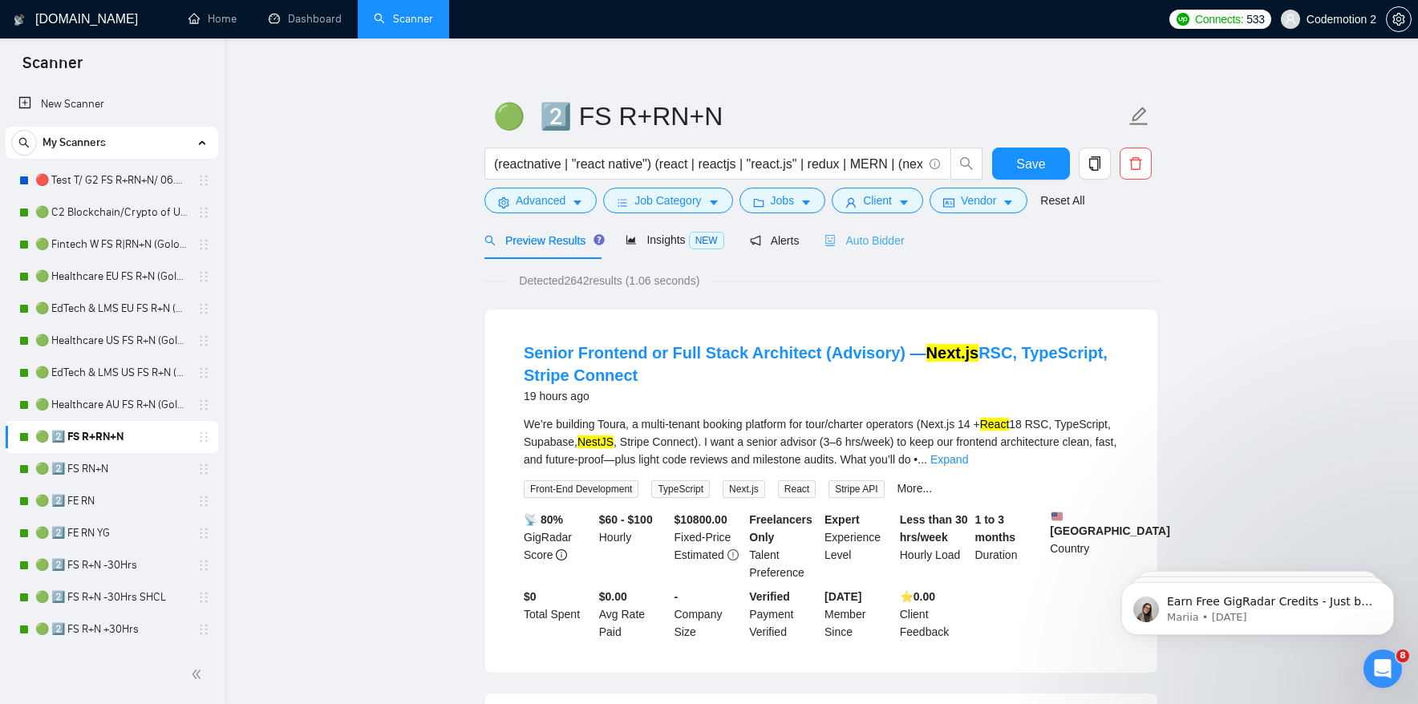
scroll to position [11, 0]
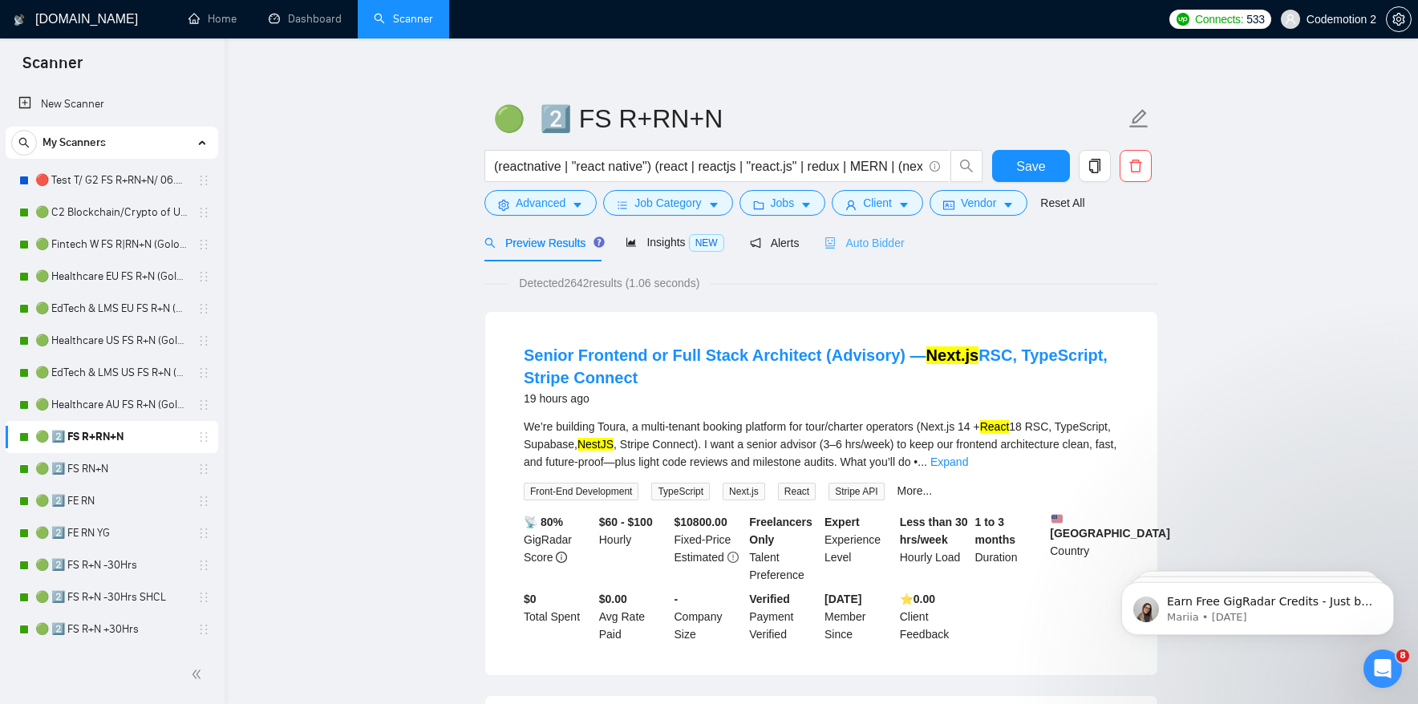
click at [885, 229] on div "Auto Bidder" at bounding box center [864, 243] width 79 height 38
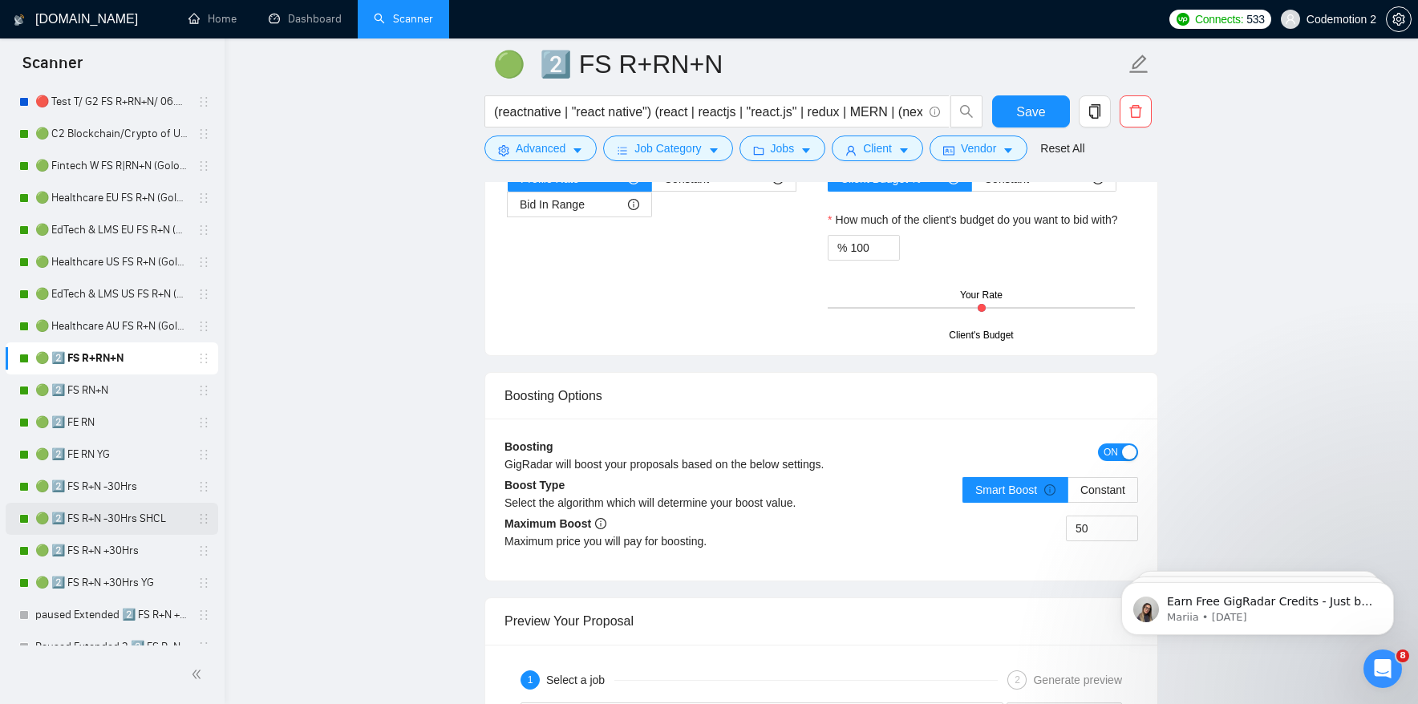
scroll to position [79, 0]
click at [112, 584] on link "🟢 2️⃣ FS R+N +30Hrs YG" at bounding box center [111, 582] width 152 height 32
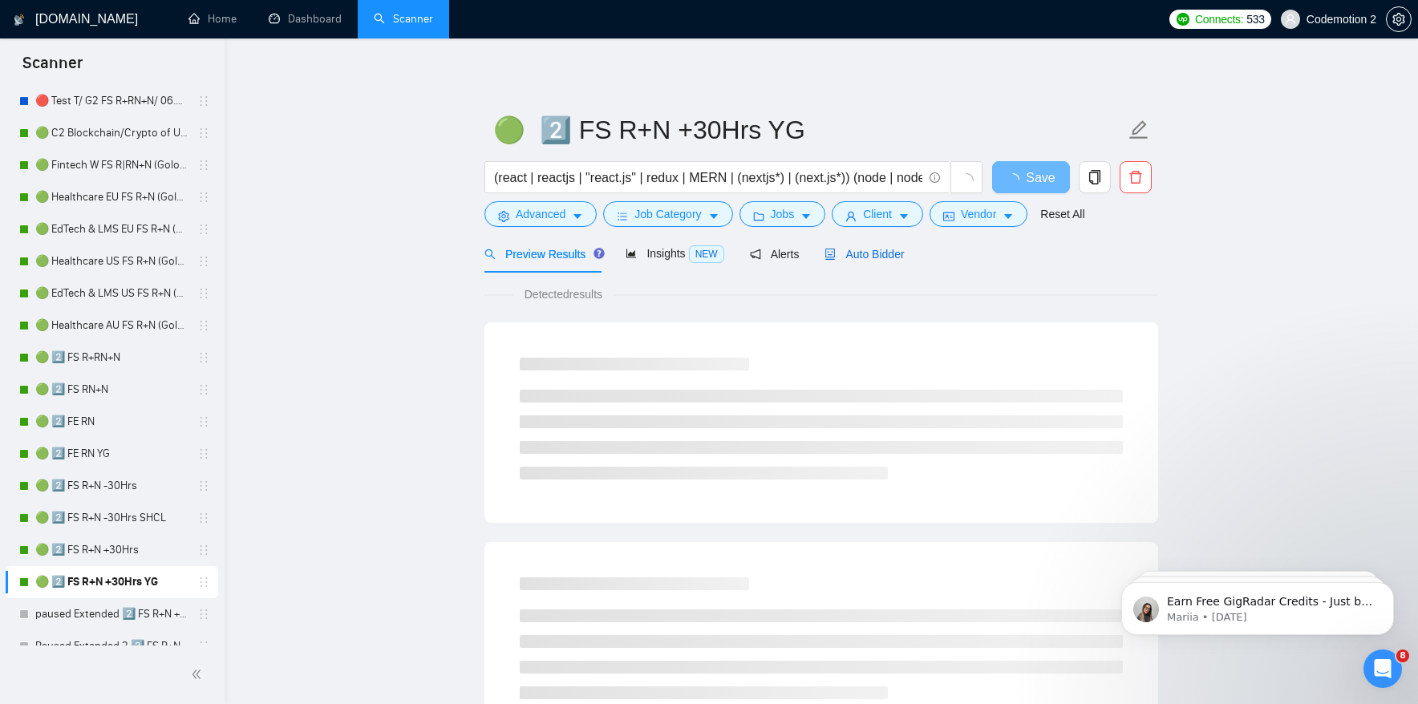
click at [858, 256] on span "Auto Bidder" at bounding box center [864, 254] width 79 height 13
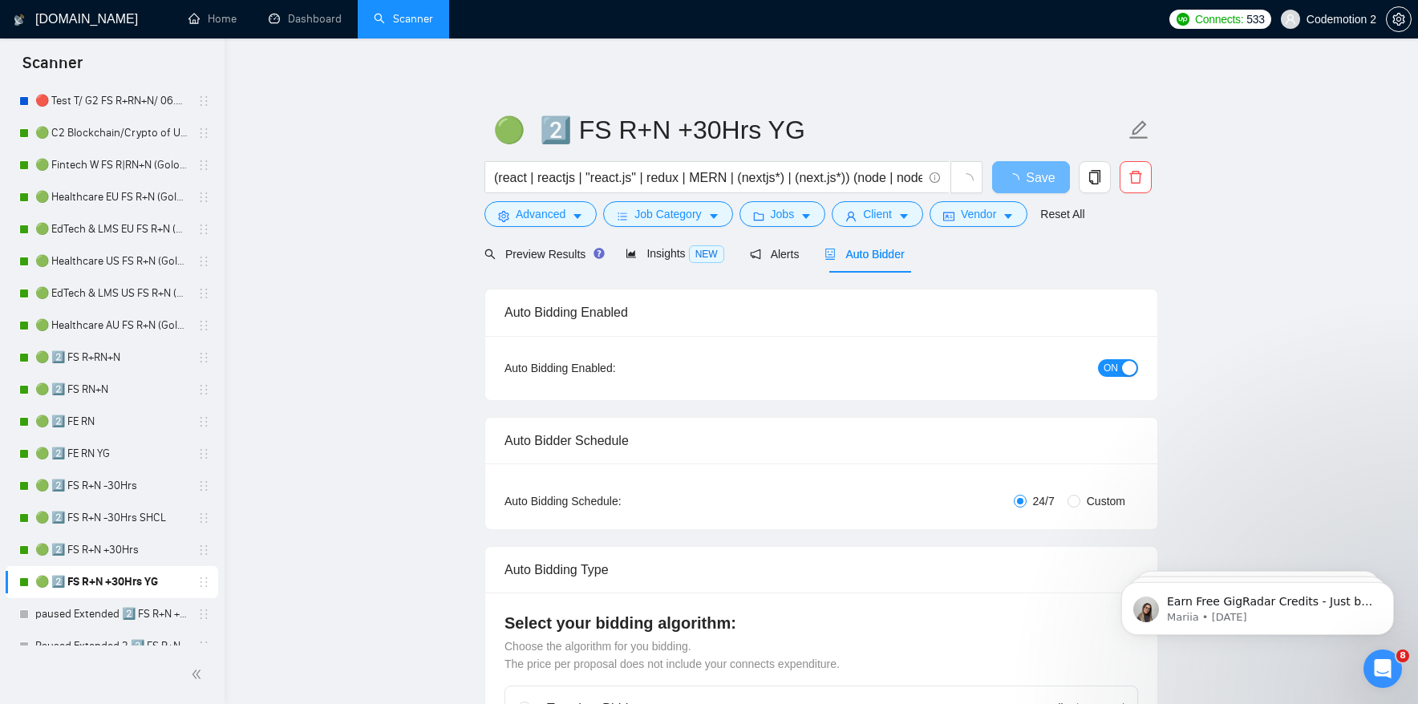
checkbox input "true"
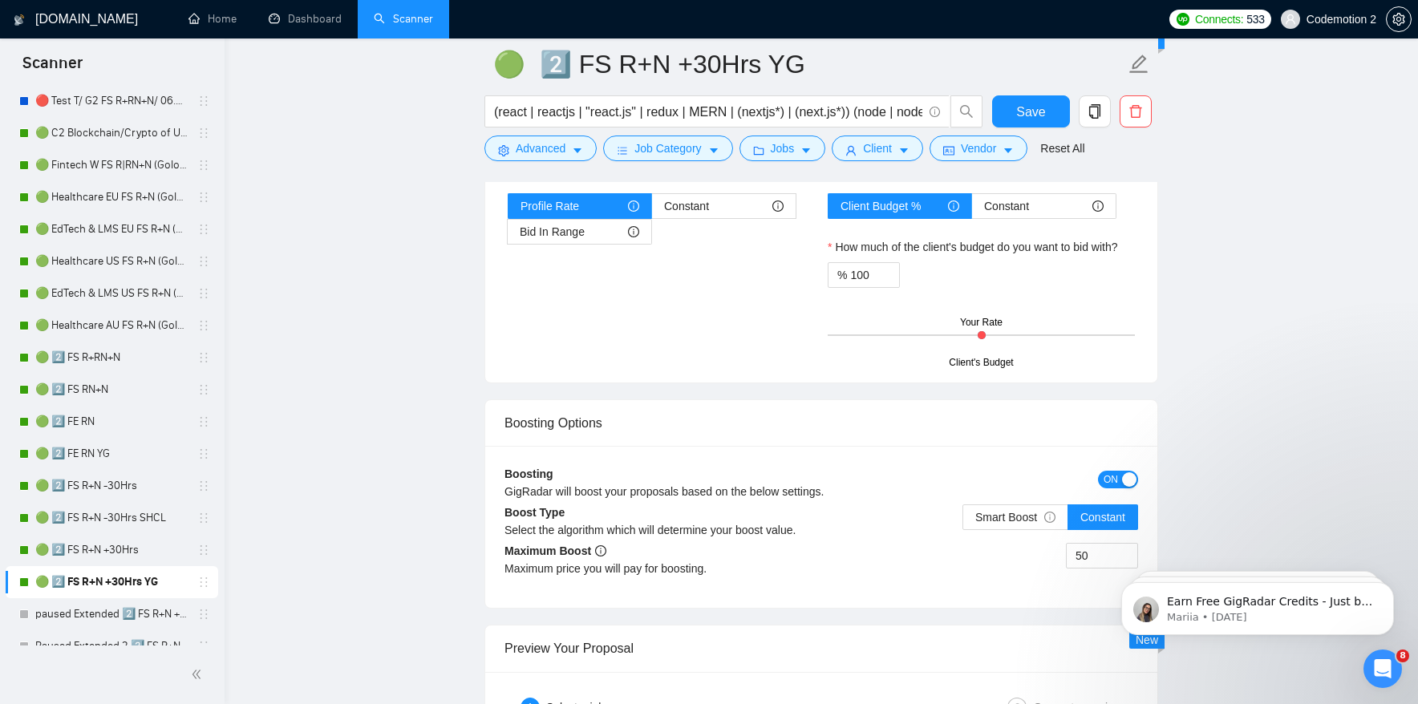
scroll to position [2730, 0]
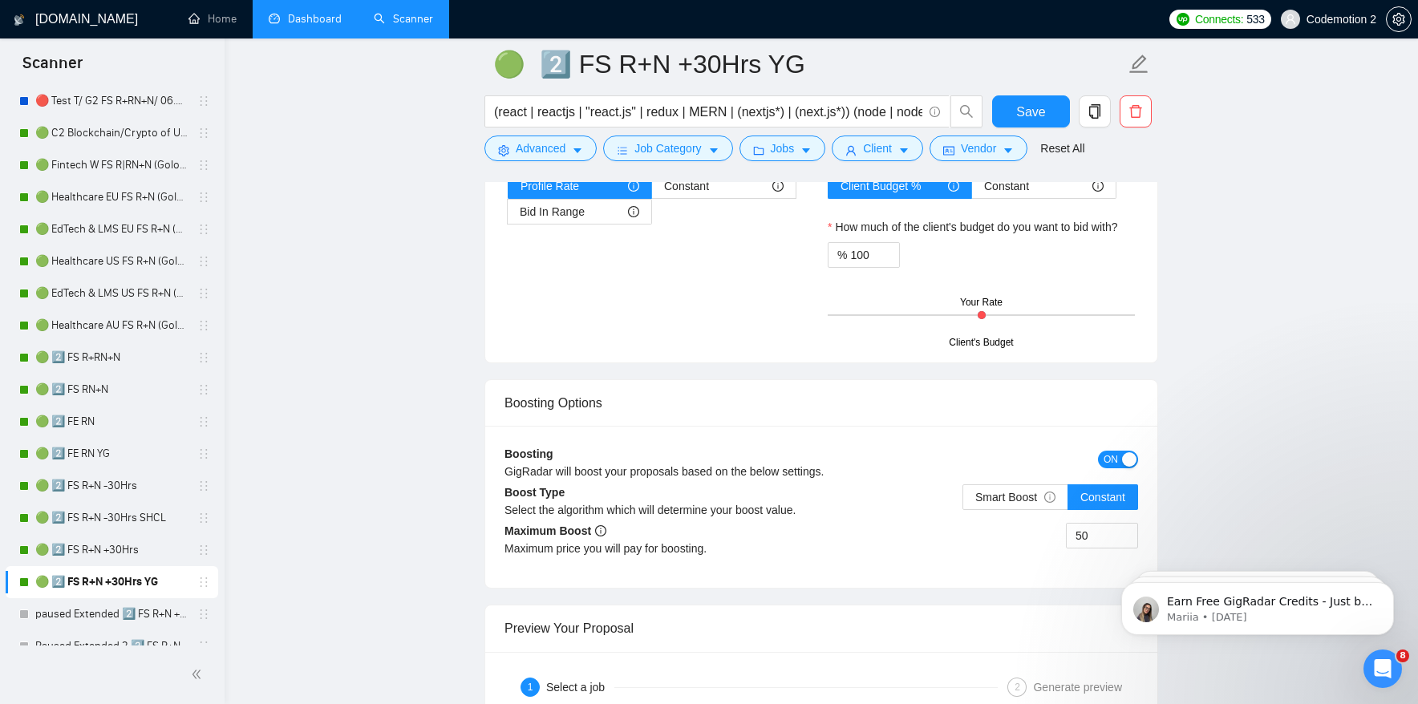
click at [299, 20] on link "Dashboard" at bounding box center [305, 19] width 73 height 14
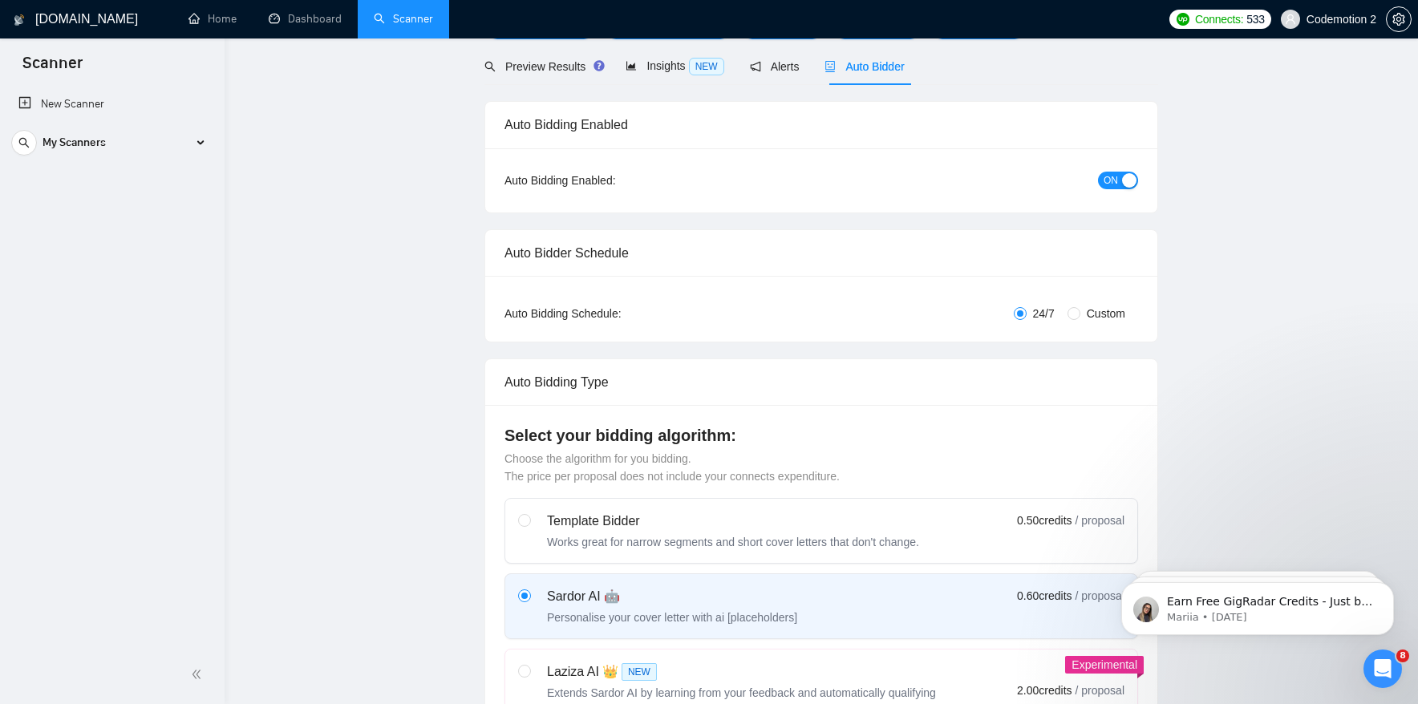
scroll to position [0, 0]
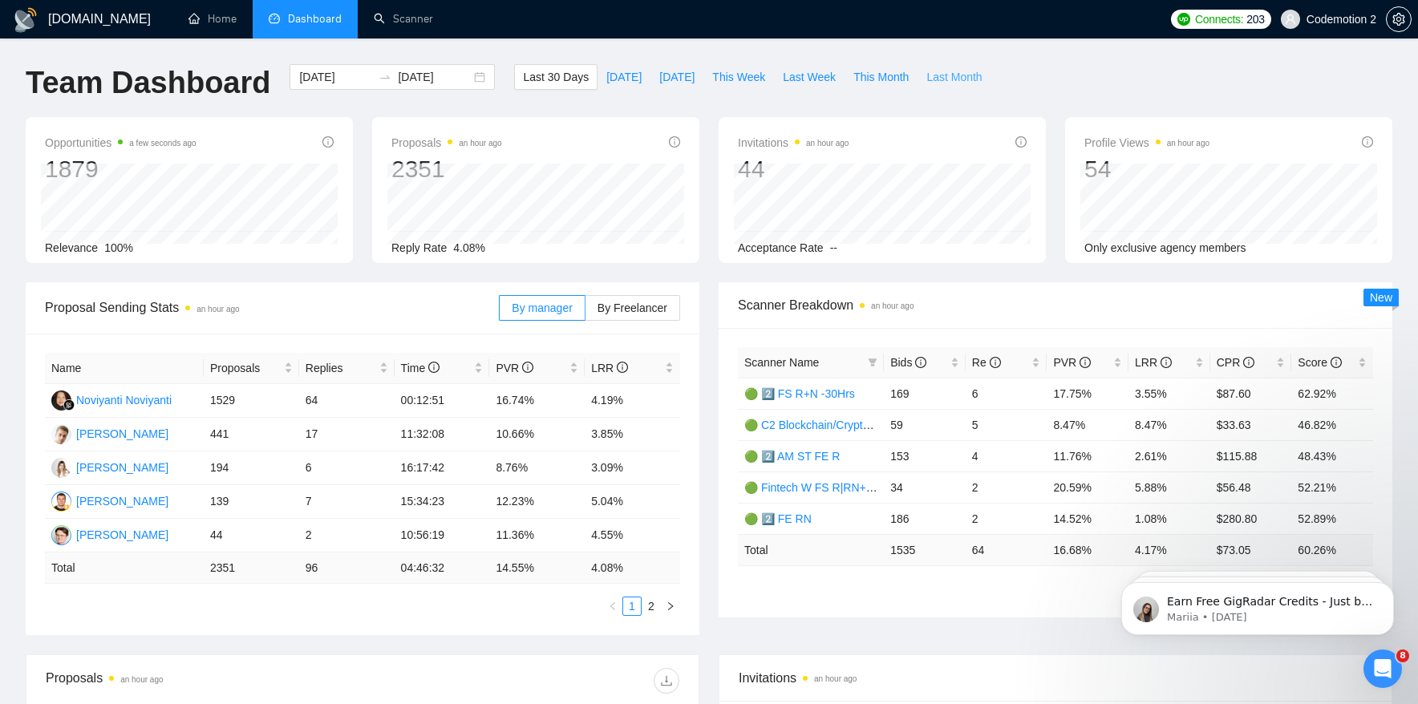
click at [955, 76] on span "Last Month" at bounding box center [954, 77] width 55 height 18
type input "2025-08-01"
type input "[DATE]"
click at [1140, 364] on span "LRR" at bounding box center [1153, 362] width 37 height 13
click at [1146, 360] on span "LRR" at bounding box center [1153, 362] width 37 height 13
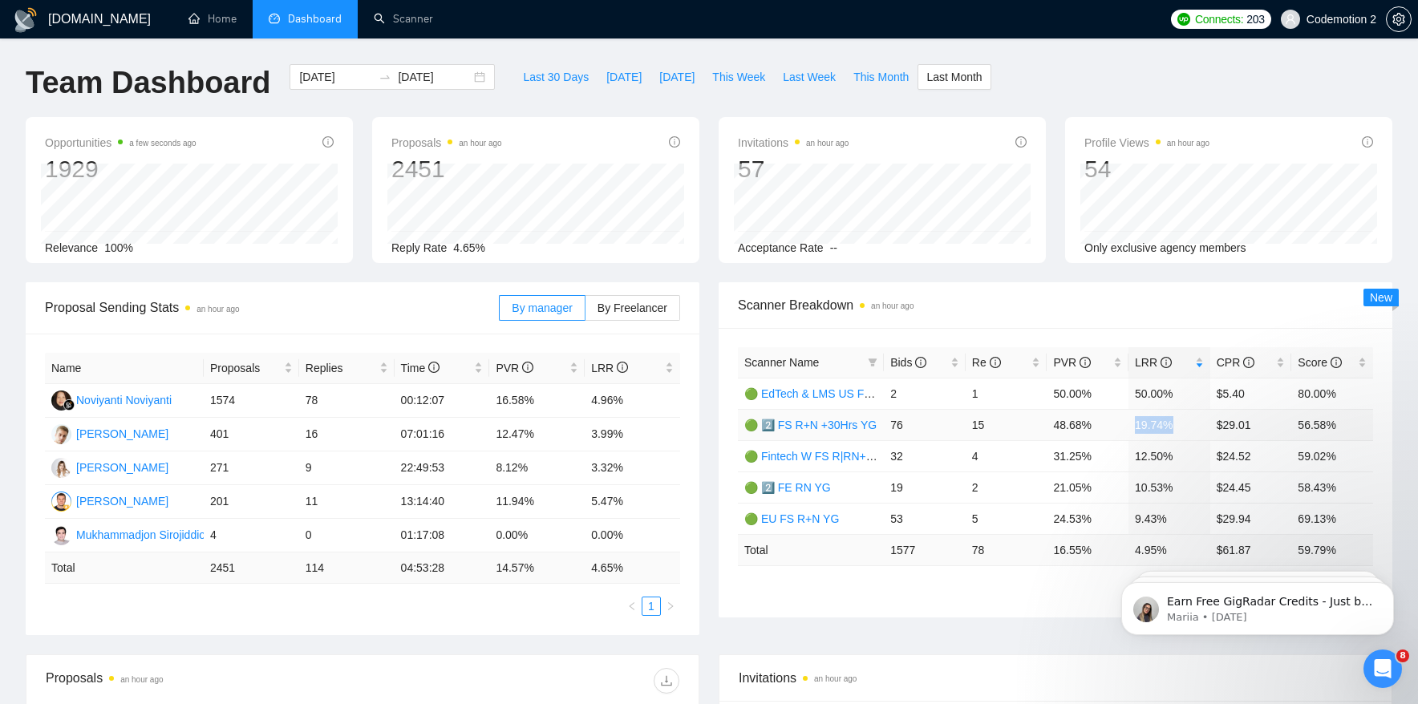
drag, startPoint x: 1137, startPoint y: 424, endPoint x: 1178, endPoint y: 424, distance: 41.7
click at [1178, 424] on td "19.74%" at bounding box center [1170, 424] width 82 height 31
drag, startPoint x: 1134, startPoint y: 490, endPoint x: 1190, endPoint y: 489, distance: 55.4
click at [1190, 489] on td "10.53%" at bounding box center [1170, 487] width 82 height 31
click at [809, 488] on link "🟢 2️⃣ FE RN YG" at bounding box center [787, 487] width 87 height 13
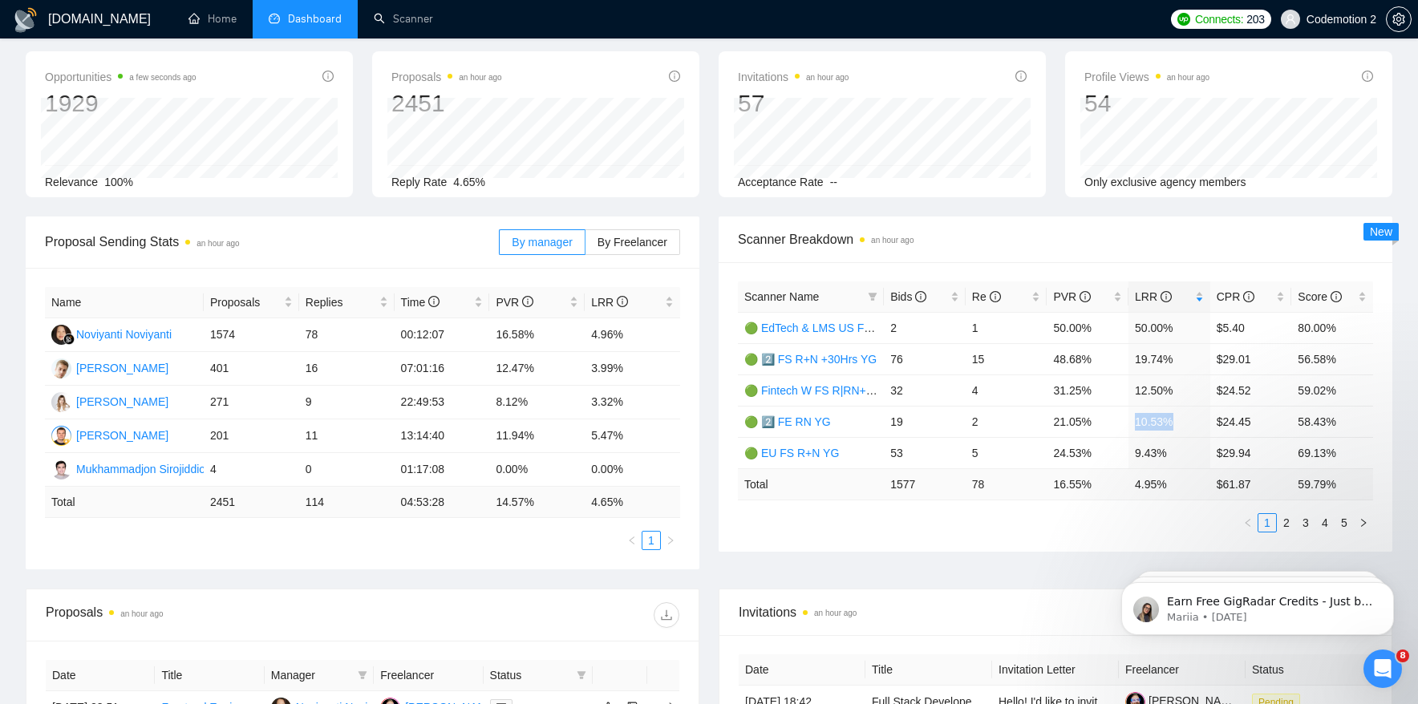
scroll to position [68, 0]
click at [1289, 521] on link "2" at bounding box center [1287, 521] width 18 height 18
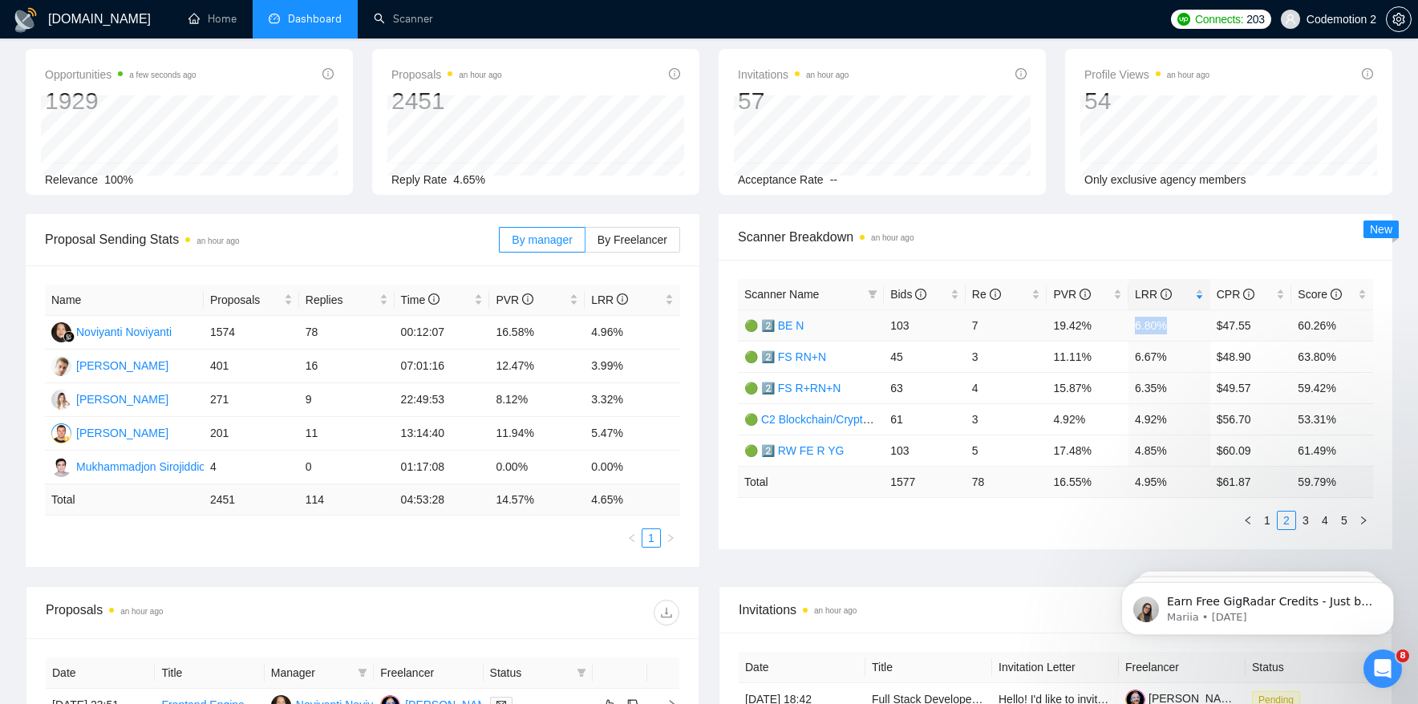
drag, startPoint x: 1134, startPoint y: 327, endPoint x: 1182, endPoint y: 331, distance: 48.3
click at [1182, 331] on td "6.80%" at bounding box center [1170, 325] width 82 height 31
drag, startPoint x: 1137, startPoint y: 354, endPoint x: 1170, endPoint y: 355, distance: 33.7
click at [1171, 355] on td "6.67%" at bounding box center [1170, 356] width 82 height 31
drag, startPoint x: 1136, startPoint y: 389, endPoint x: 1174, endPoint y: 389, distance: 38.5
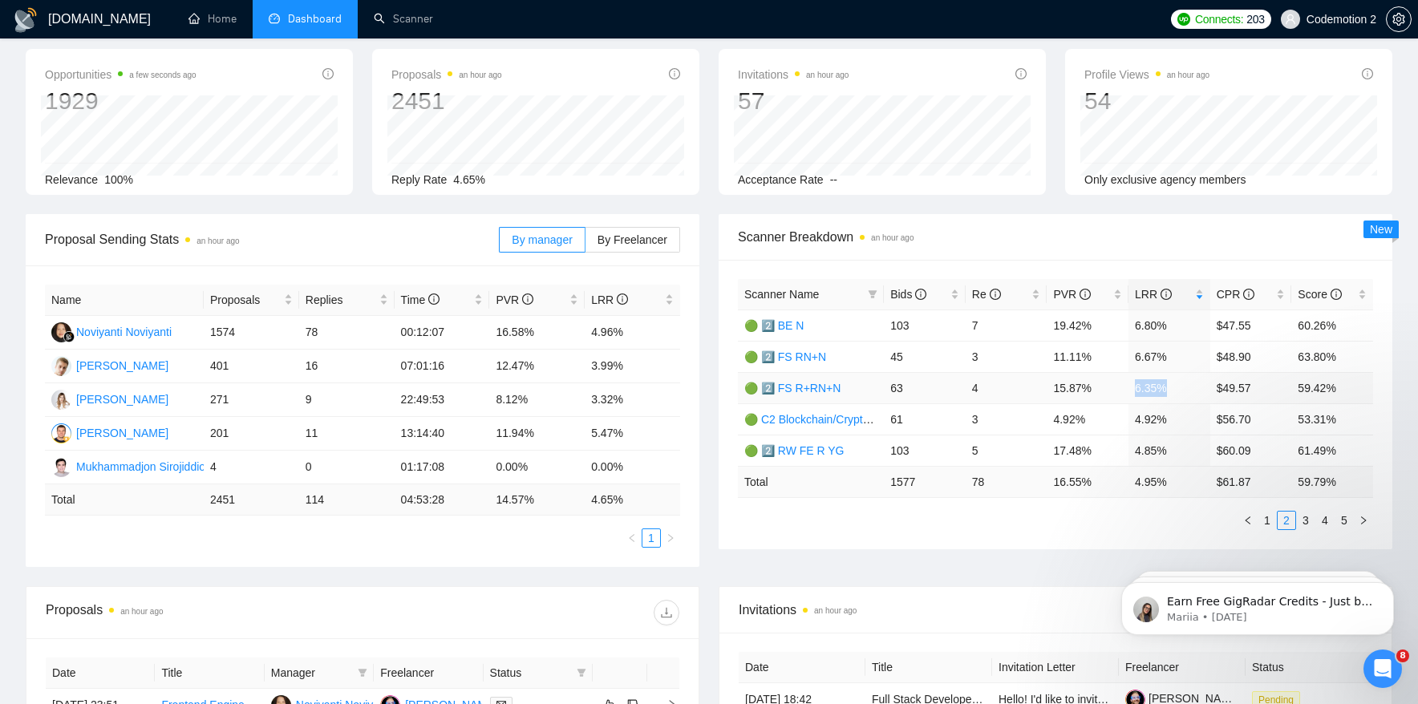
click at [1174, 389] on td "6.35%" at bounding box center [1170, 387] width 82 height 31
drag, startPoint x: 1134, startPoint y: 418, endPoint x: 1172, endPoint y: 419, distance: 37.7
click at [1172, 419] on td "4.92%" at bounding box center [1170, 419] width 82 height 31
drag, startPoint x: 1136, startPoint y: 450, endPoint x: 1175, endPoint y: 450, distance: 39.3
click at [1175, 450] on td "4.85%" at bounding box center [1170, 450] width 82 height 31
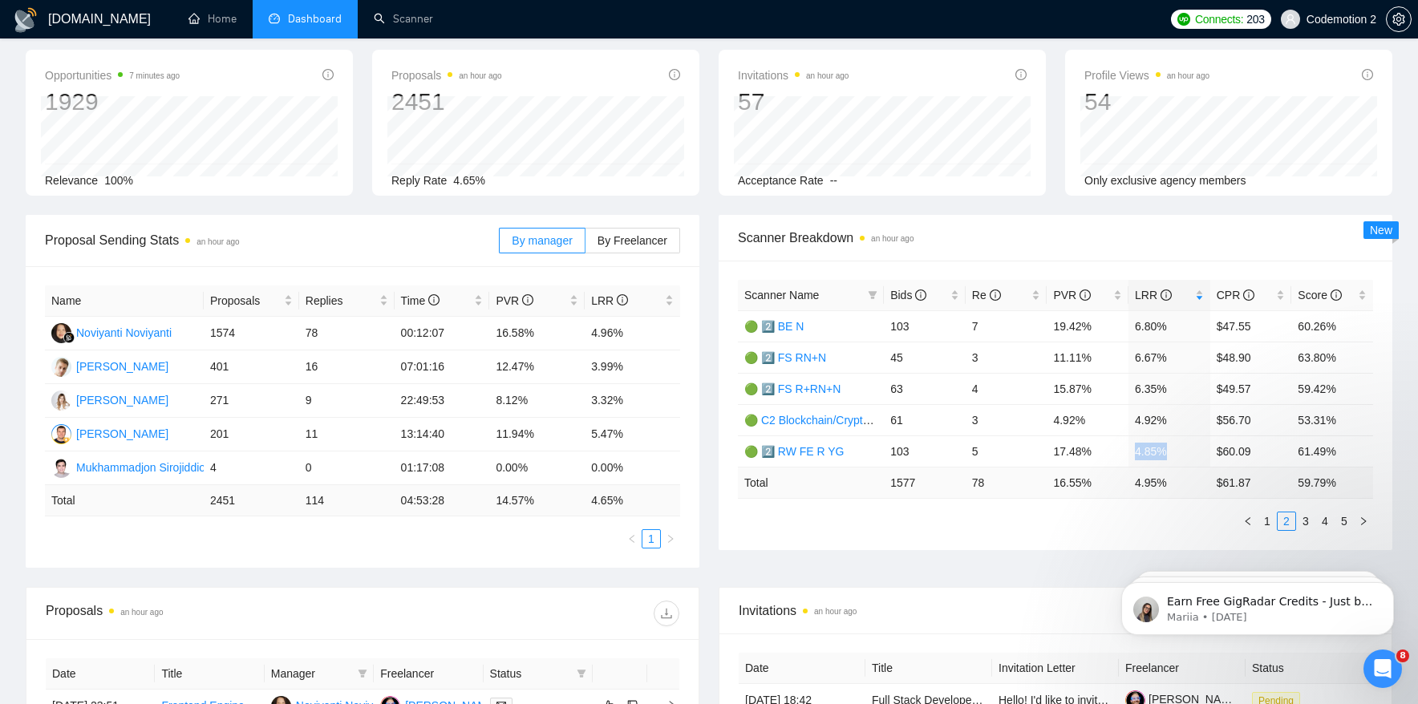
scroll to position [0, 0]
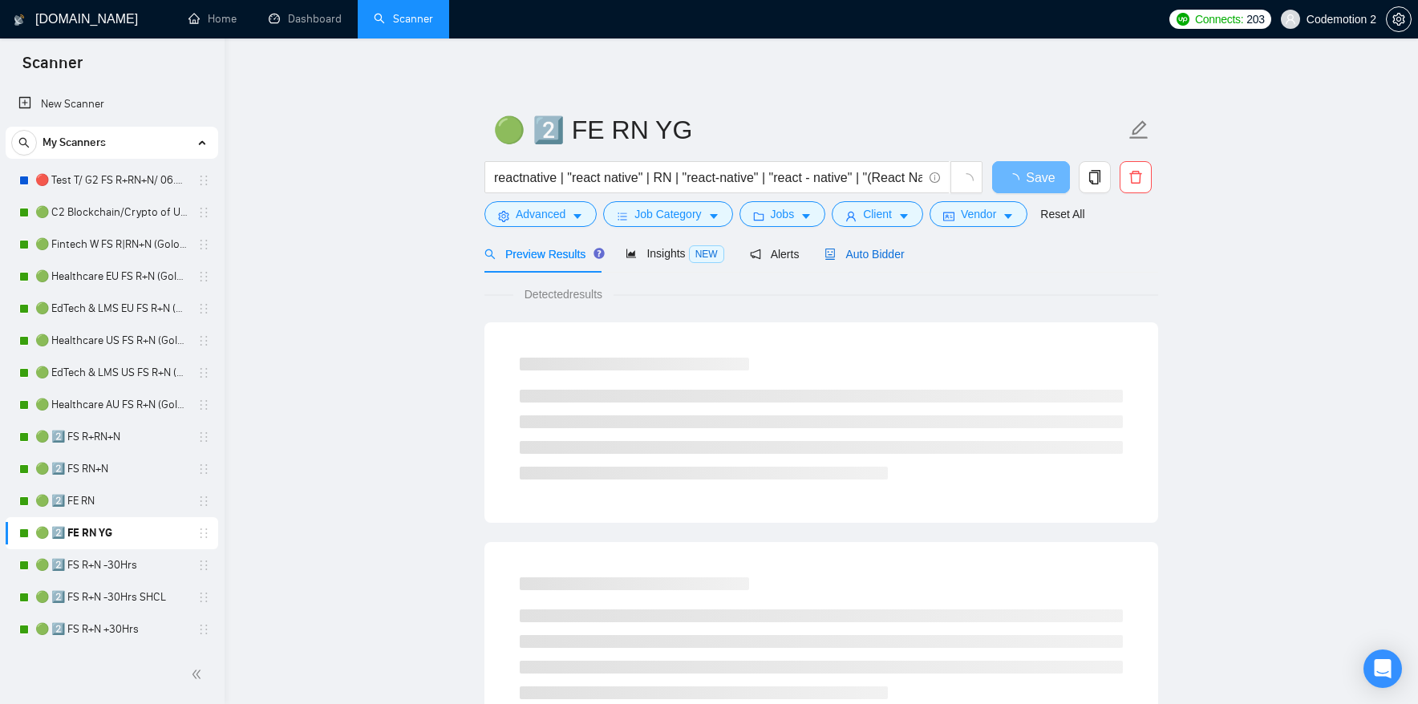
click at [850, 254] on span "Auto Bidder" at bounding box center [864, 254] width 79 height 13
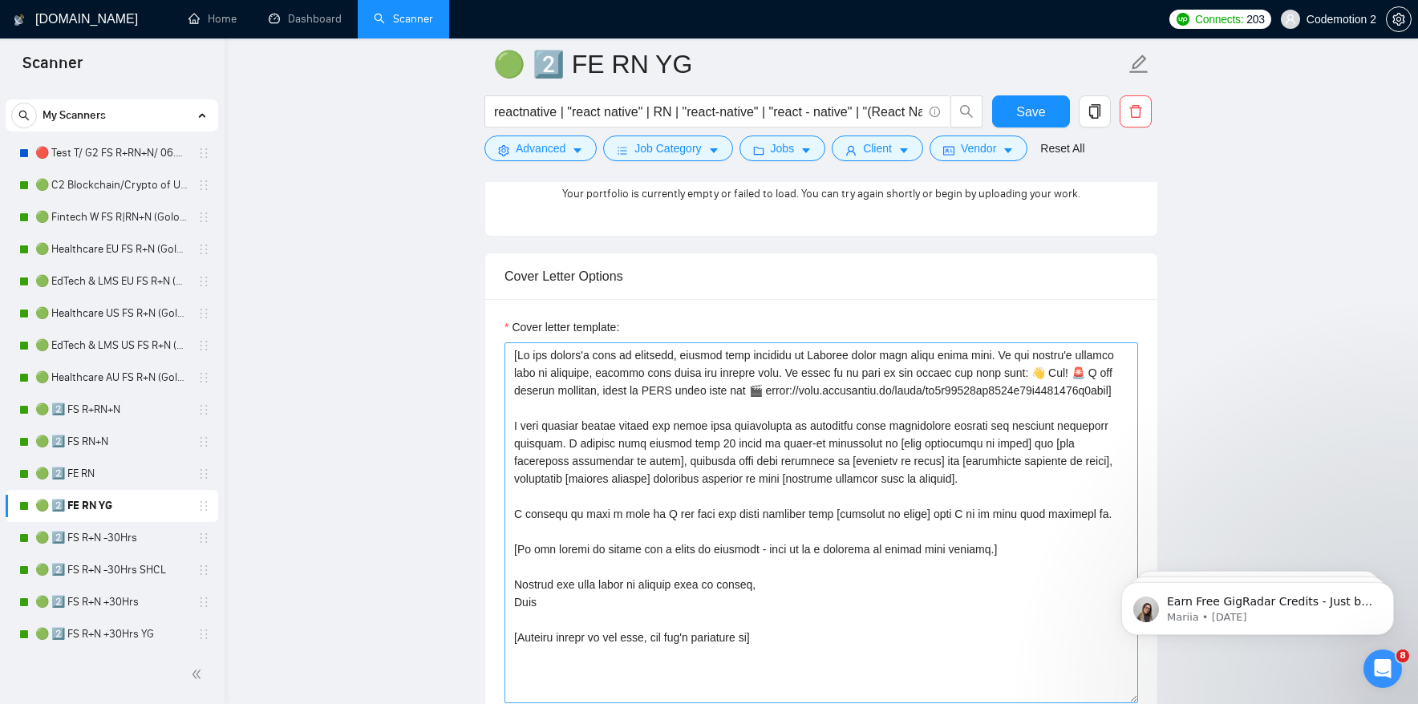
scroll to position [18, 0]
click at [720, 460] on textarea "Cover letter template:" at bounding box center [822, 523] width 634 height 361
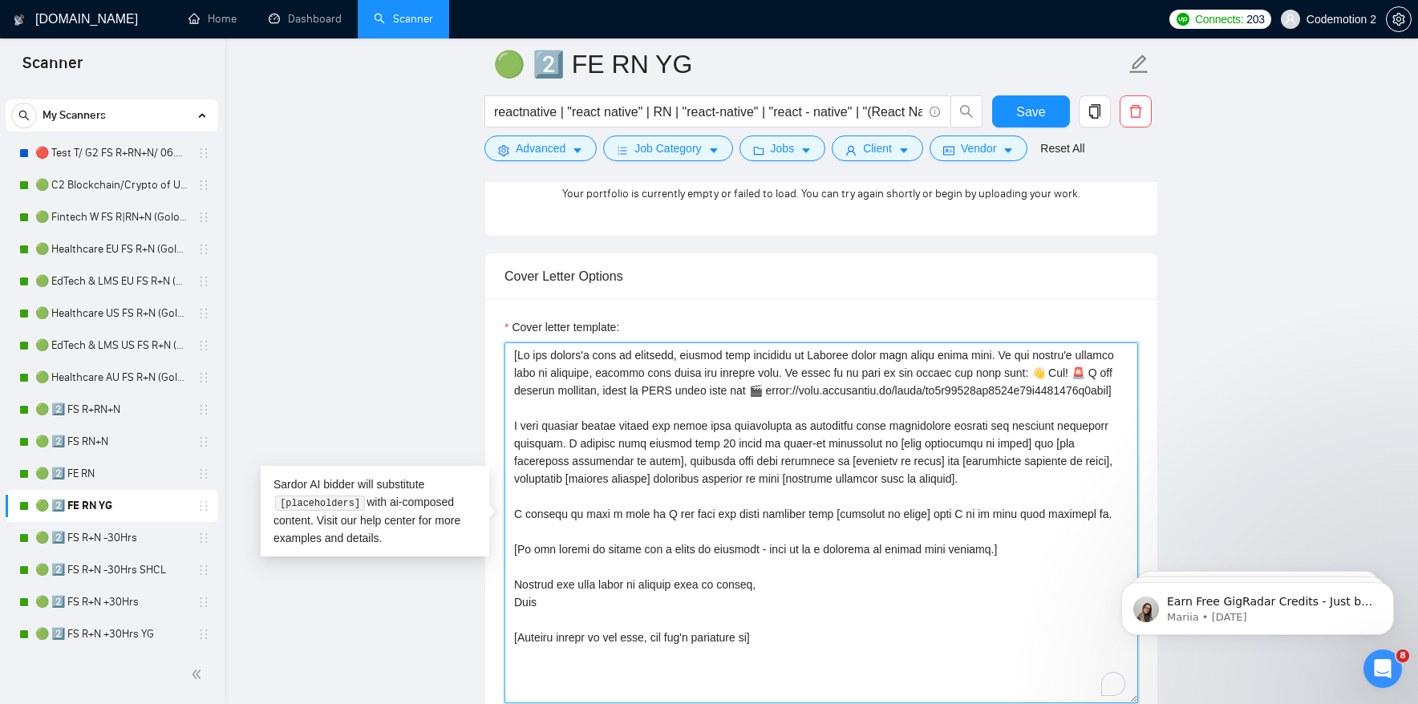
click at [748, 462] on textarea "Cover letter template:" at bounding box center [822, 523] width 634 height 361
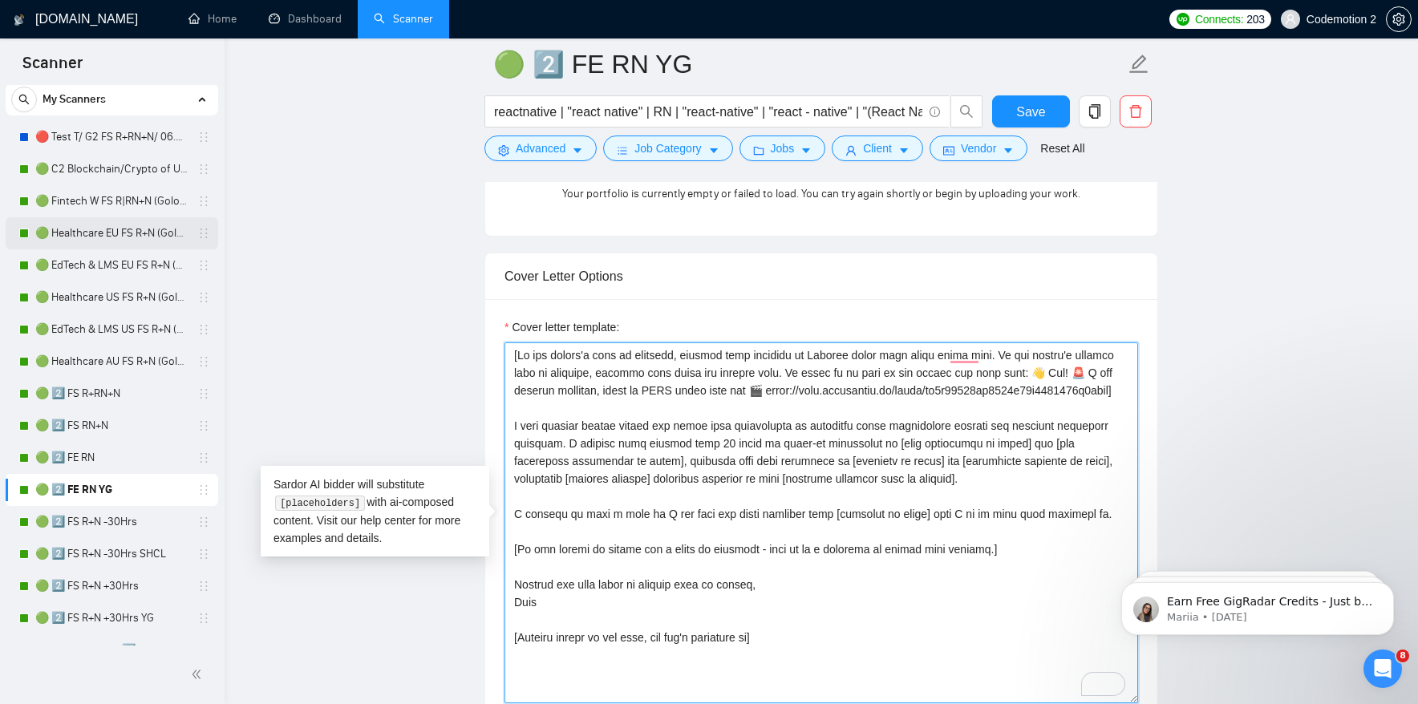
scroll to position [21, 0]
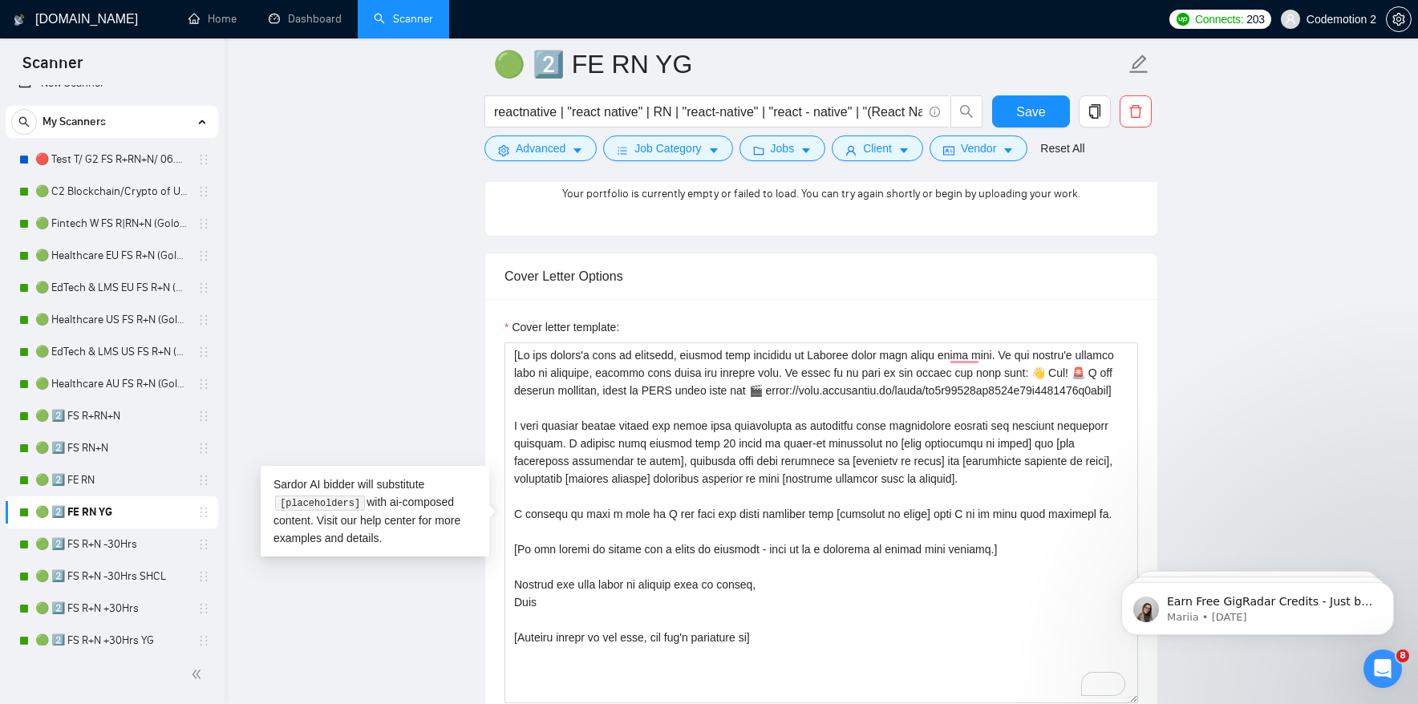
click at [564, 277] on div "Cover Letter Options" at bounding box center [822, 277] width 634 height 46
